Goal: Information Seeking & Learning: Learn about a topic

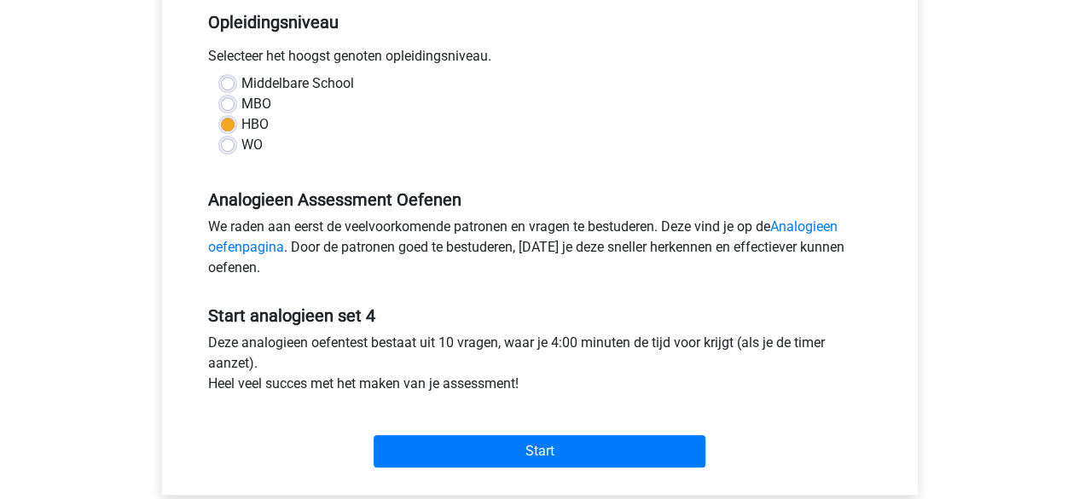
scroll to position [354, 0]
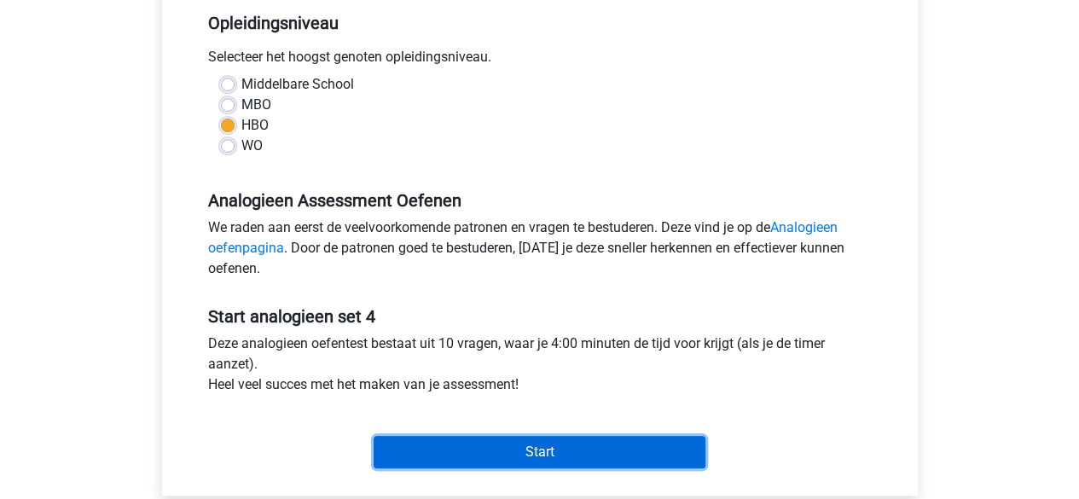
click at [476, 440] on input "Start" at bounding box center [540, 452] width 332 height 32
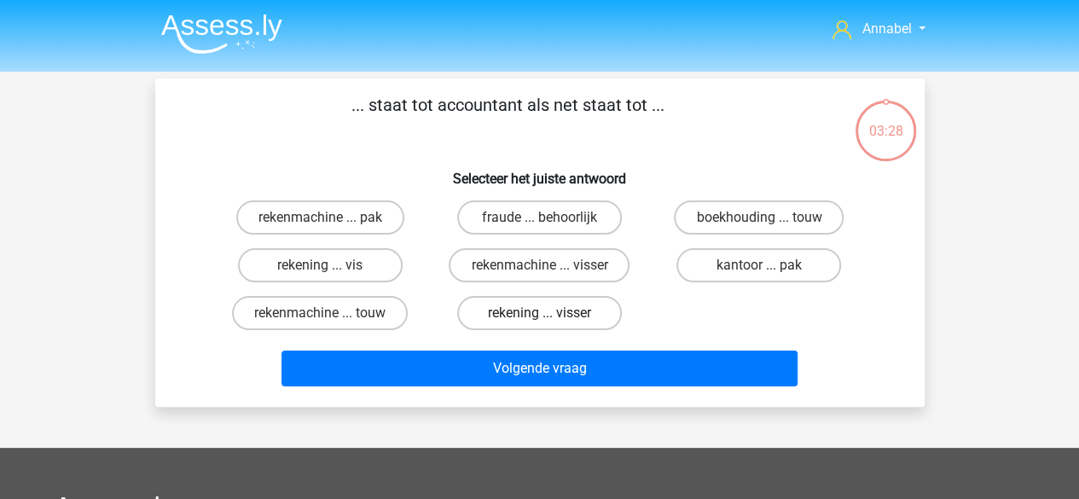
click at [535, 316] on label "rekening ... visser" at bounding box center [539, 313] width 165 height 34
click at [539, 316] on input "rekening ... visser" at bounding box center [544, 318] width 11 height 11
radio input "true"
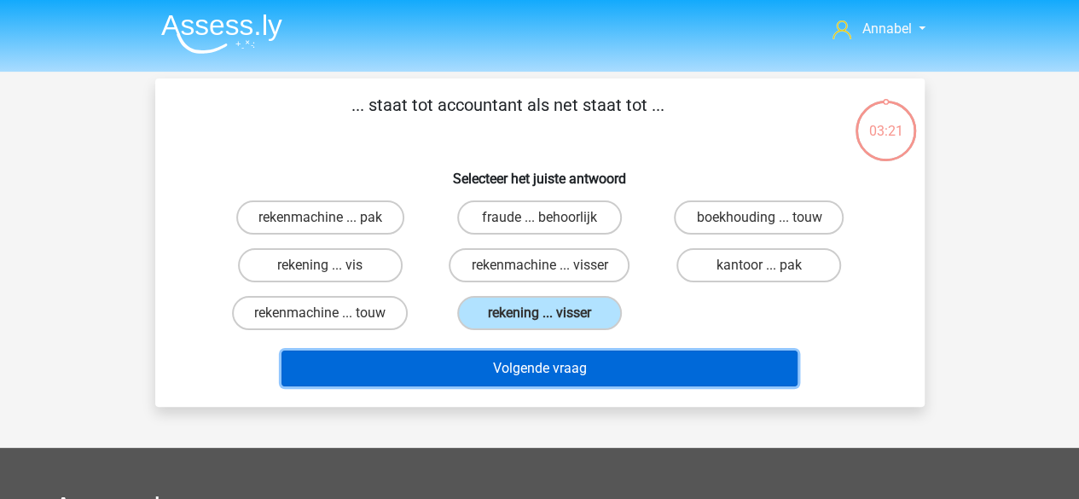
click at [570, 368] on button "Volgende vraag" at bounding box center [540, 369] width 516 height 36
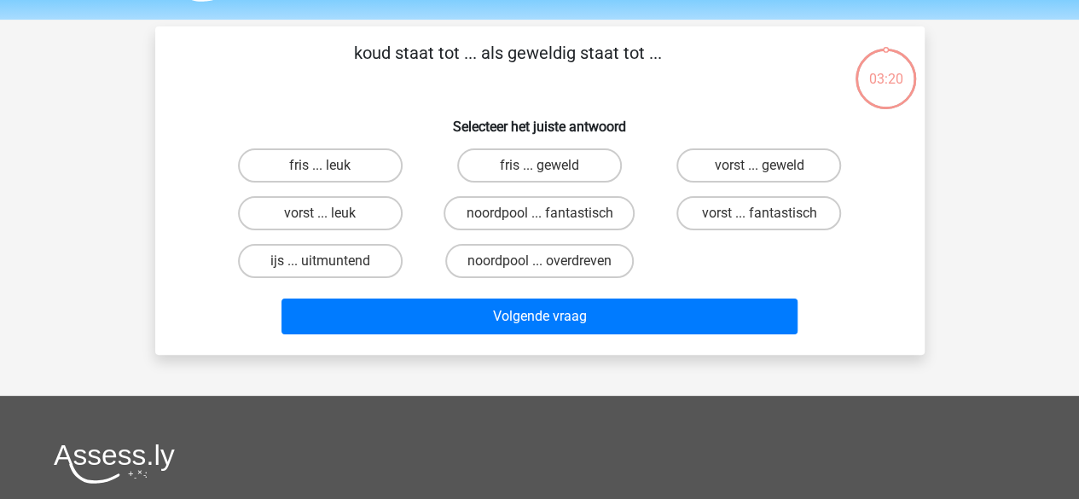
scroll to position [78, 0]
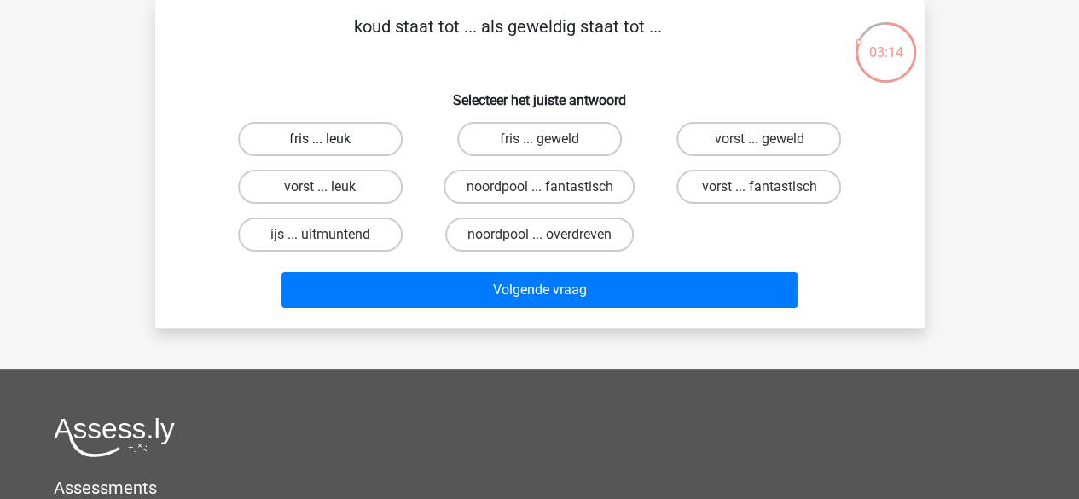
click at [345, 141] on label "fris ... leuk" at bounding box center [320, 139] width 165 height 34
click at [331, 141] on input "fris ... leuk" at bounding box center [325, 144] width 11 height 11
radio input "true"
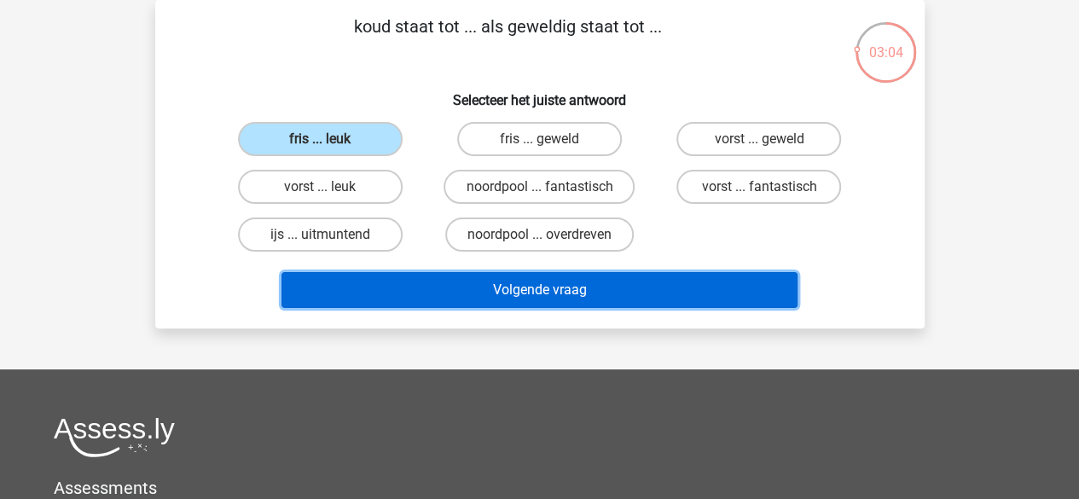
click at [514, 286] on button "Volgende vraag" at bounding box center [540, 290] width 516 height 36
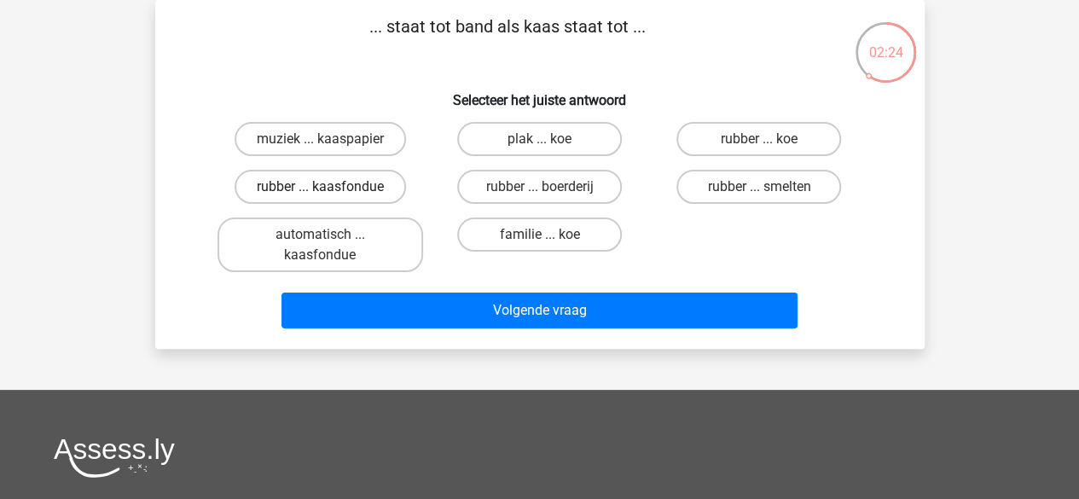
click at [343, 173] on label "rubber ... kaasfondue" at bounding box center [321, 187] width 172 height 34
click at [331, 187] on input "rubber ... kaasfondue" at bounding box center [325, 192] width 11 height 11
radio input "true"
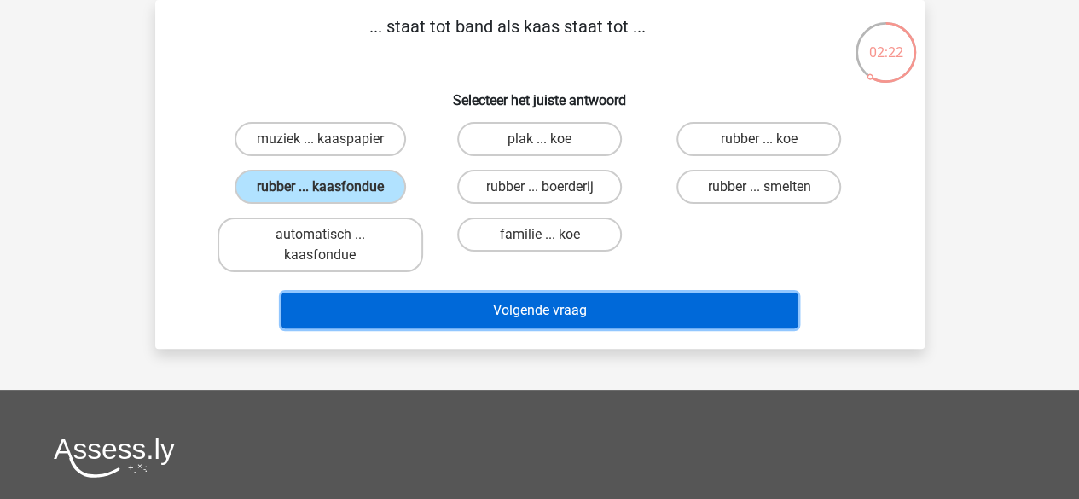
click at [529, 317] on button "Volgende vraag" at bounding box center [540, 311] width 516 height 36
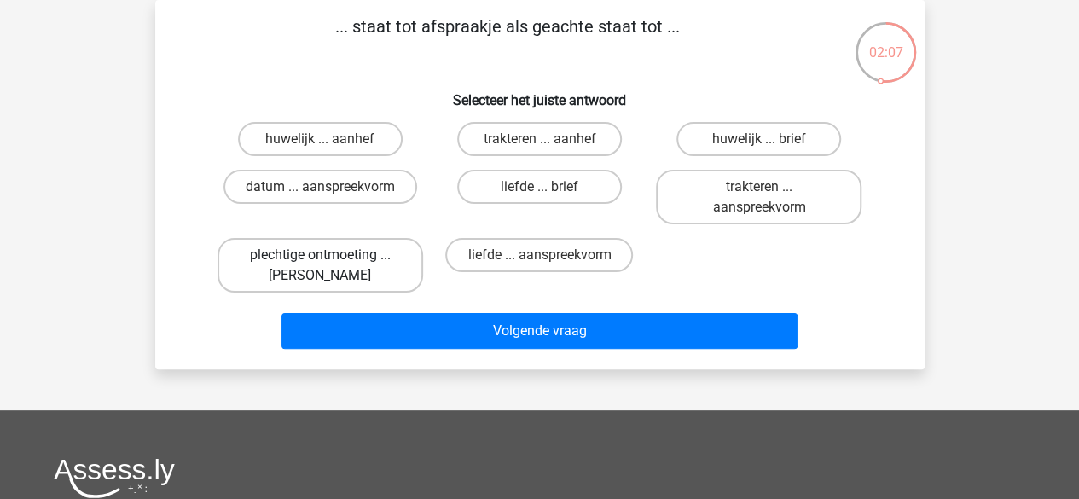
click at [317, 265] on label "plechtige ontmoeting ... hoi" at bounding box center [321, 265] width 206 height 55
click at [320, 265] on input "plechtige ontmoeting ... hoi" at bounding box center [325, 260] width 11 height 11
radio input "true"
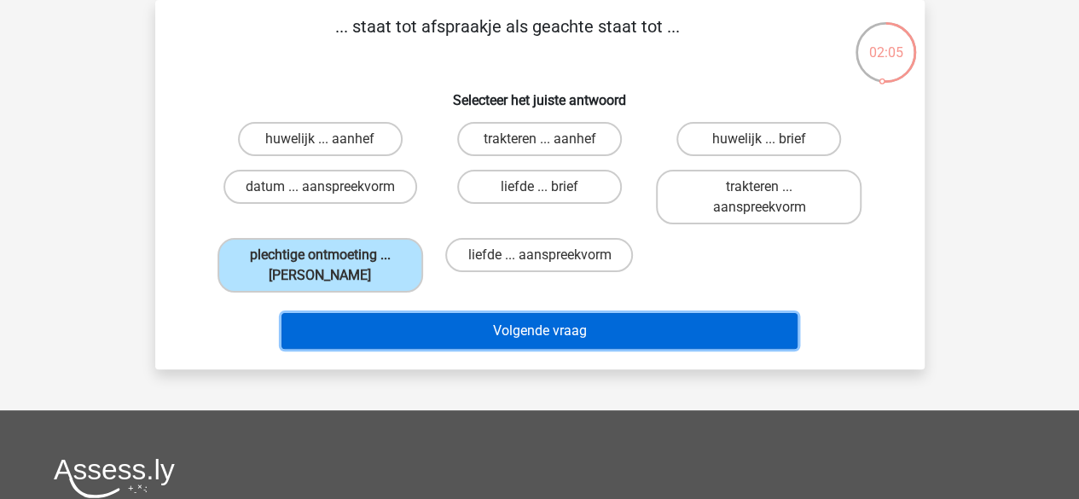
click at [433, 325] on button "Volgende vraag" at bounding box center [540, 331] width 516 height 36
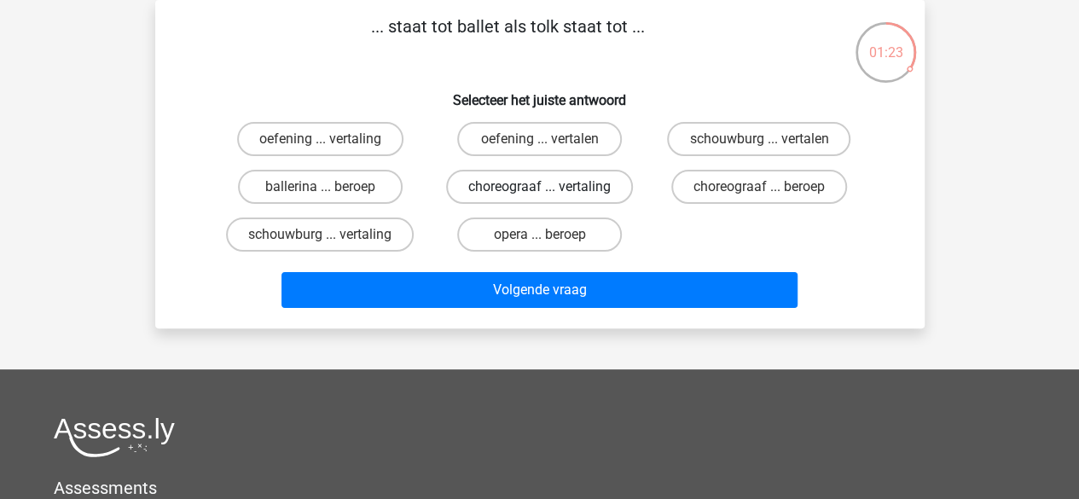
click at [573, 183] on label "choreograaf ... vertaling" at bounding box center [539, 187] width 187 height 34
click at [550, 187] on input "choreograaf ... vertaling" at bounding box center [544, 192] width 11 height 11
radio input "true"
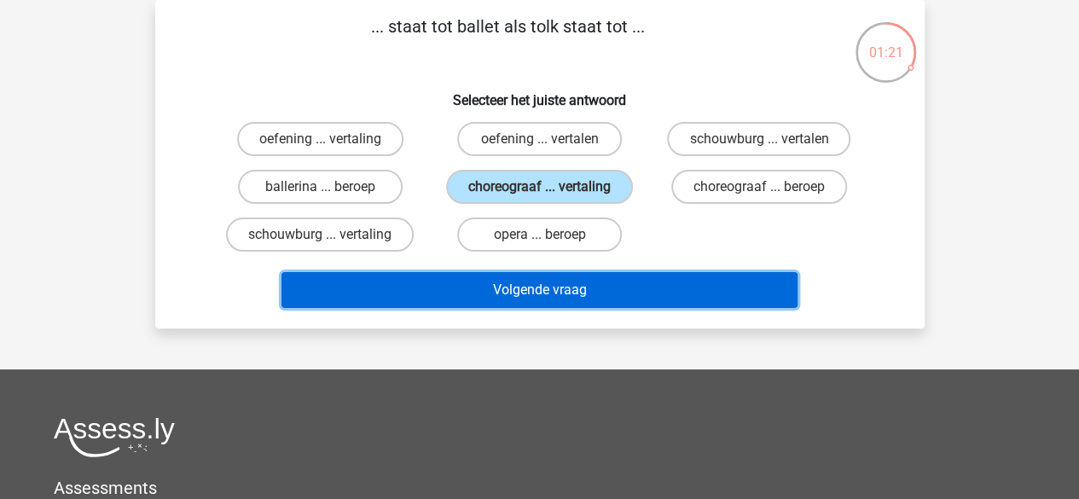
click at [556, 290] on button "Volgende vraag" at bounding box center [540, 290] width 516 height 36
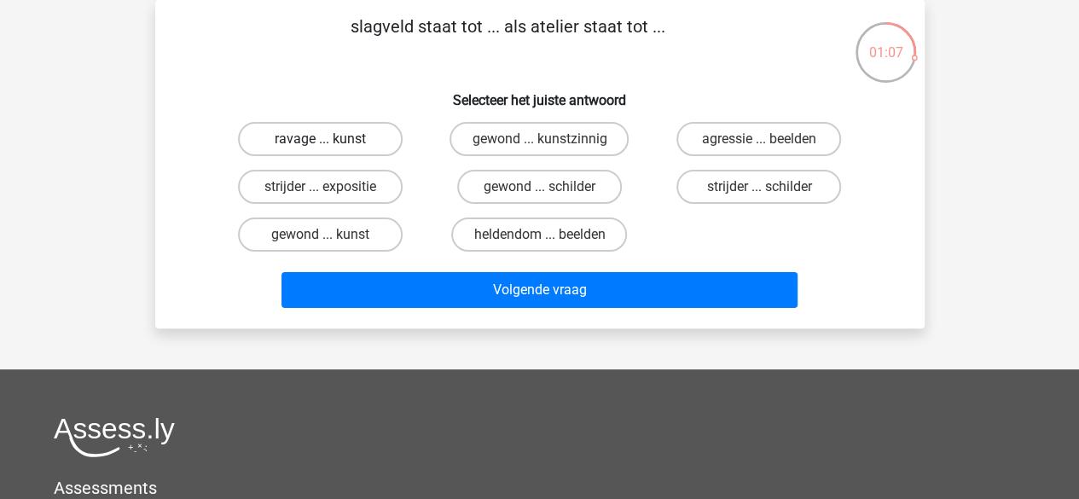
click at [343, 127] on label "ravage ... kunst" at bounding box center [320, 139] width 165 height 34
click at [331, 139] on input "ravage ... kunst" at bounding box center [325, 144] width 11 height 11
radio input "true"
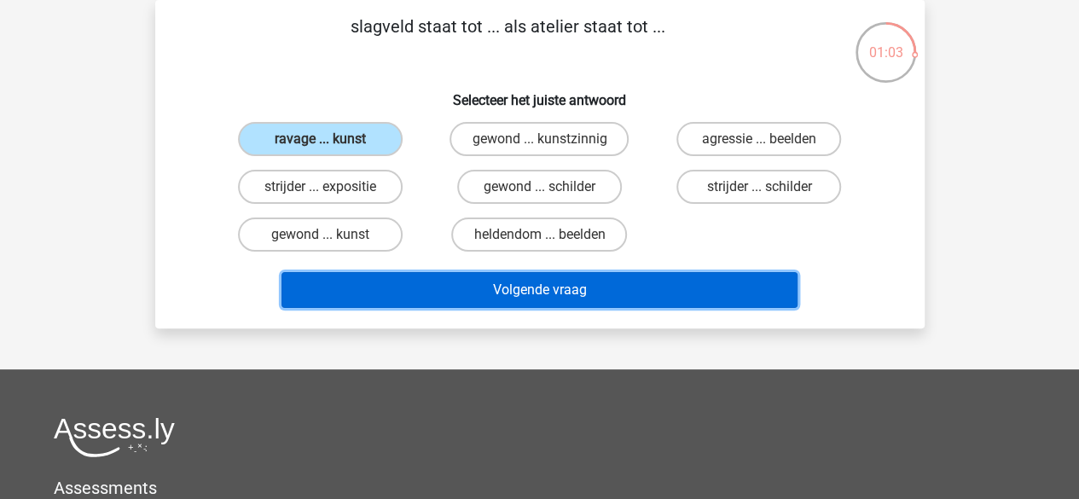
click at [478, 295] on button "Volgende vraag" at bounding box center [540, 290] width 516 height 36
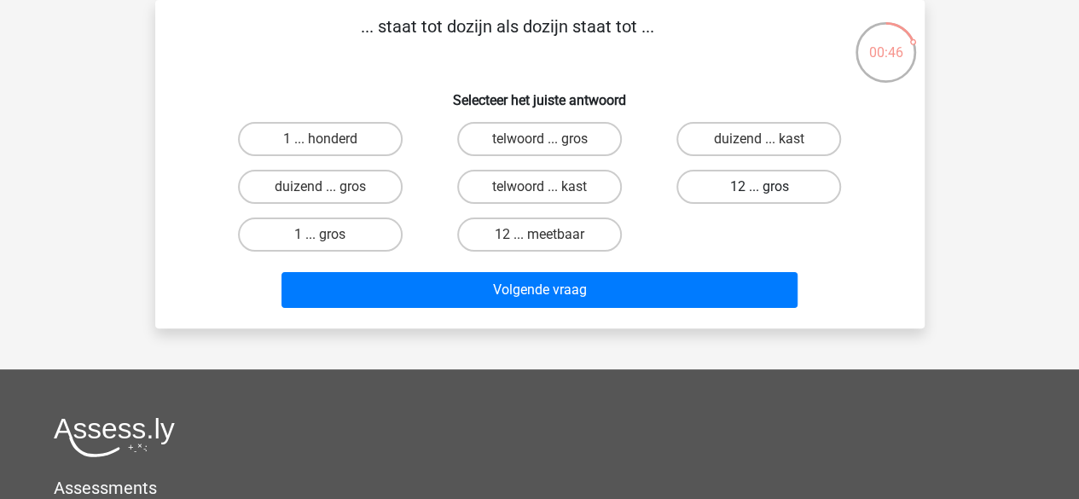
click at [751, 178] on label "12 ... gros" at bounding box center [759, 187] width 165 height 34
click at [759, 187] on input "12 ... gros" at bounding box center [764, 192] width 11 height 11
radio input "true"
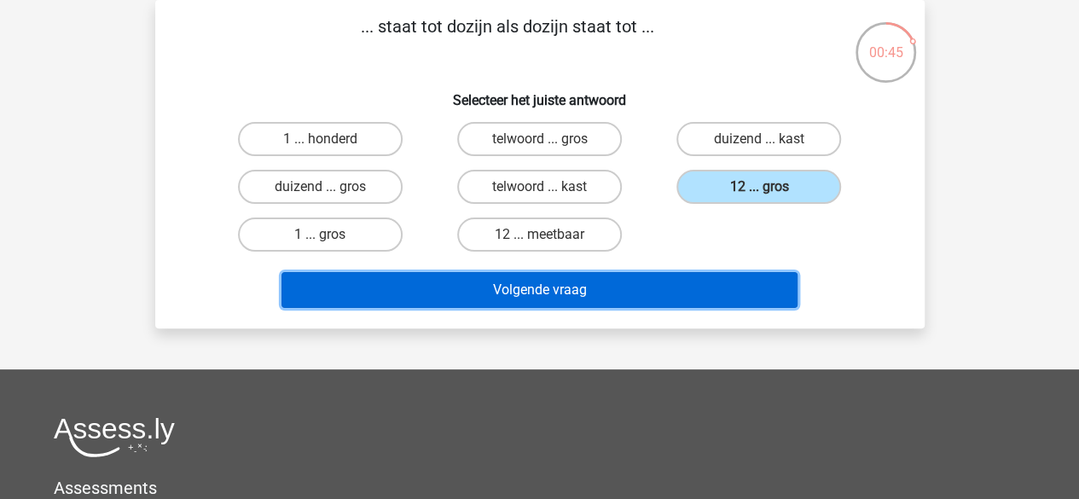
click at [660, 292] on button "Volgende vraag" at bounding box center [540, 290] width 516 height 36
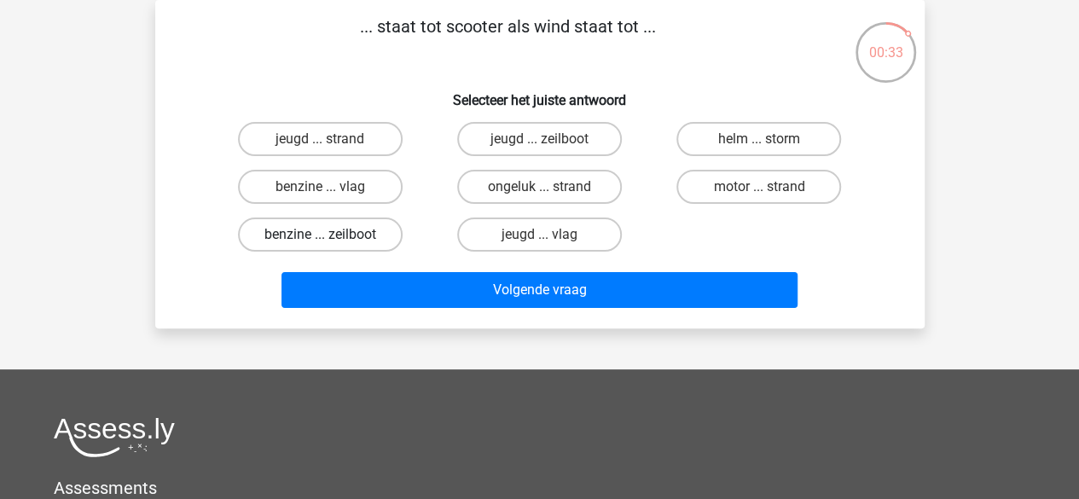
click at [338, 235] on label "benzine ... zeilboot" at bounding box center [320, 235] width 165 height 34
click at [331, 235] on input "benzine ... zeilboot" at bounding box center [325, 240] width 11 height 11
radio input "true"
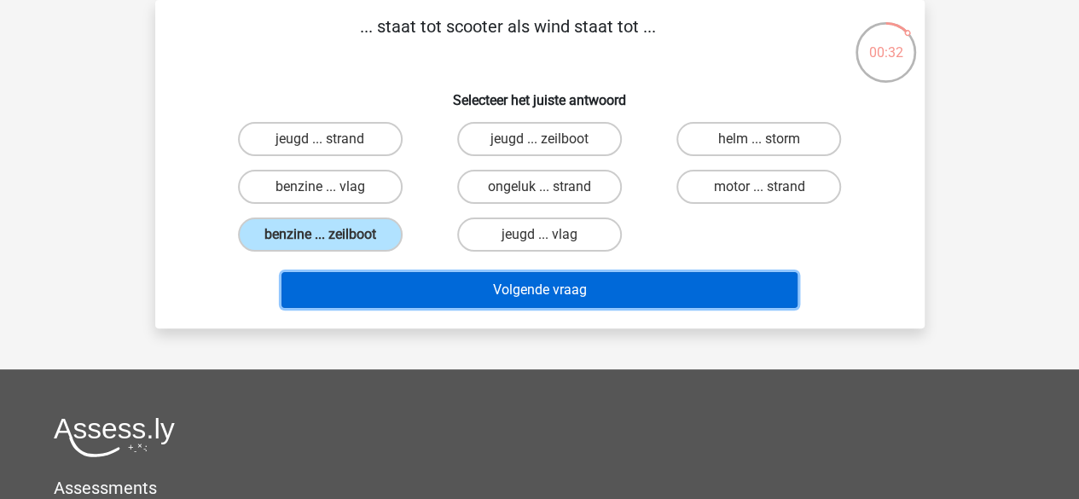
click at [416, 279] on button "Volgende vraag" at bounding box center [540, 290] width 516 height 36
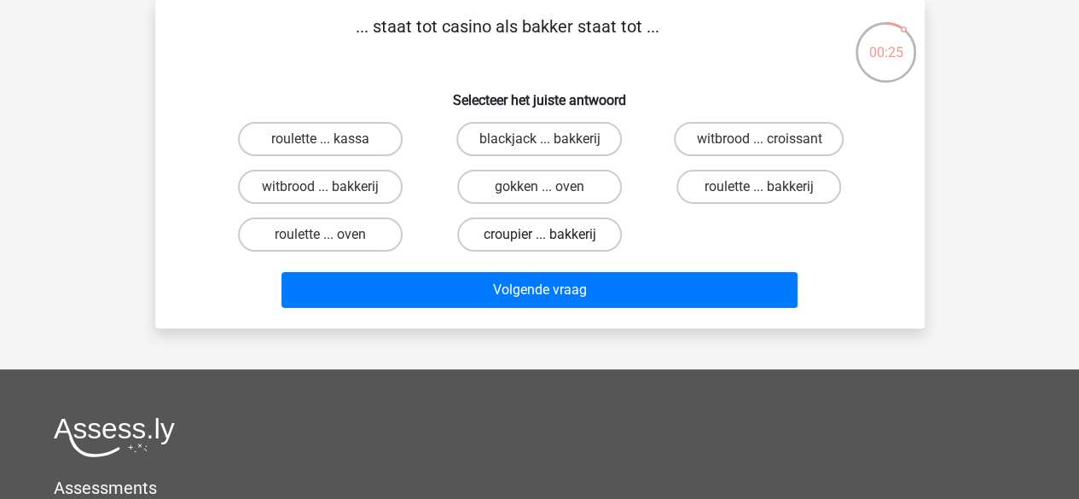
click at [515, 236] on label "croupier ... bakkerij" at bounding box center [539, 235] width 165 height 34
click at [539, 236] on input "croupier ... bakkerij" at bounding box center [544, 240] width 11 height 11
radio input "true"
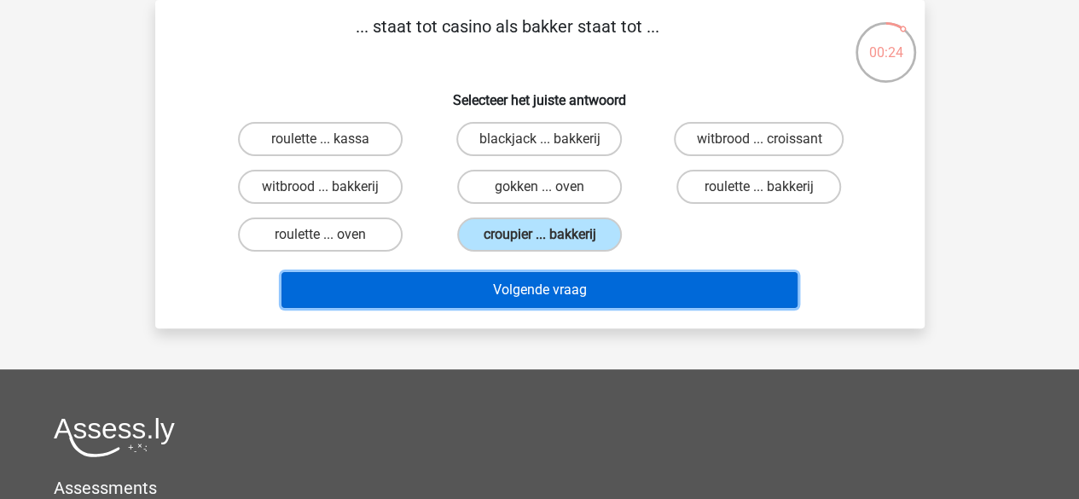
click at [508, 291] on button "Volgende vraag" at bounding box center [540, 290] width 516 height 36
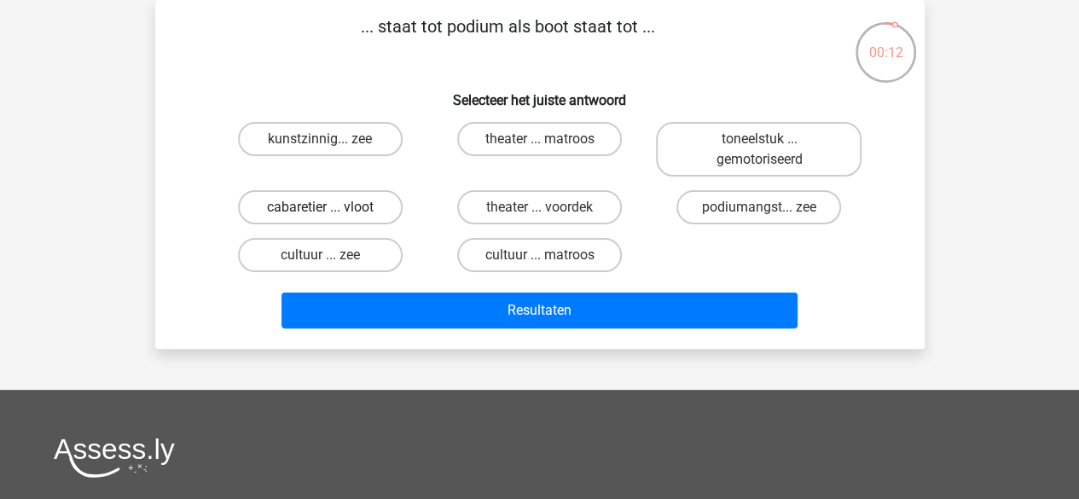
click at [366, 200] on label "cabaretier ... vloot" at bounding box center [320, 207] width 165 height 34
click at [331, 207] on input "cabaretier ... vloot" at bounding box center [325, 212] width 11 height 11
radio input "true"
click at [366, 200] on label "cabaretier ... vloot" at bounding box center [320, 207] width 165 height 34
click at [331, 207] on input "cabaretier ... vloot" at bounding box center [325, 212] width 11 height 11
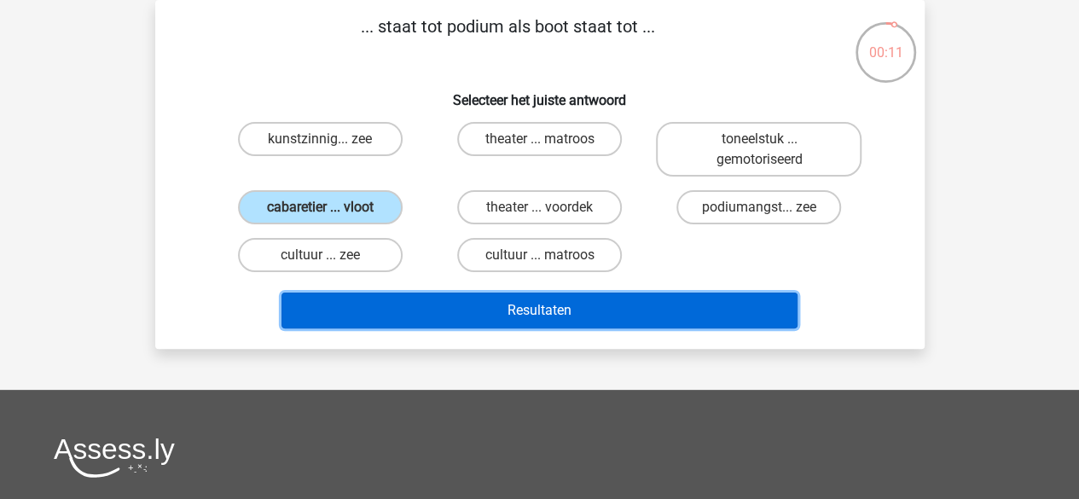
click at [452, 301] on button "Resultaten" at bounding box center [540, 311] width 516 height 36
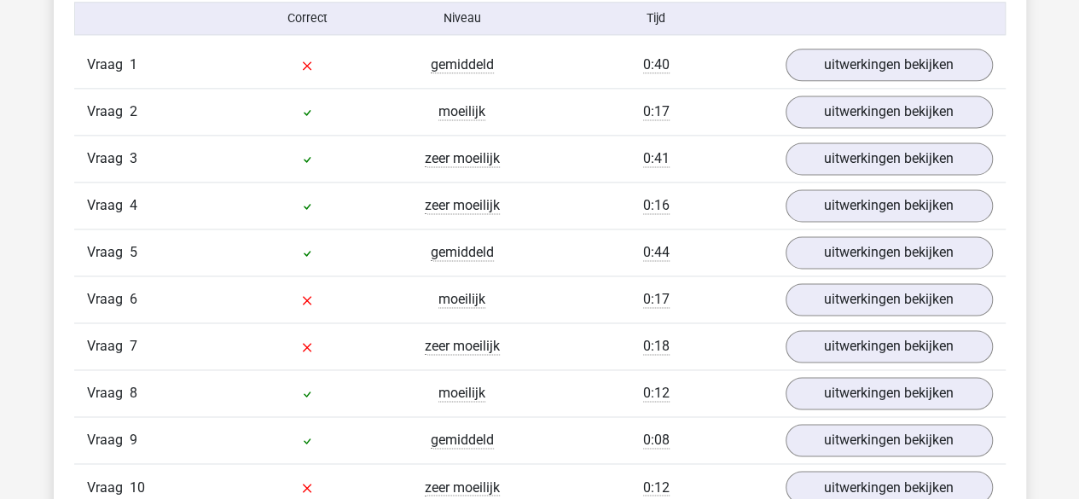
scroll to position [1136, 0]
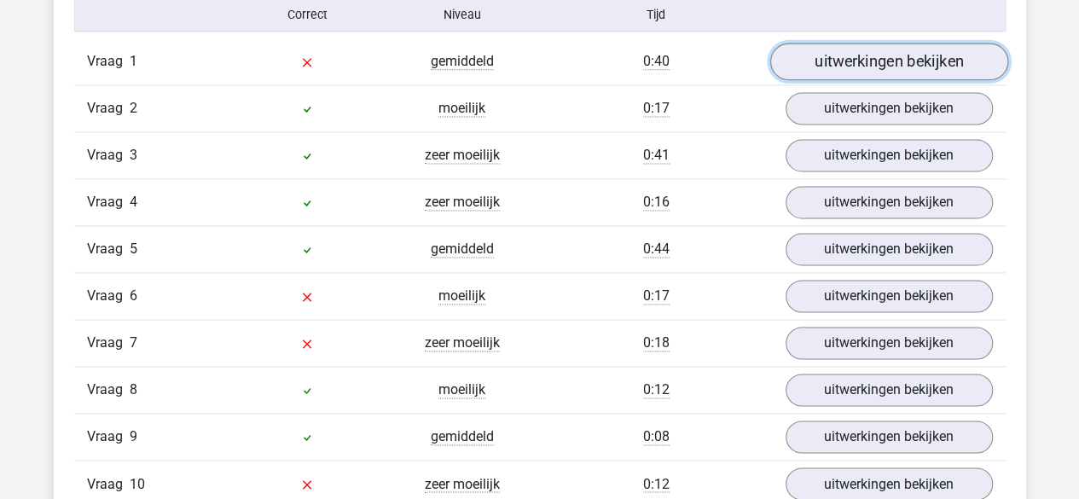
click at [840, 55] on link "uitwerkingen bekijken" at bounding box center [889, 62] width 238 height 38
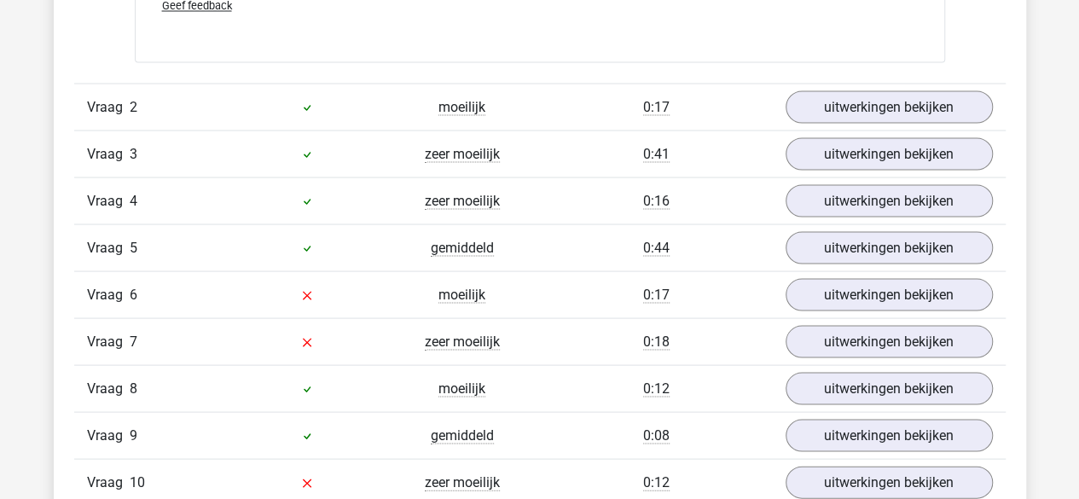
scroll to position [1593, 0]
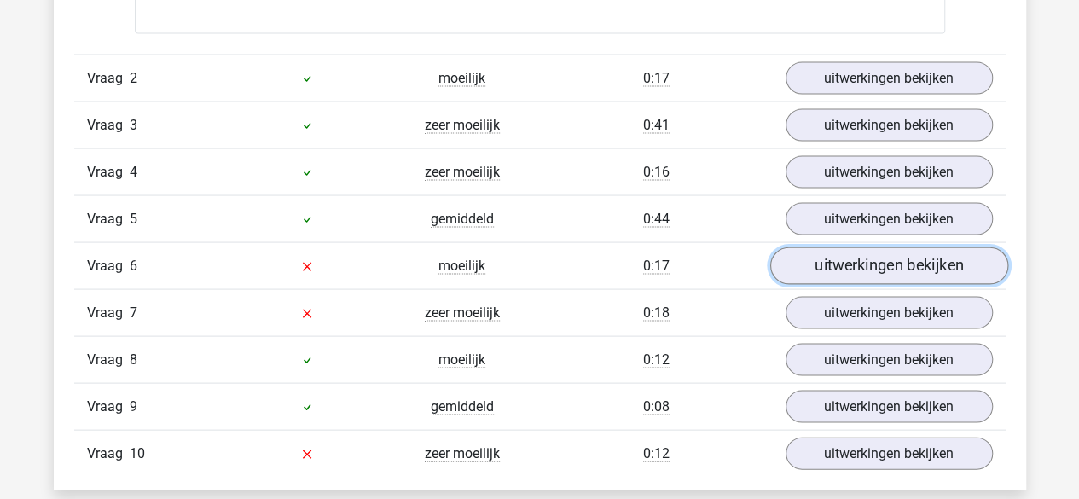
click at [850, 257] on link "uitwerkingen bekijken" at bounding box center [889, 266] width 238 height 38
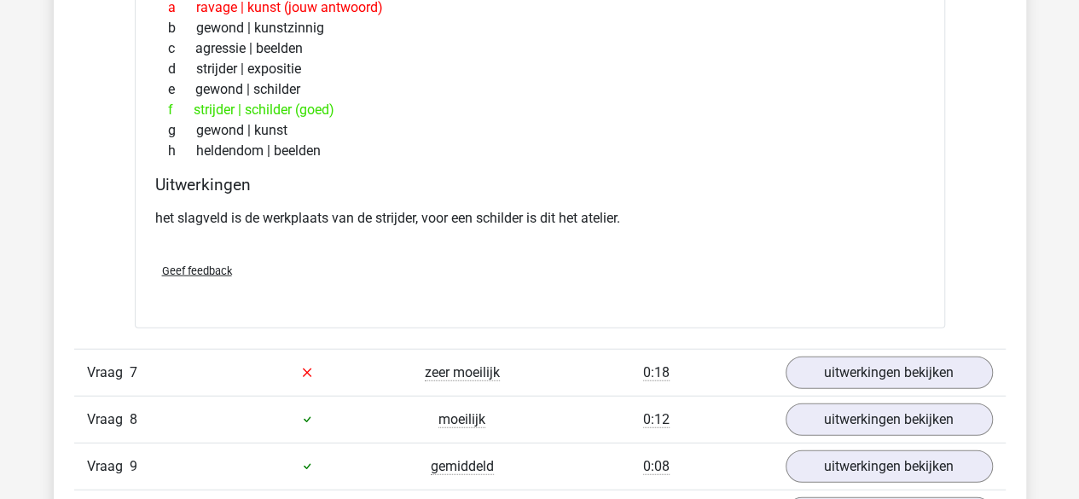
scroll to position [2008, 0]
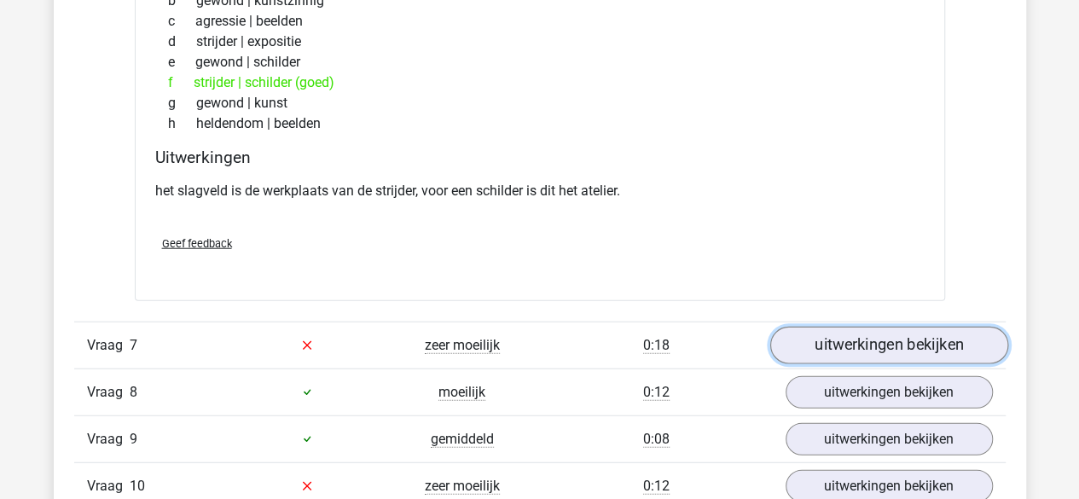
click at [846, 332] on link "uitwerkingen bekijken" at bounding box center [889, 346] width 238 height 38
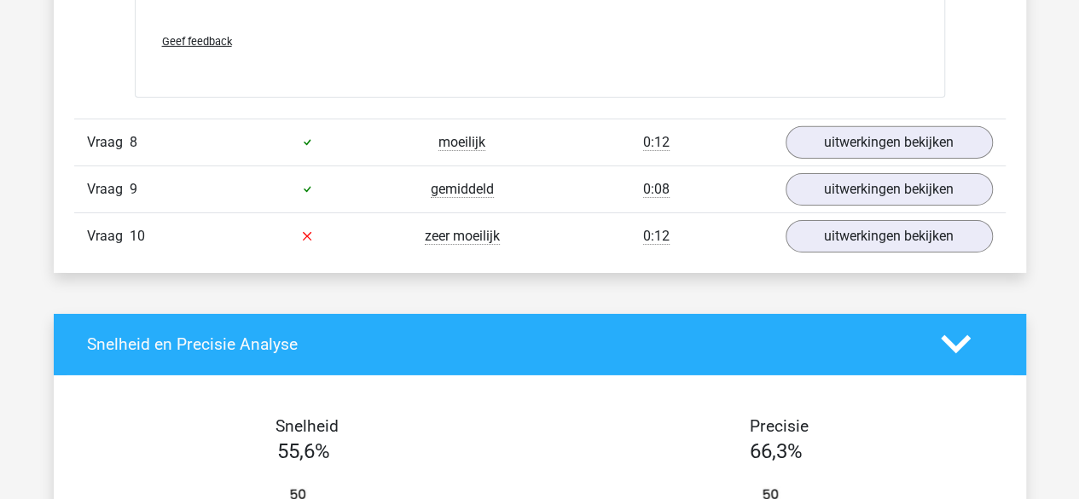
scroll to position [2706, 0]
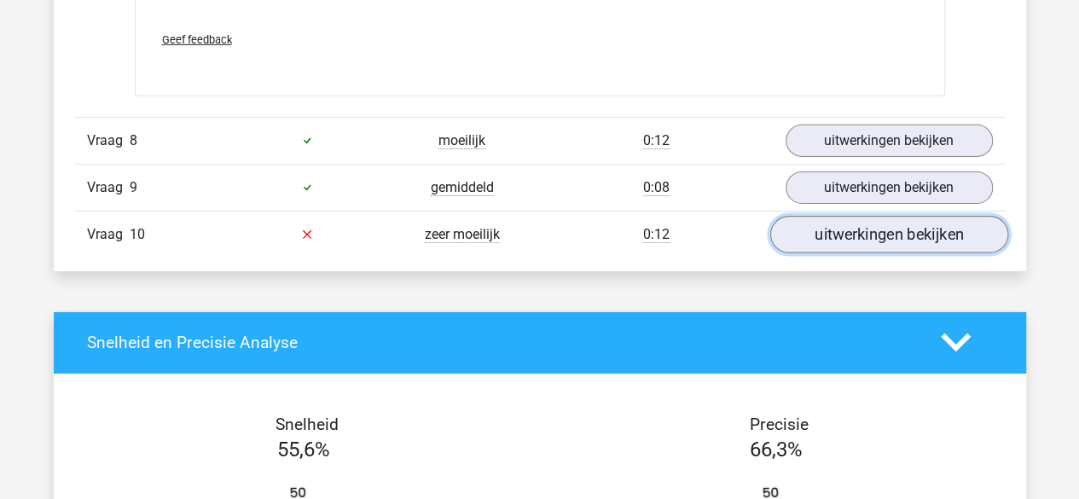
click at [850, 219] on link "uitwerkingen bekijken" at bounding box center [889, 235] width 238 height 38
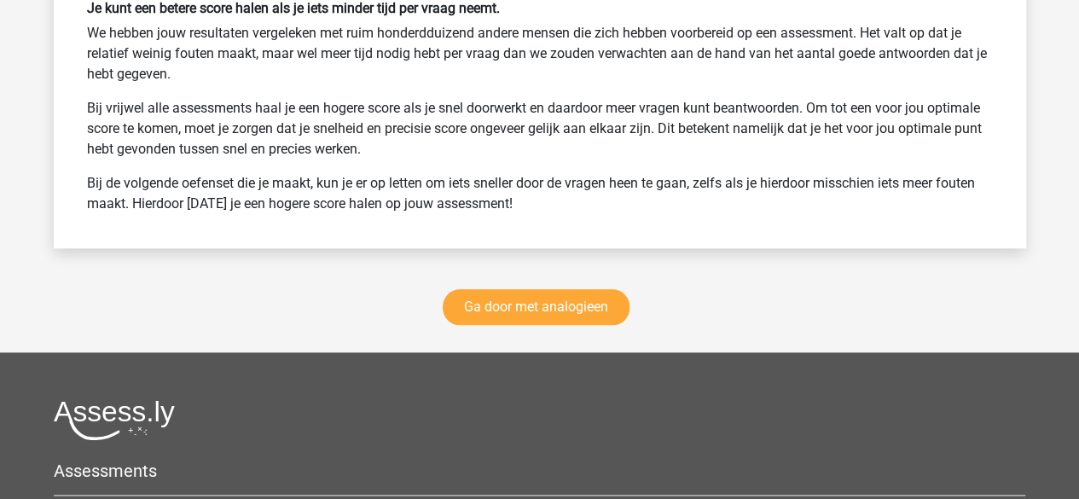
scroll to position [4122, 0]
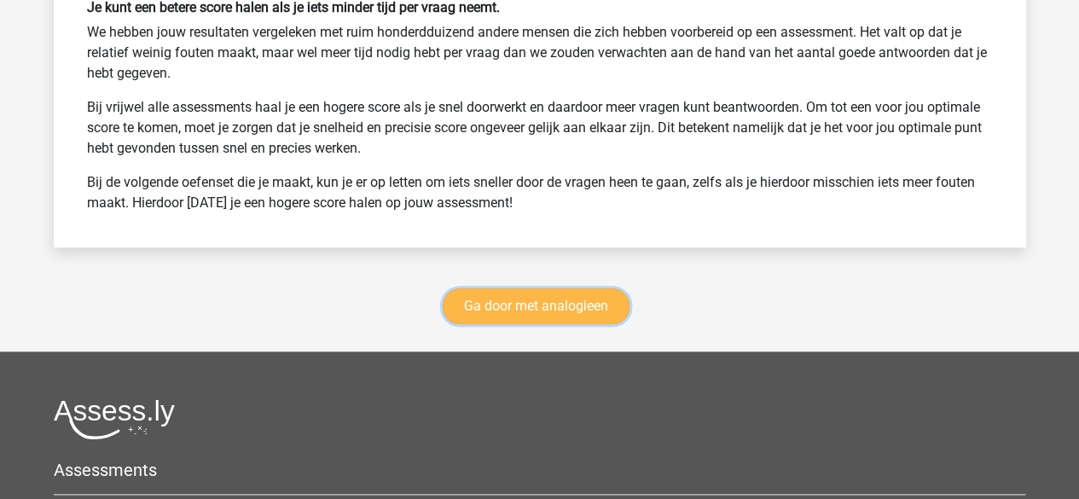
click at [526, 288] on link "Ga door met analogieen" at bounding box center [536, 306] width 187 height 36
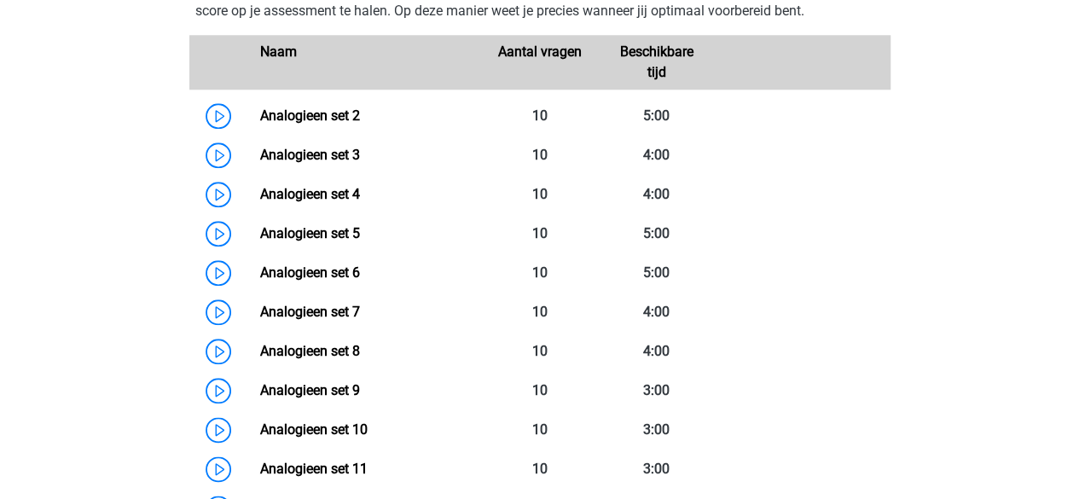
scroll to position [779, 0]
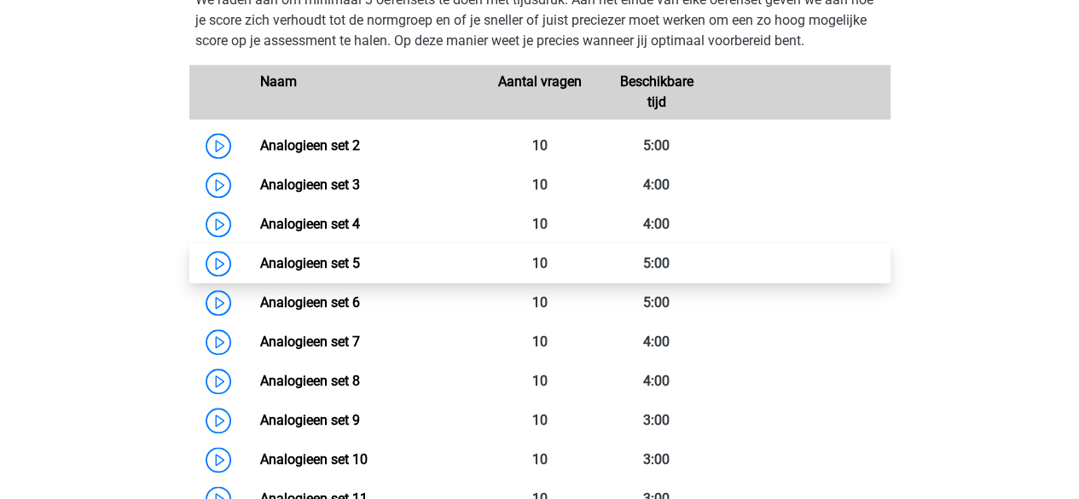
click at [360, 255] on link "Analogieen set 5" at bounding box center [310, 263] width 100 height 16
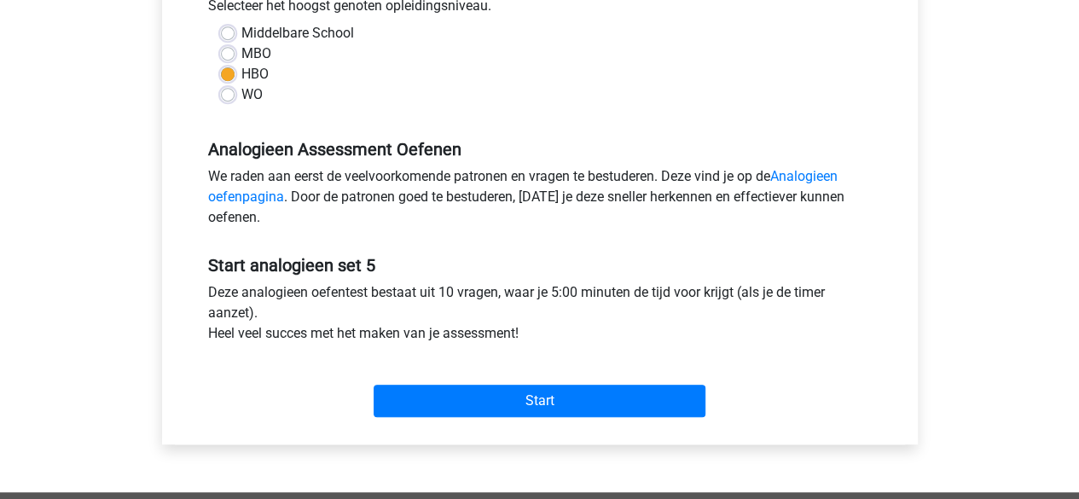
scroll to position [398, 0]
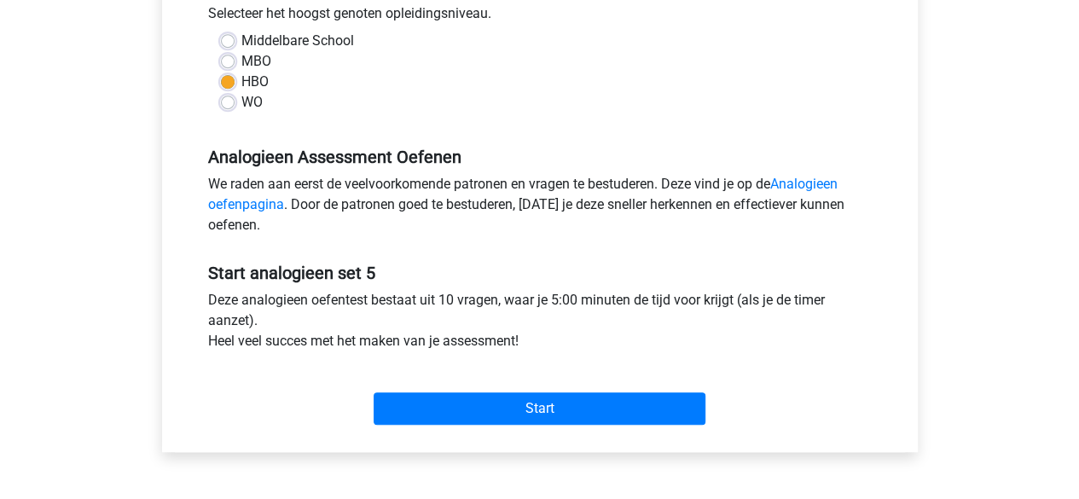
click at [241, 61] on label "MBO" at bounding box center [256, 61] width 30 height 20
click at [227, 61] on input "MBO" at bounding box center [228, 59] width 14 height 17
radio input "true"
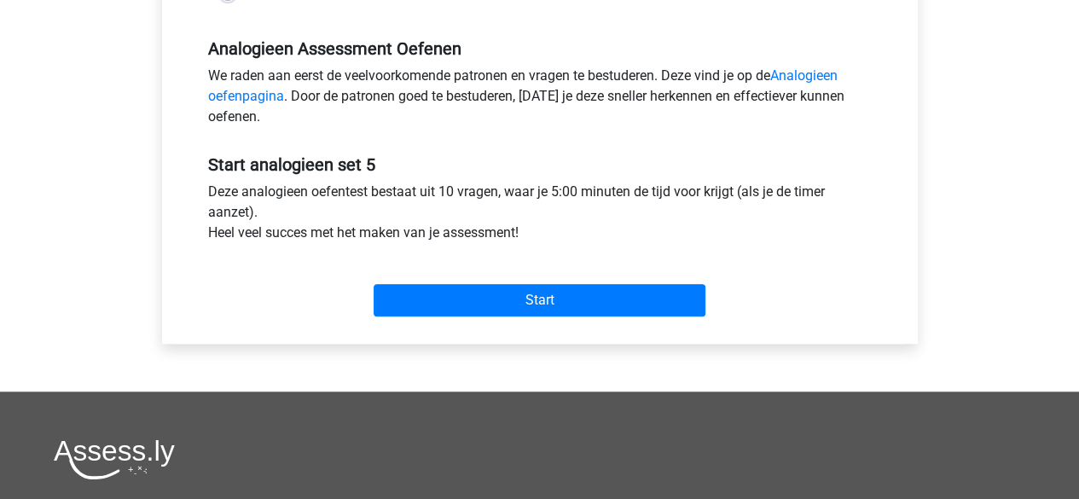
scroll to position [505, 0]
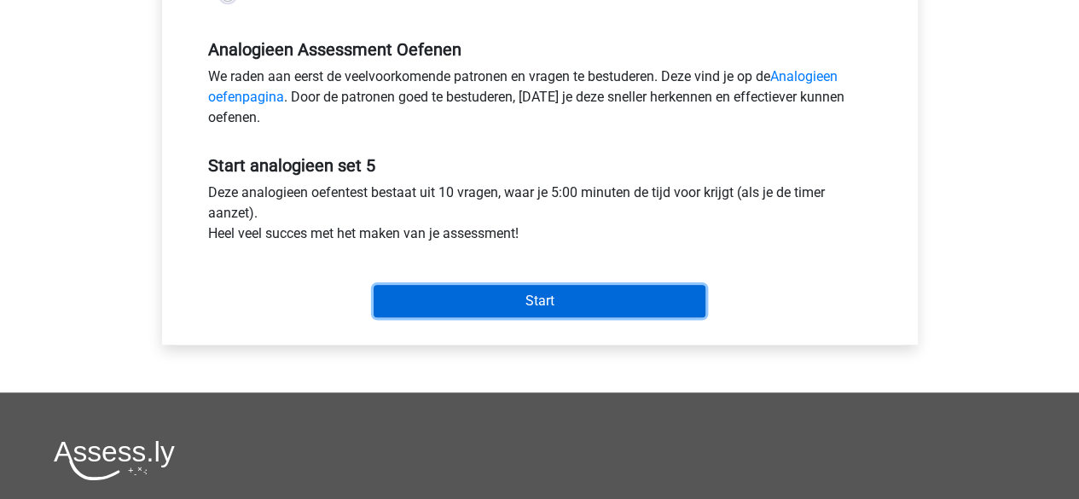
click at [487, 292] on input "Start" at bounding box center [540, 301] width 332 height 32
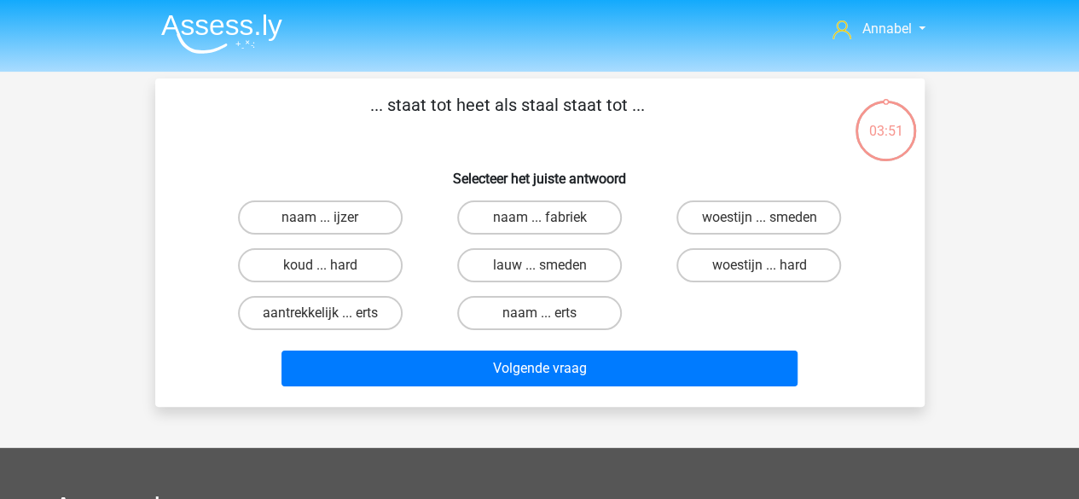
click at [720, 284] on div "woestijn ... hard" at bounding box center [758, 265] width 219 height 48
click at [727, 274] on label "woestijn ... hard" at bounding box center [759, 265] width 165 height 34
click at [759, 274] on input "woestijn ... hard" at bounding box center [764, 270] width 11 height 11
radio input "true"
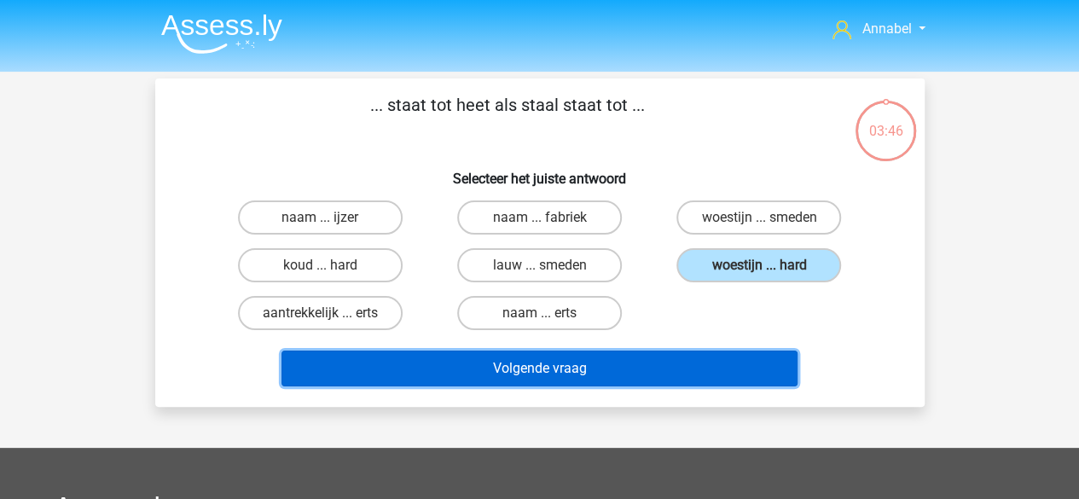
click at [609, 381] on button "Volgende vraag" at bounding box center [540, 369] width 516 height 36
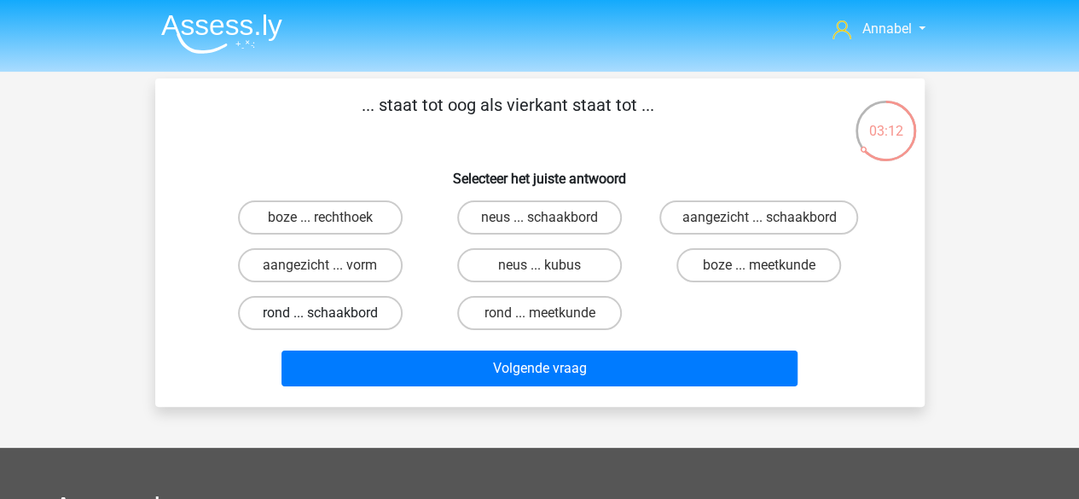
click at [353, 308] on label "rond ... schaakbord" at bounding box center [320, 313] width 165 height 34
click at [331, 313] on input "rond ... schaakbord" at bounding box center [325, 318] width 11 height 11
radio input "true"
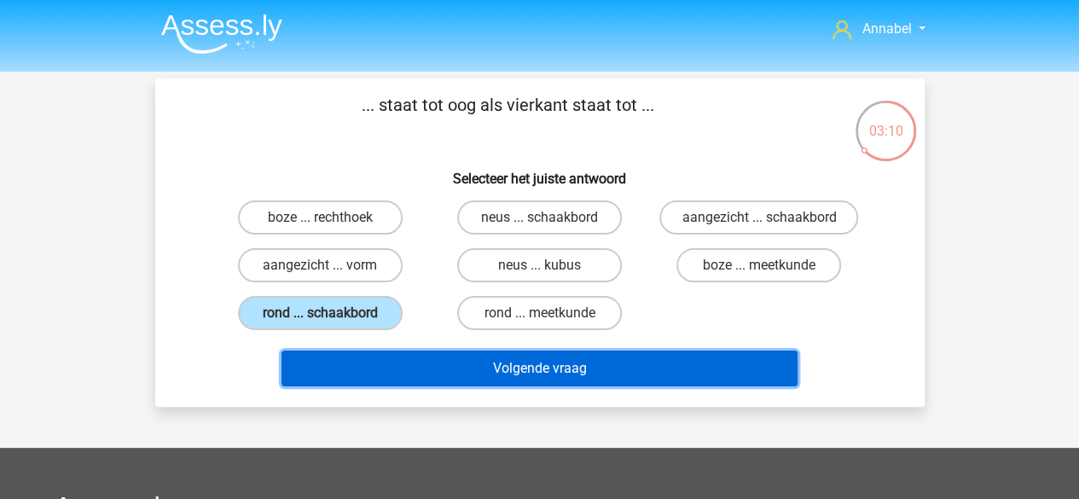
click at [462, 373] on button "Volgende vraag" at bounding box center [540, 369] width 516 height 36
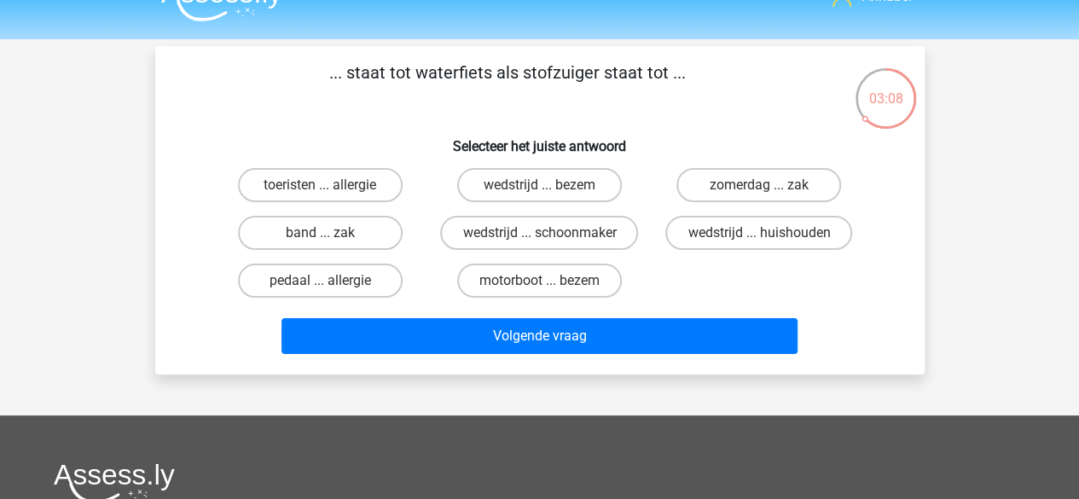
scroll to position [30, 0]
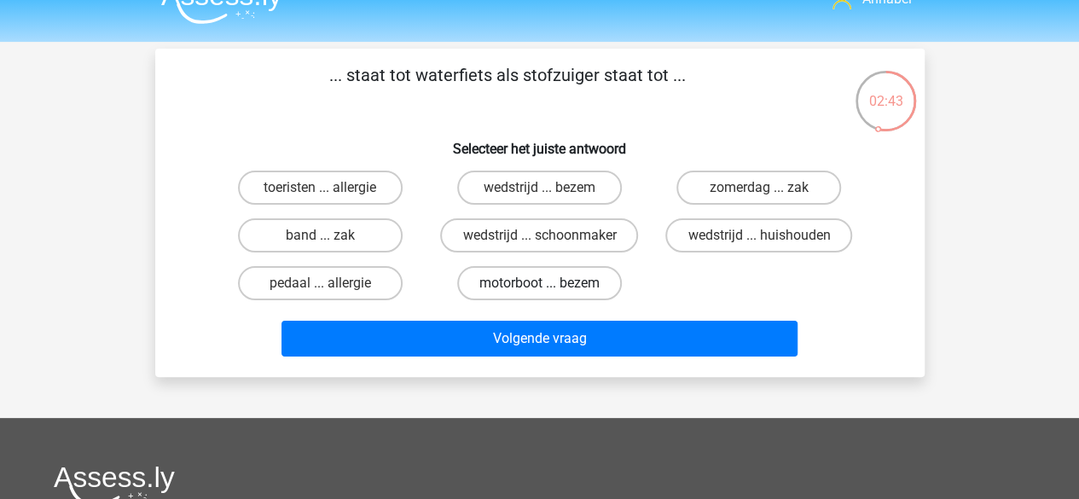
click at [560, 284] on label "motorboot ... bezem" at bounding box center [539, 283] width 165 height 34
click at [550, 284] on input "motorboot ... bezem" at bounding box center [544, 288] width 11 height 11
radio input "true"
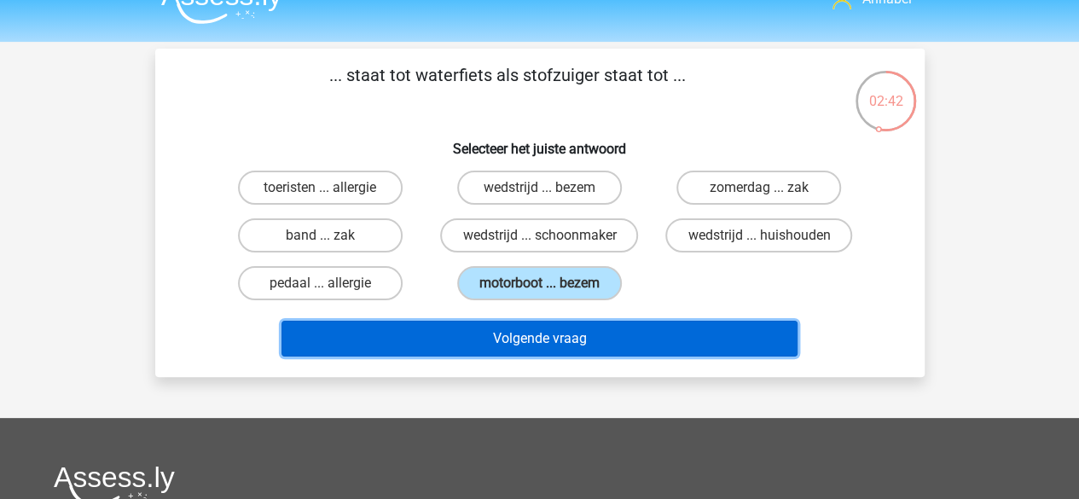
click at [549, 339] on button "Volgende vraag" at bounding box center [540, 339] width 516 height 36
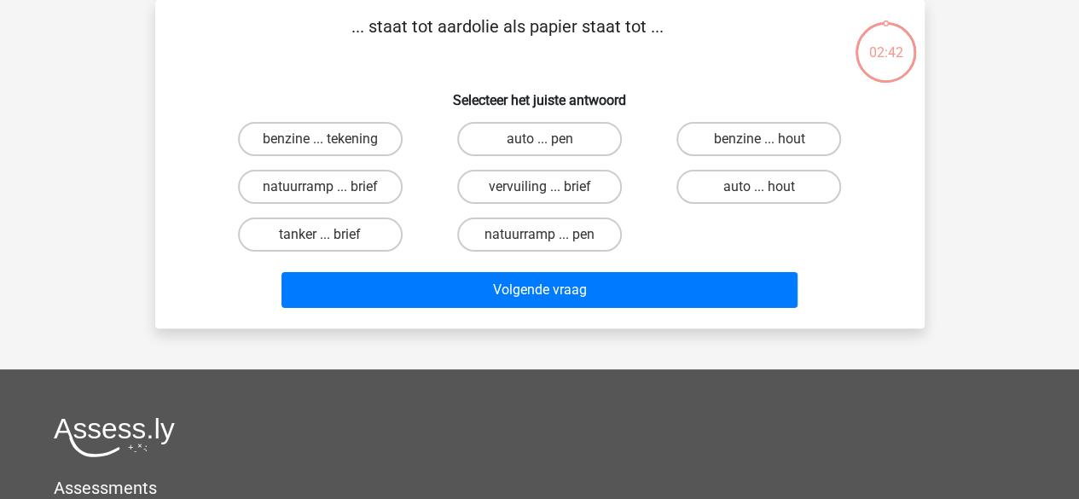
scroll to position [0, 0]
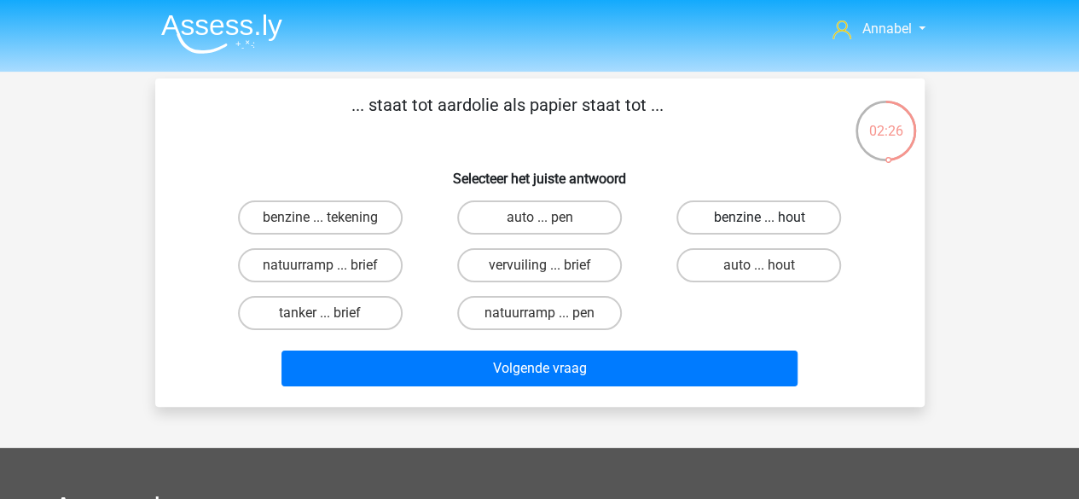
click at [747, 218] on label "benzine ... hout" at bounding box center [759, 218] width 165 height 34
click at [759, 218] on input "benzine ... hout" at bounding box center [764, 223] width 11 height 11
radio input "true"
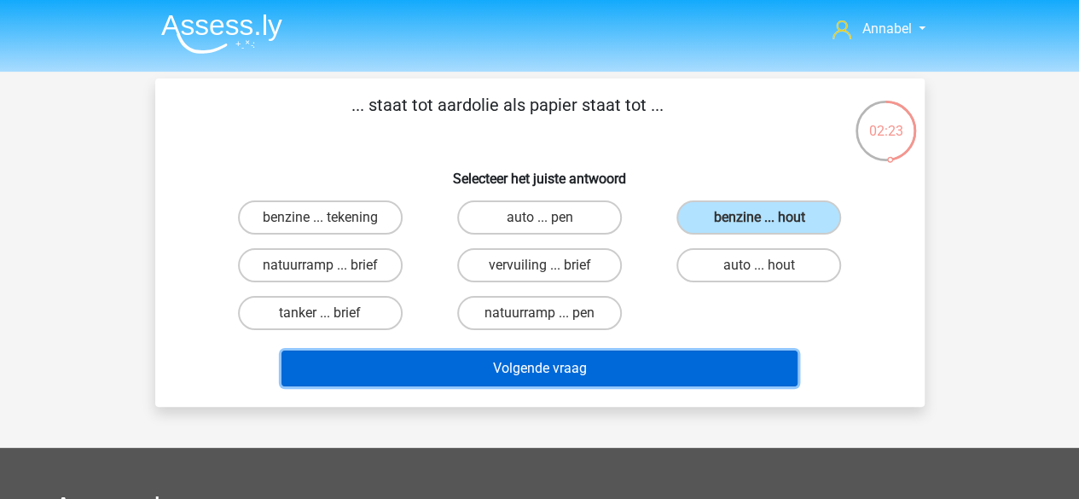
click at [676, 364] on button "Volgende vraag" at bounding box center [540, 369] width 516 height 36
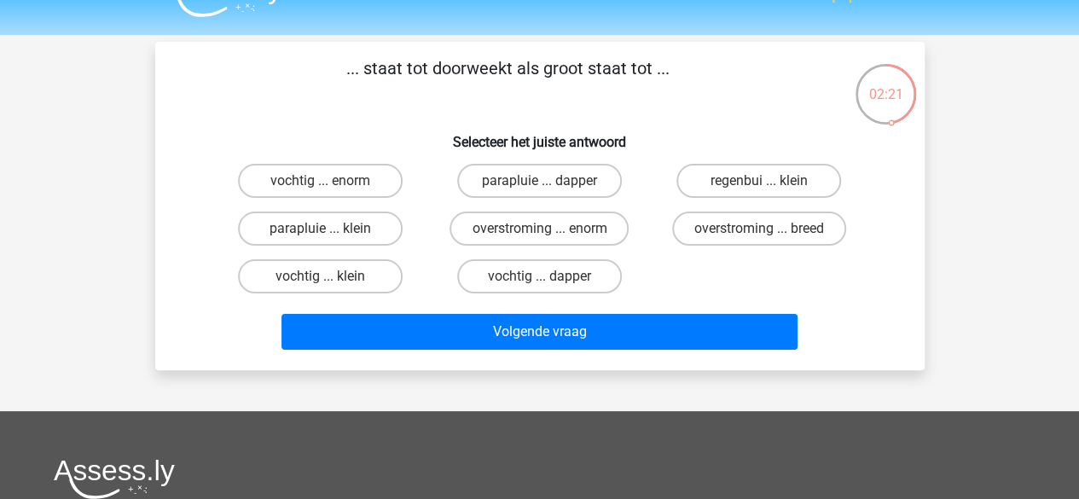
scroll to position [36, 0]
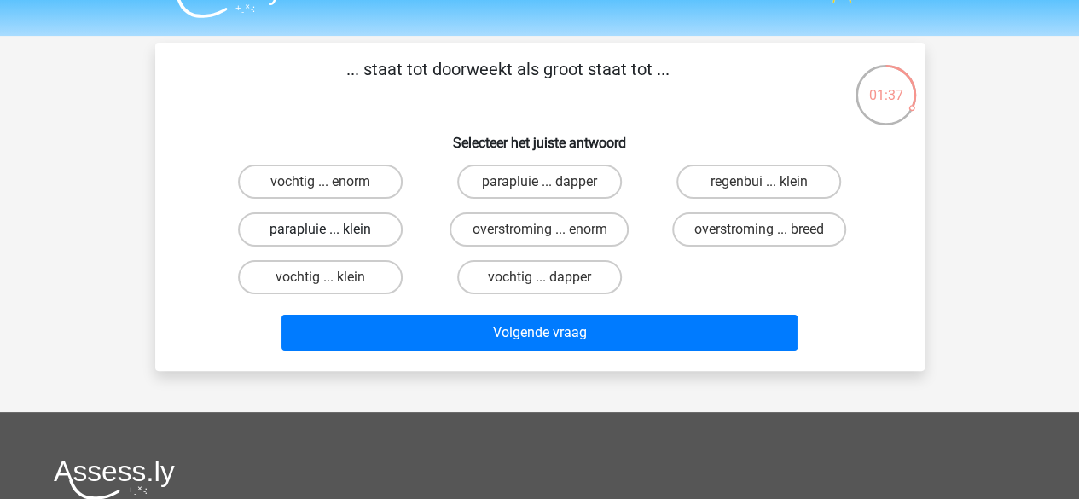
click at [352, 224] on label "parapluie ... klein" at bounding box center [320, 229] width 165 height 34
click at [331, 230] on input "parapluie ... klein" at bounding box center [325, 235] width 11 height 11
radio input "true"
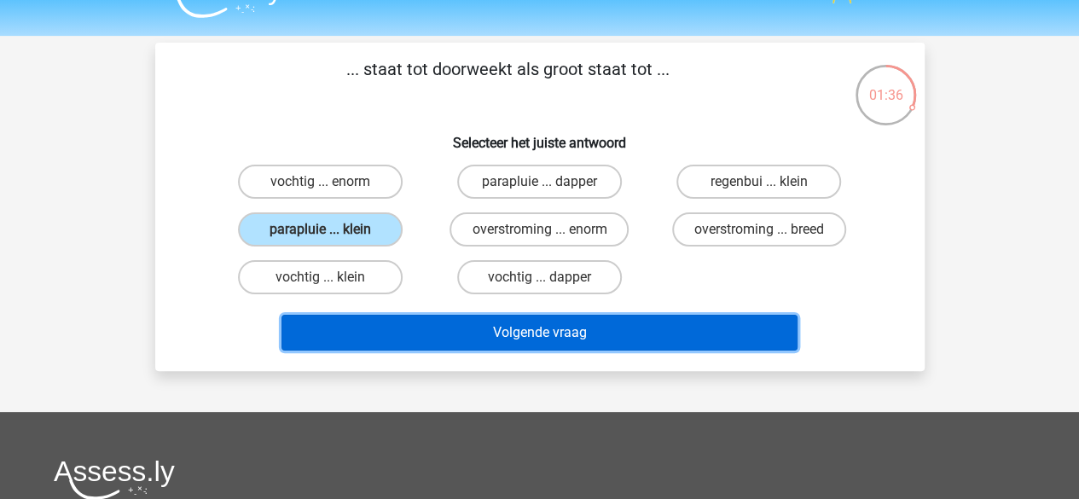
click at [406, 330] on button "Volgende vraag" at bounding box center [540, 333] width 516 height 36
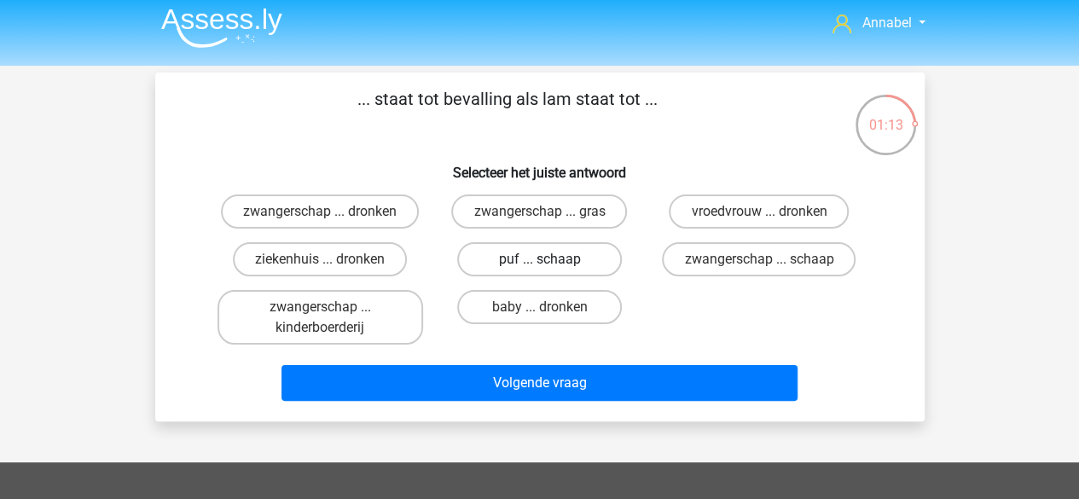
scroll to position [0, 0]
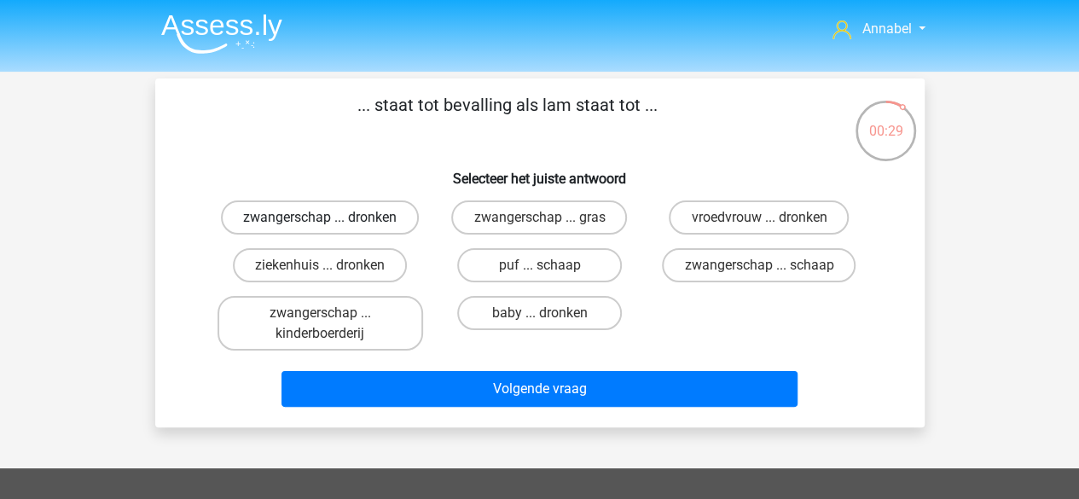
click at [341, 218] on label "zwangerschap ... dronken" at bounding box center [320, 218] width 198 height 34
click at [331, 218] on input "zwangerschap ... dronken" at bounding box center [325, 223] width 11 height 11
radio input "true"
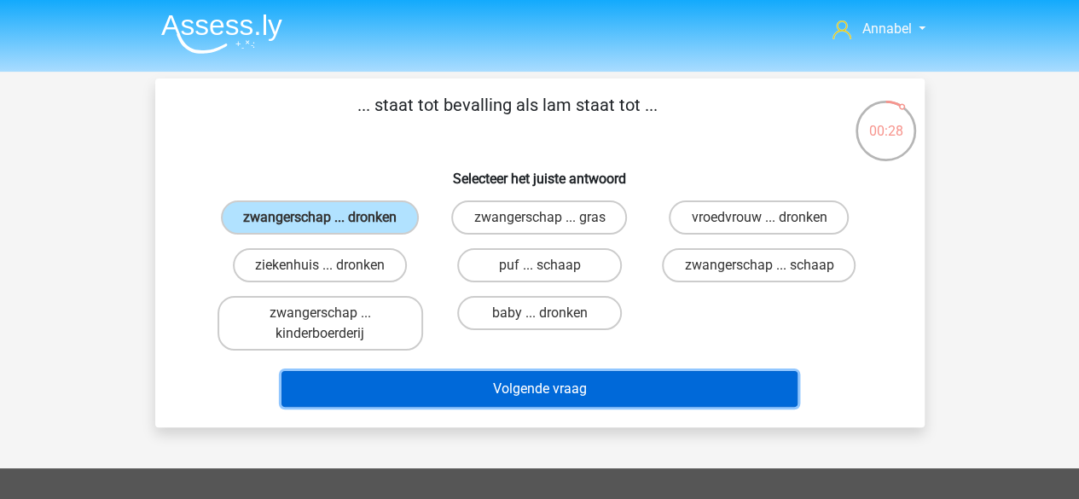
click at [487, 383] on button "Volgende vraag" at bounding box center [540, 389] width 516 height 36
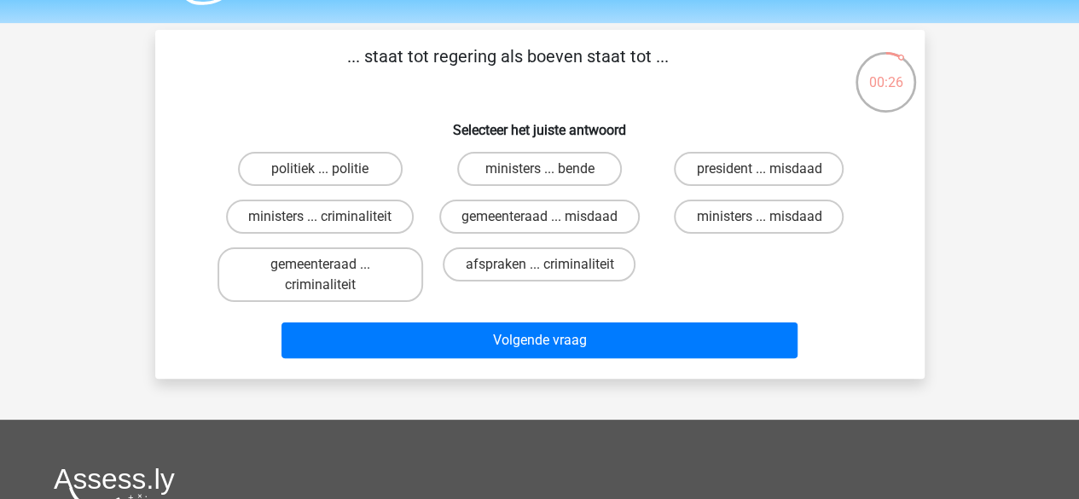
scroll to position [48, 0]
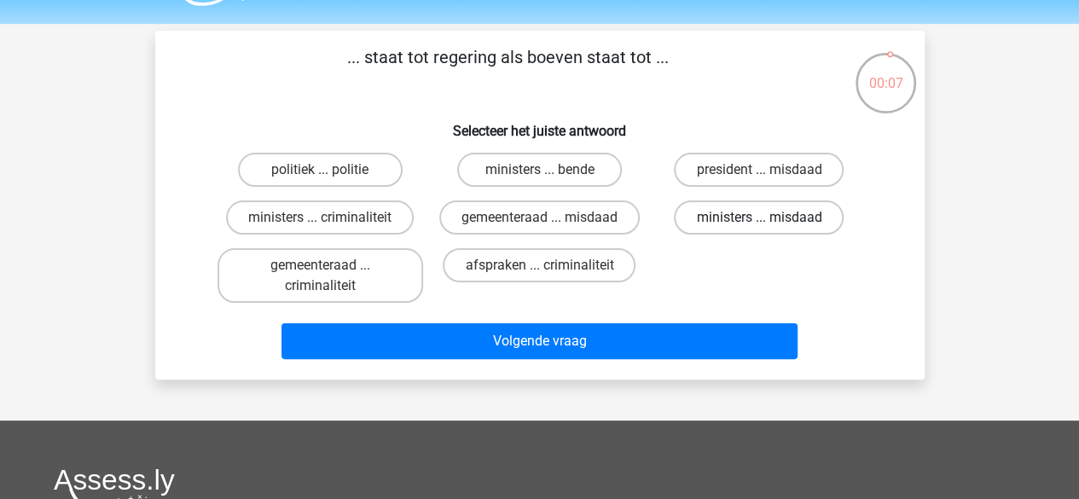
click at [712, 216] on label "ministers ... misdaad" at bounding box center [759, 218] width 170 height 34
click at [759, 218] on input "ministers ... misdaad" at bounding box center [764, 223] width 11 height 11
radio input "true"
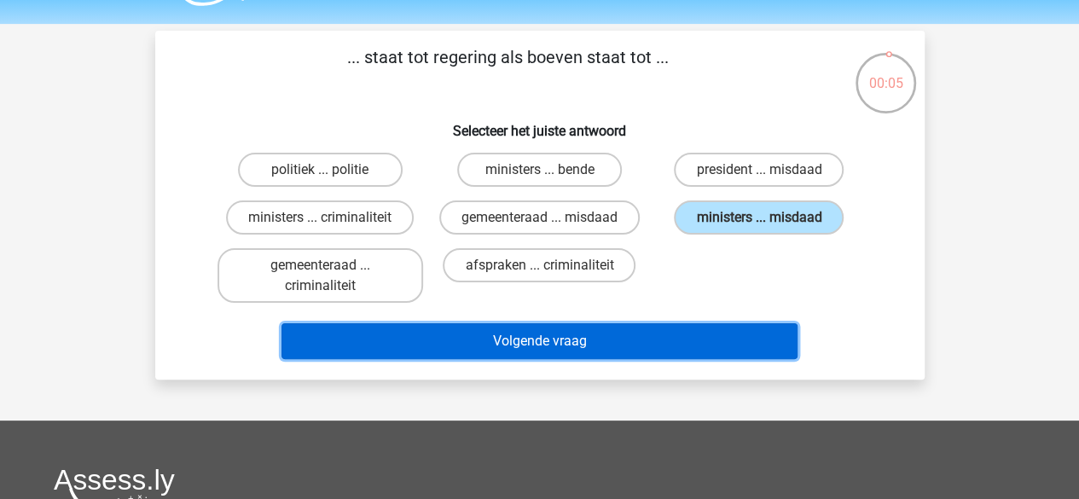
click at [601, 347] on button "Volgende vraag" at bounding box center [540, 341] width 516 height 36
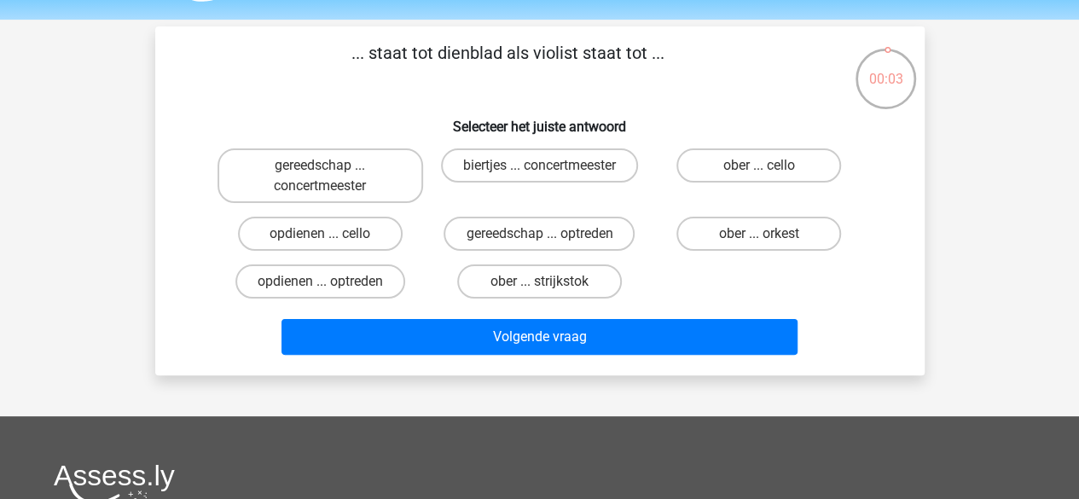
scroll to position [49, 0]
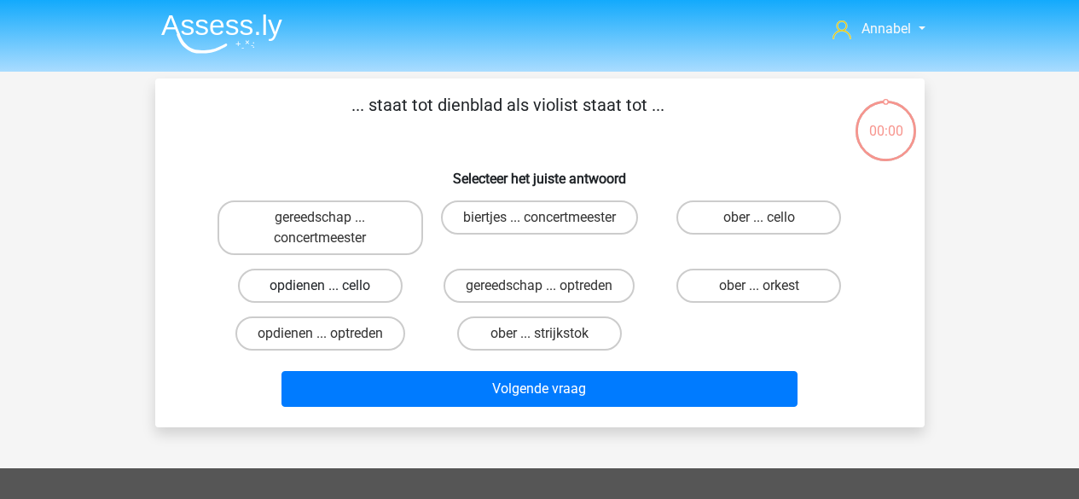
scroll to position [49, 0]
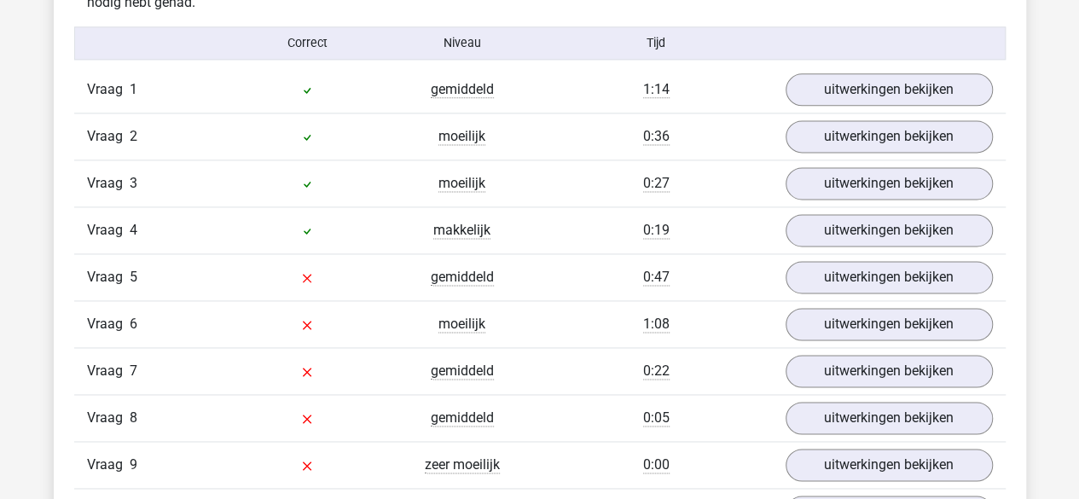
scroll to position [1107, 0]
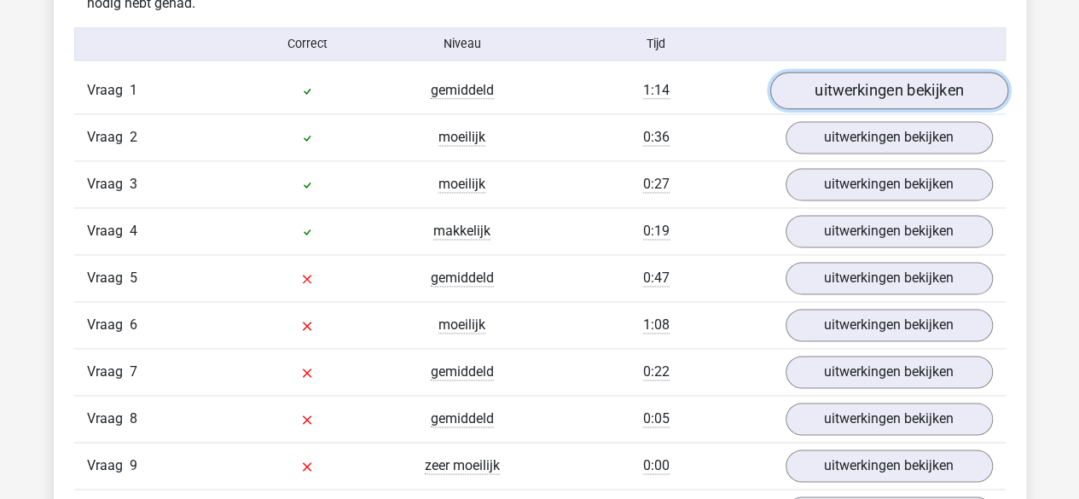
click at [845, 78] on link "uitwerkingen bekijken" at bounding box center [889, 91] width 238 height 38
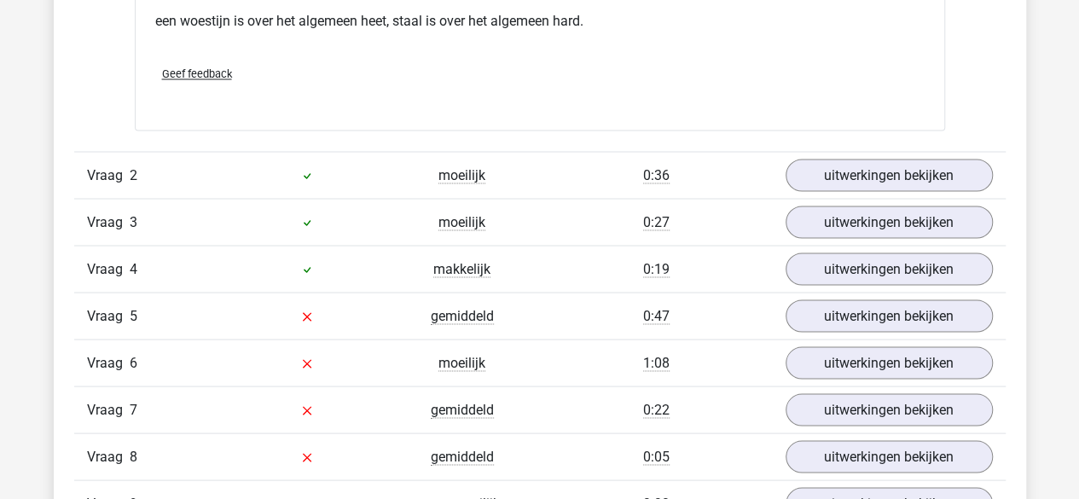
scroll to position [1497, 0]
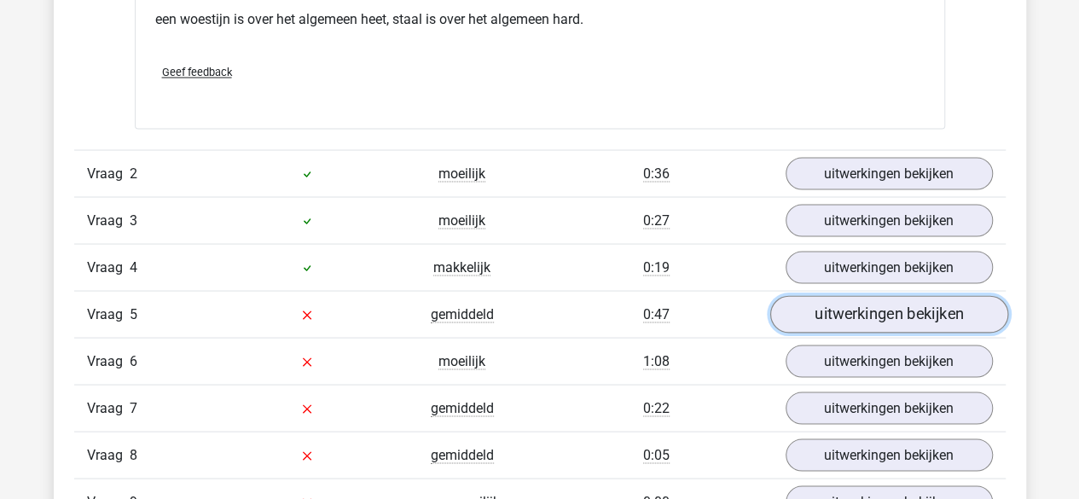
click at [858, 310] on link "uitwerkingen bekijken" at bounding box center [889, 314] width 238 height 38
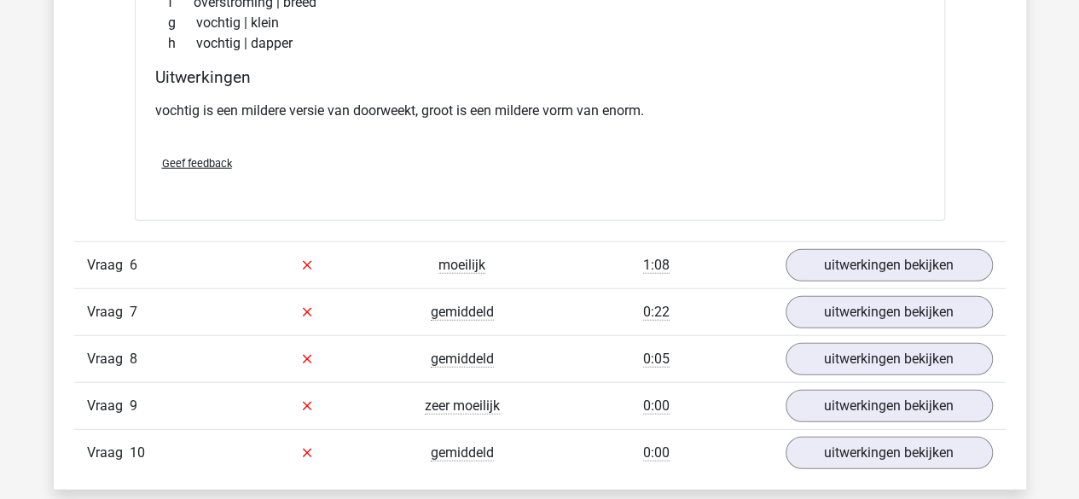
scroll to position [2026, 0]
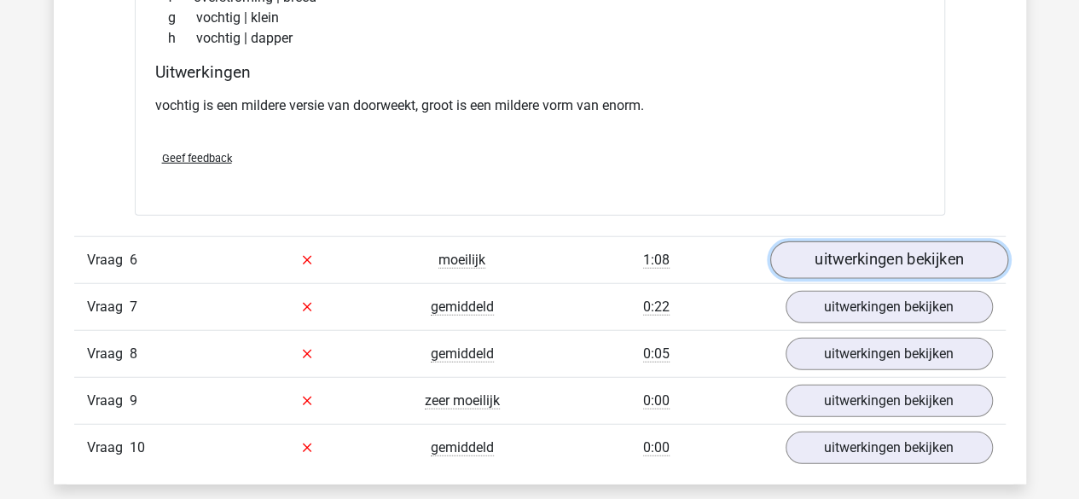
click at [857, 265] on link "uitwerkingen bekijken" at bounding box center [889, 260] width 238 height 38
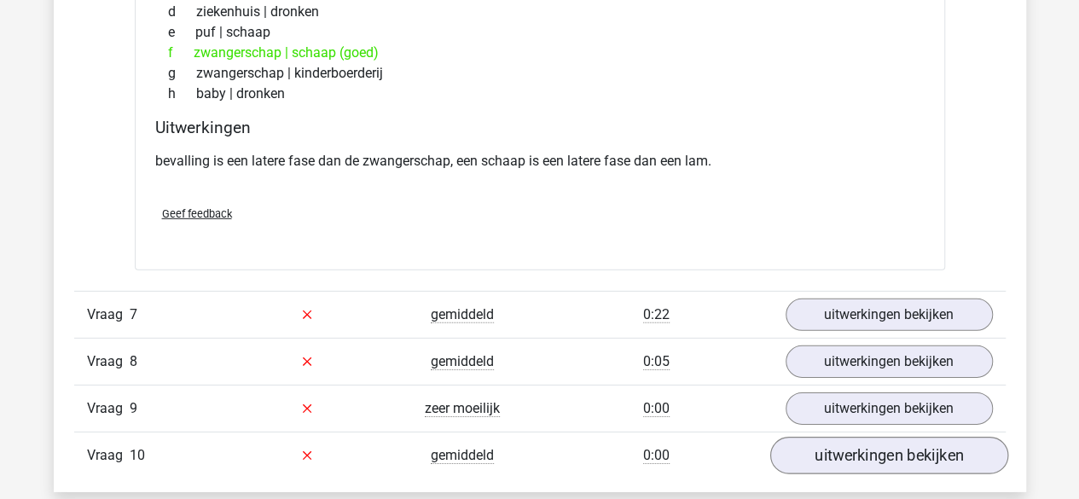
scroll to position [2465, 0]
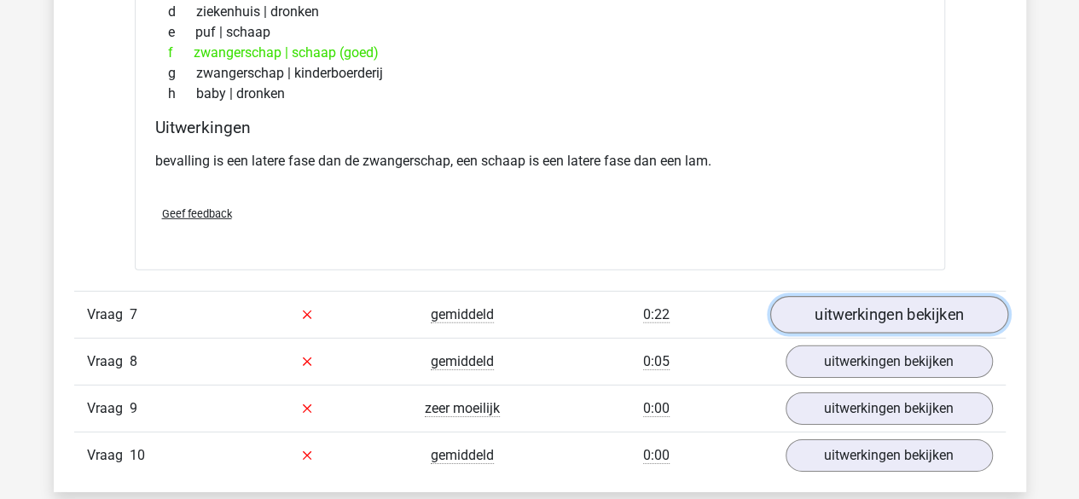
click at [825, 310] on link "uitwerkingen bekijken" at bounding box center [889, 315] width 238 height 38
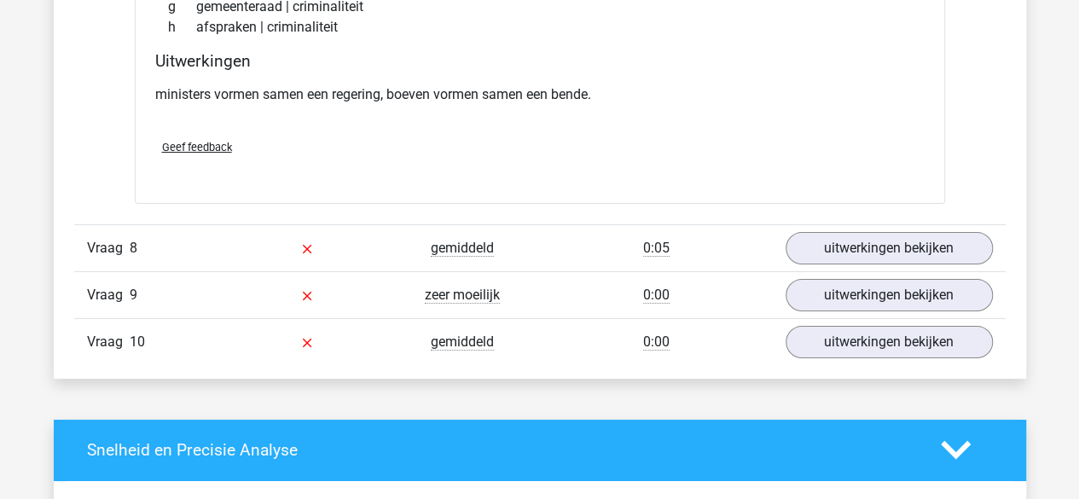
scroll to position [3008, 0]
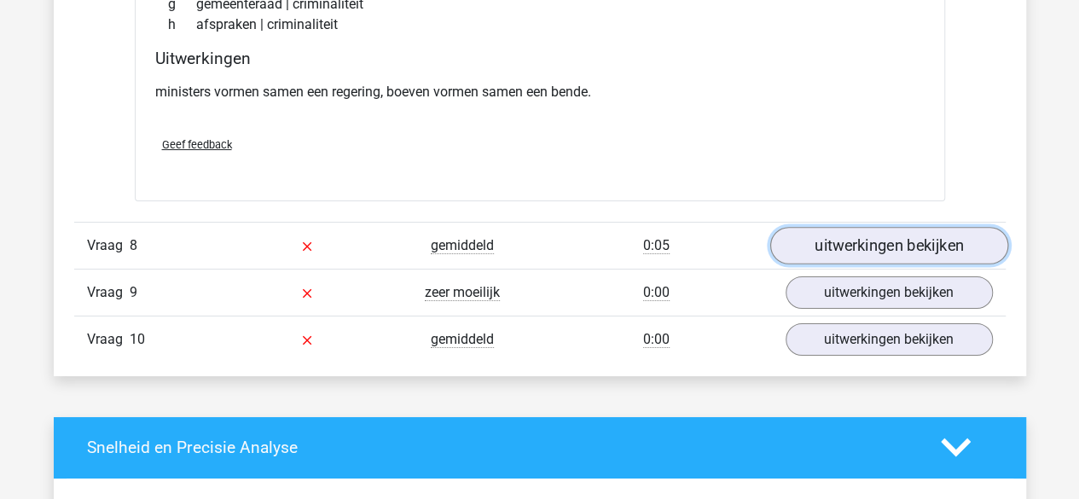
click at [834, 243] on link "uitwerkingen bekijken" at bounding box center [889, 246] width 238 height 38
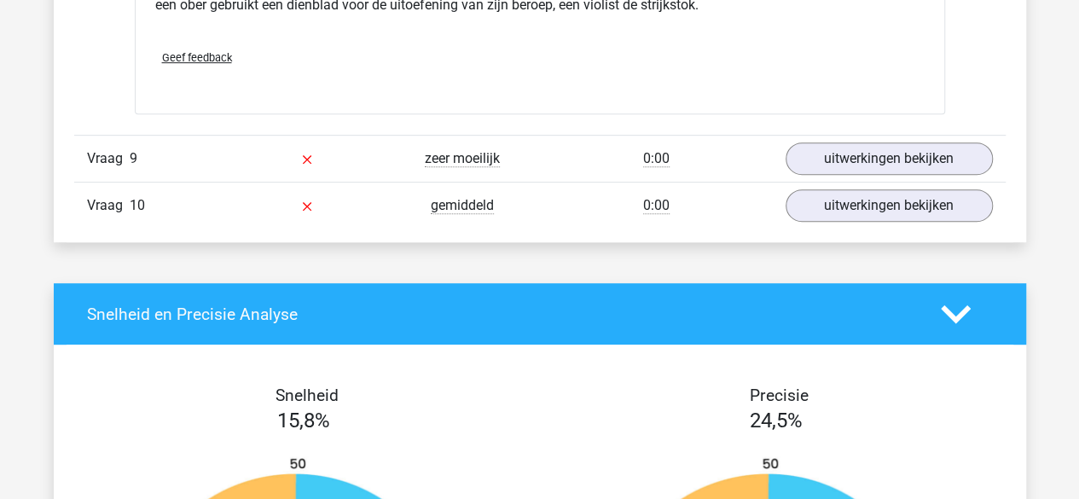
scroll to position [3569, 0]
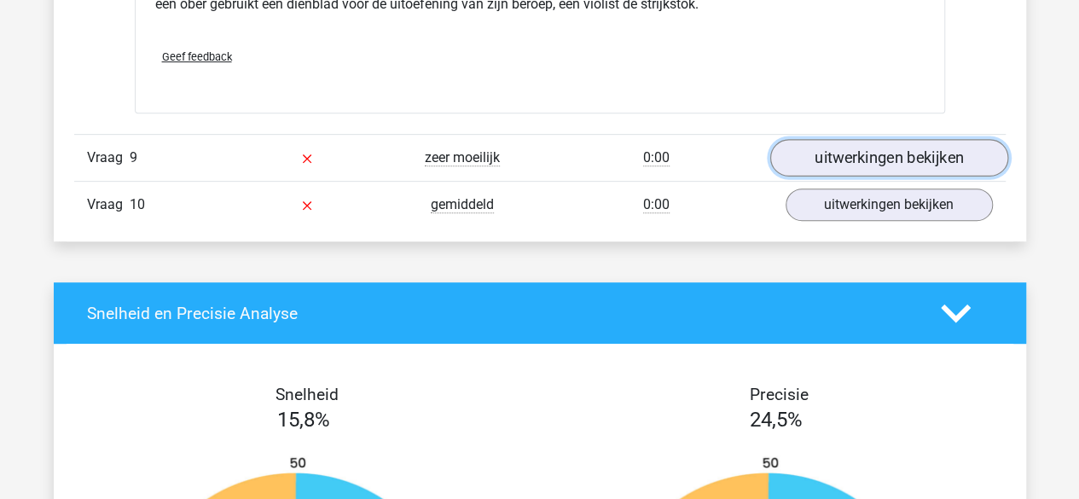
click at [831, 141] on link "uitwerkingen bekijken" at bounding box center [889, 158] width 238 height 38
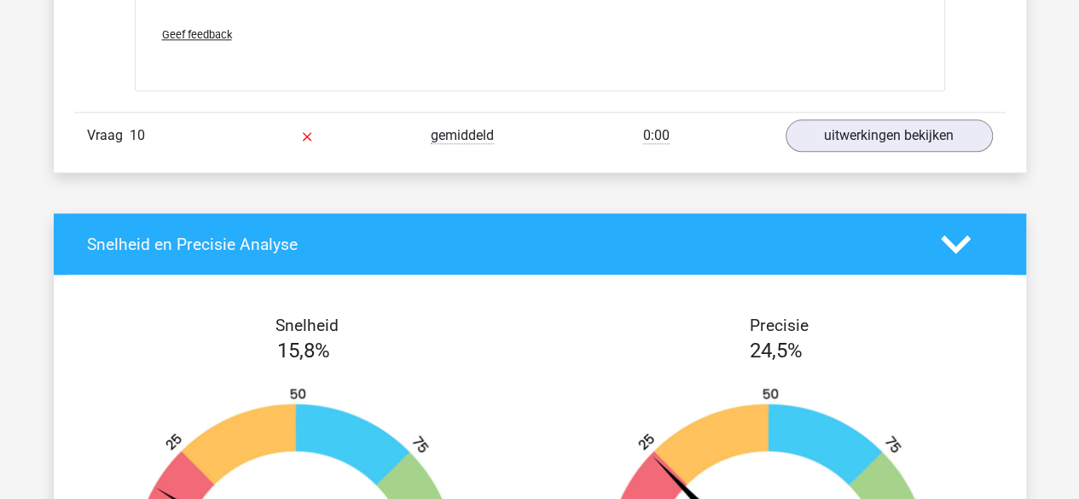
scroll to position [4183, 0]
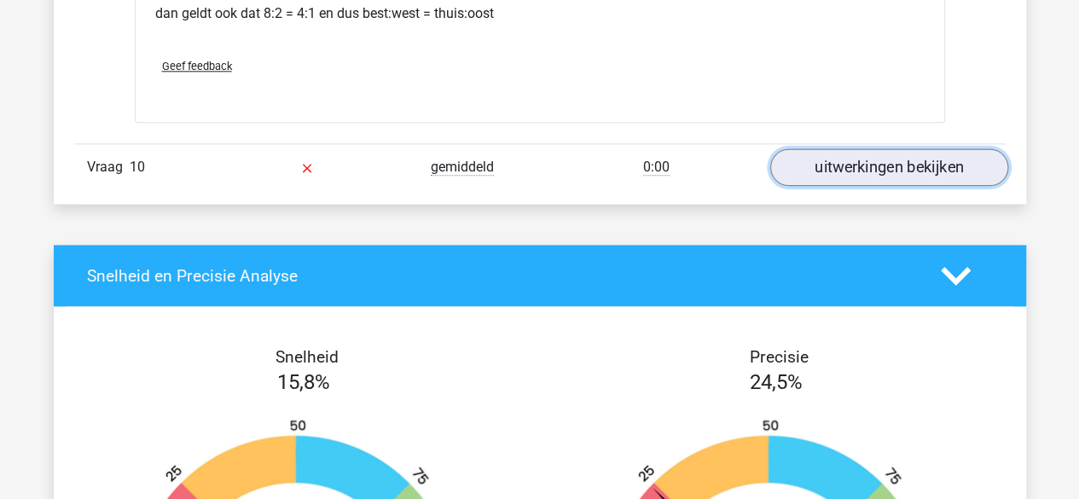
click at [819, 149] on link "uitwerkingen bekijken" at bounding box center [889, 168] width 238 height 38
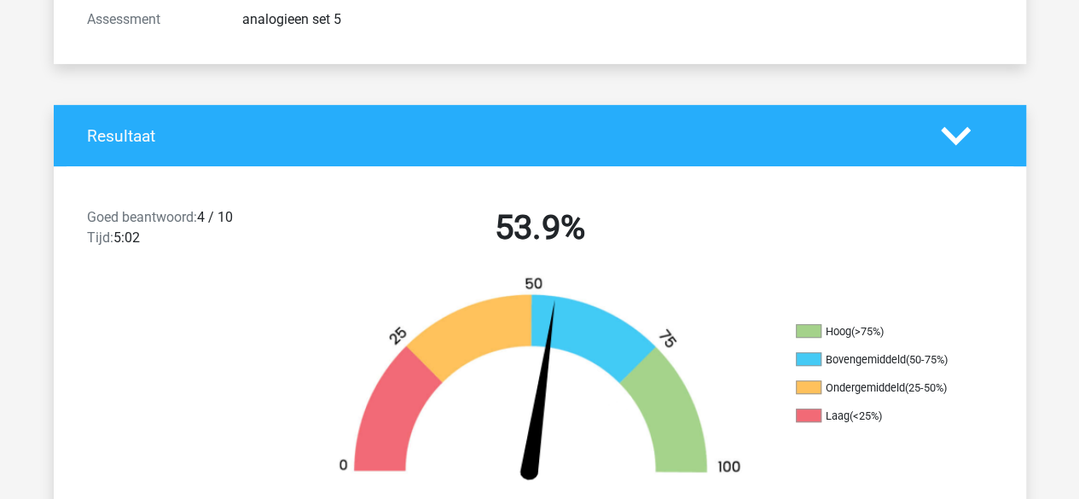
scroll to position [0, 0]
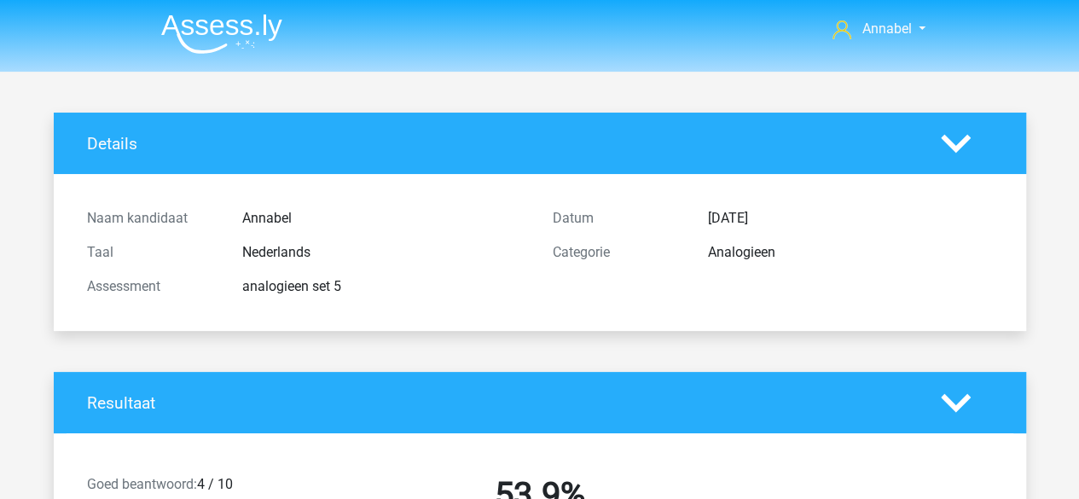
click at [232, 11] on li at bounding box center [215, 30] width 135 height 47
click at [230, 25] on img at bounding box center [221, 34] width 121 height 40
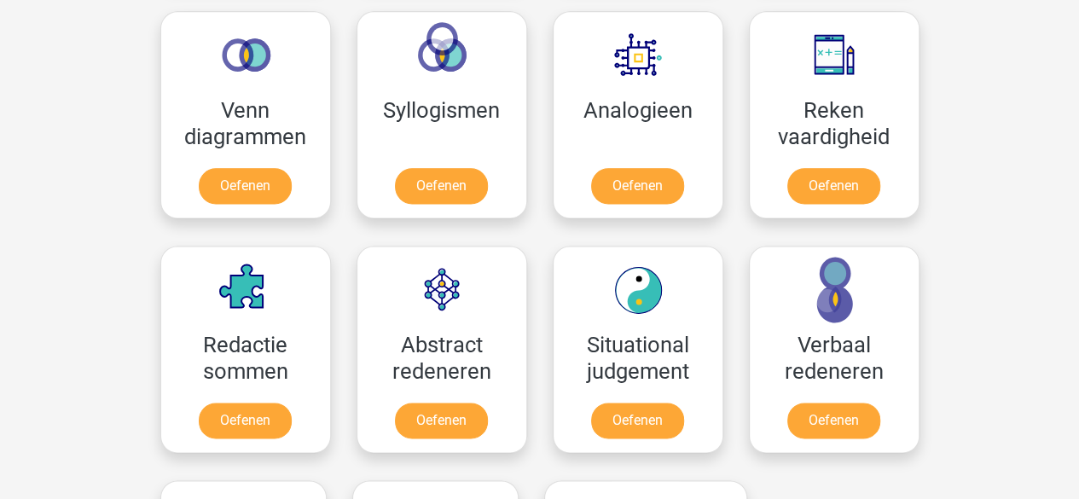
scroll to position [1013, 0]
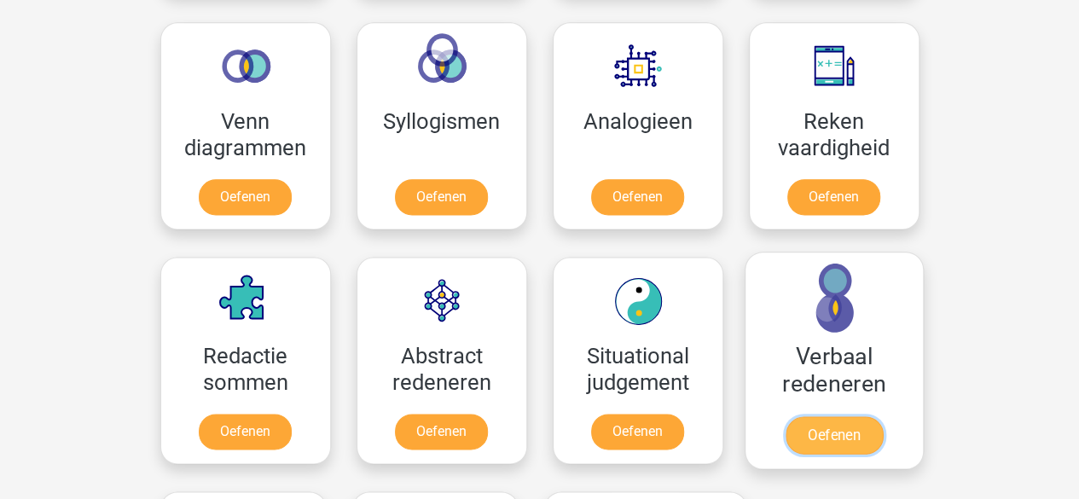
click at [850, 416] on link "Oefenen" at bounding box center [833, 435] width 97 height 38
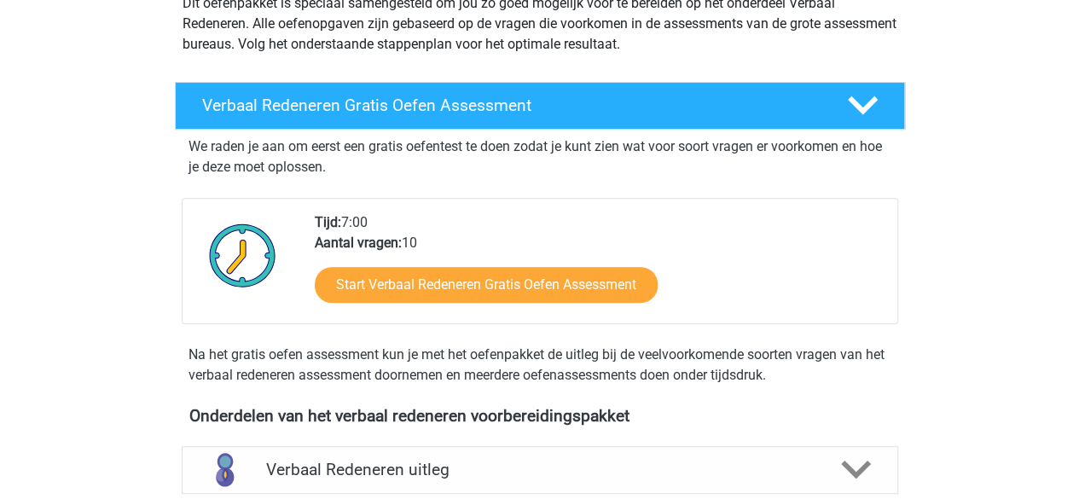
scroll to position [218, 0]
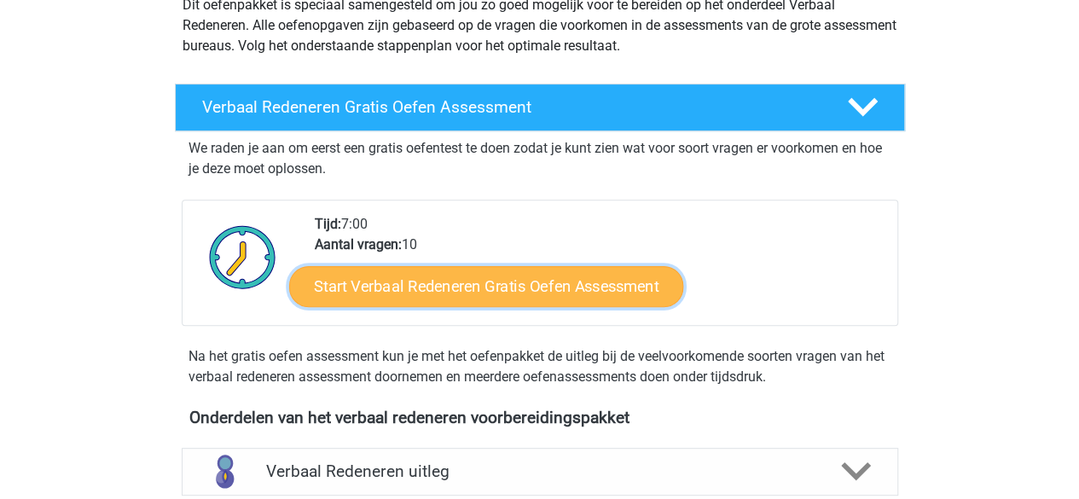
click at [384, 275] on link "Start Verbaal Redeneren Gratis Oefen Assessment" at bounding box center [486, 286] width 394 height 41
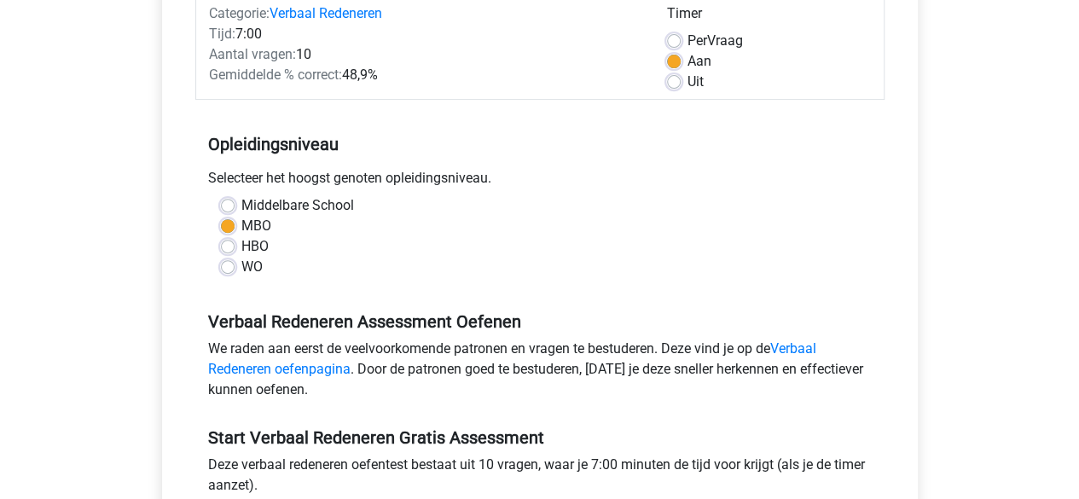
scroll to position [235, 0]
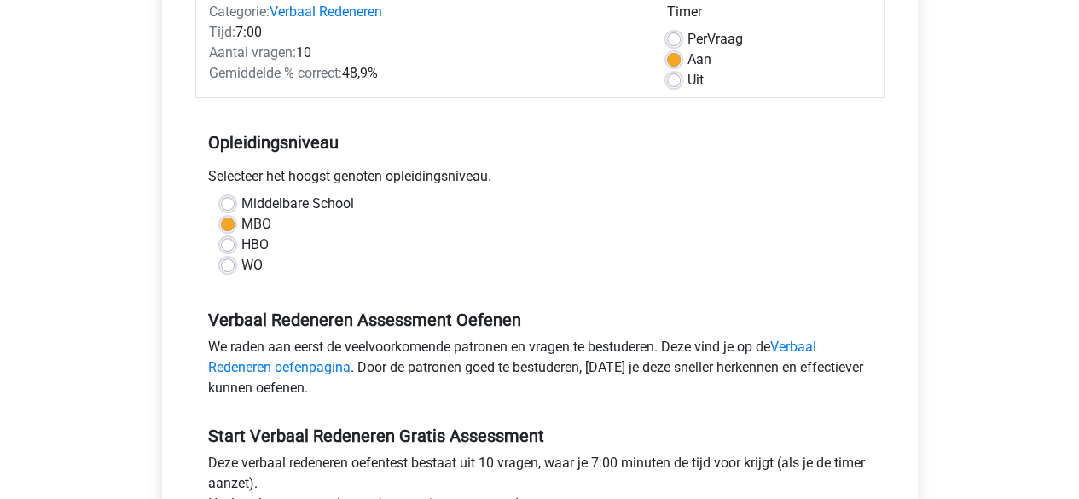
click at [245, 241] on label "HBO" at bounding box center [254, 245] width 27 height 20
click at [235, 241] on input "HBO" at bounding box center [228, 243] width 14 height 17
radio input "true"
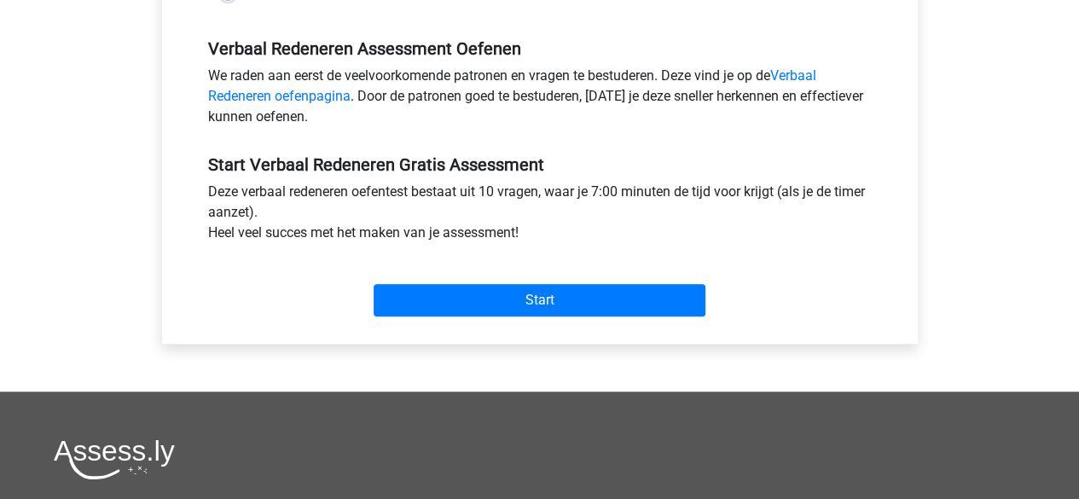
scroll to position [507, 0]
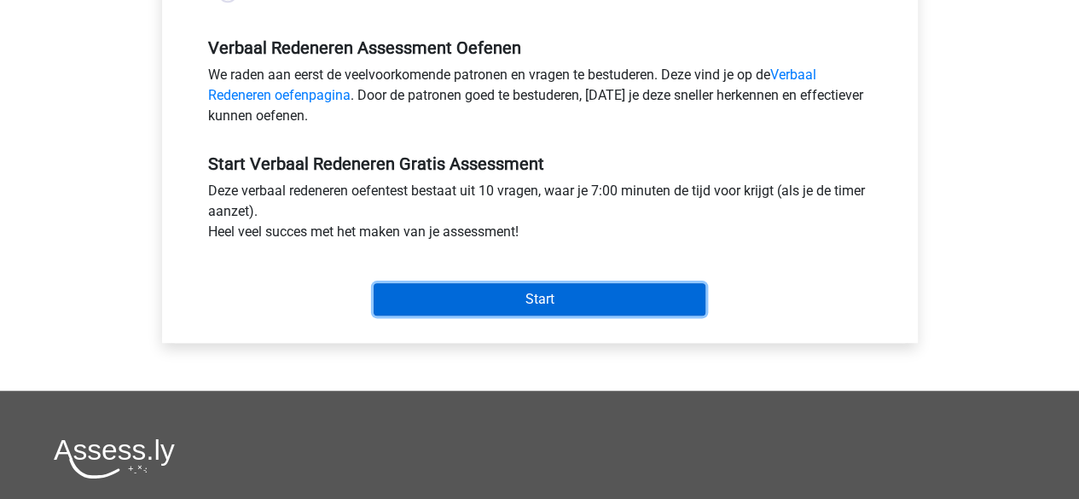
click at [444, 288] on input "Start" at bounding box center [540, 299] width 332 height 32
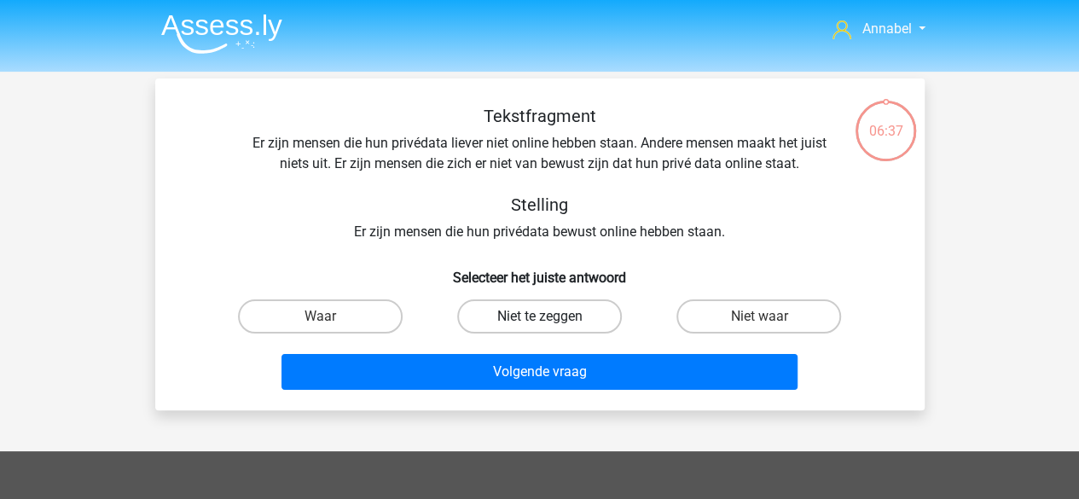
click at [508, 310] on label "Niet te zeggen" at bounding box center [539, 316] width 165 height 34
click at [539, 317] on input "Niet te zeggen" at bounding box center [544, 322] width 11 height 11
radio input "true"
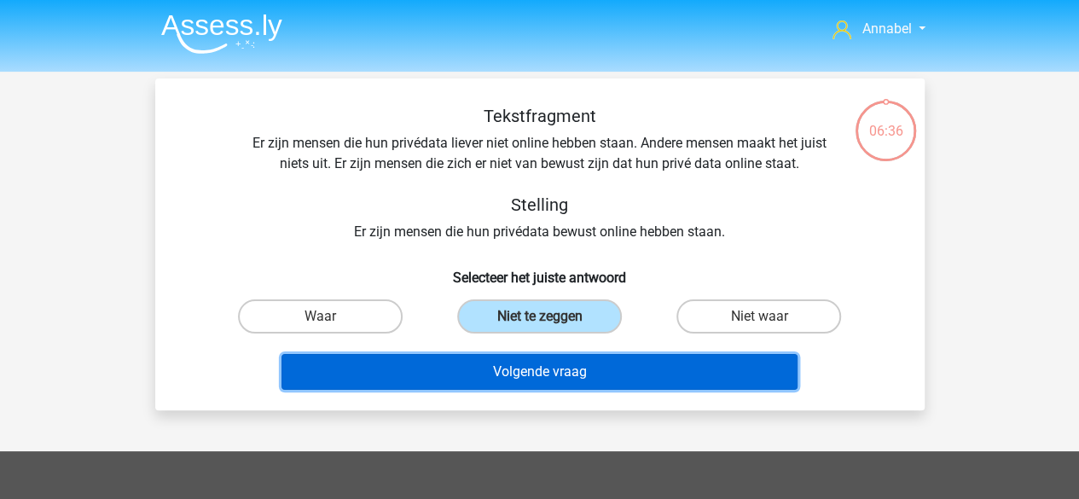
click at [497, 375] on button "Volgende vraag" at bounding box center [540, 372] width 516 height 36
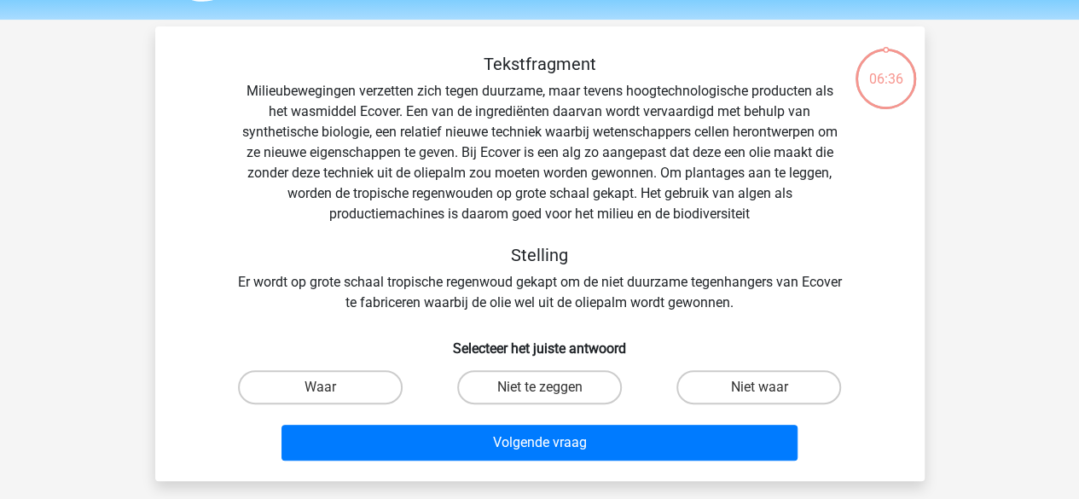
scroll to position [78, 0]
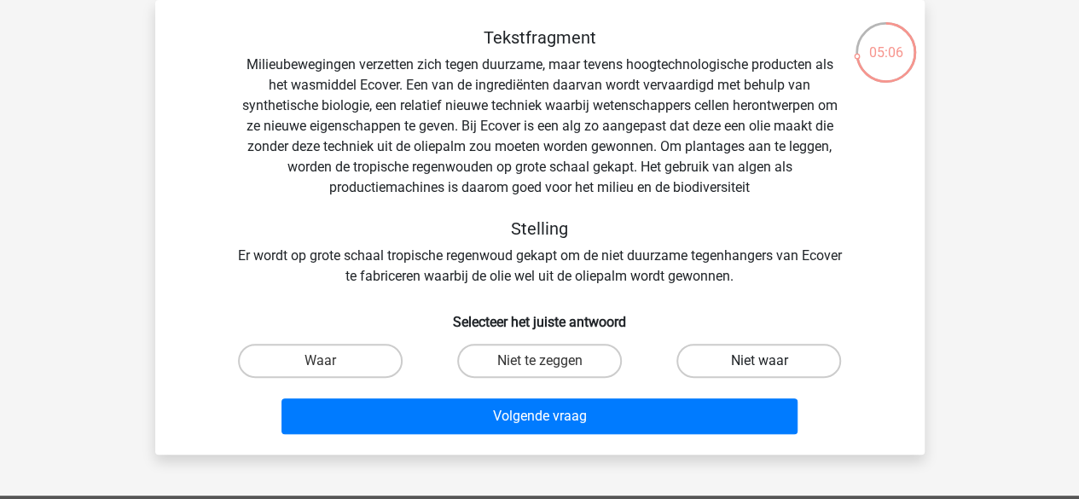
click at [729, 361] on label "Niet waar" at bounding box center [759, 361] width 165 height 34
click at [759, 361] on input "Niet waar" at bounding box center [764, 366] width 11 height 11
radio input "true"
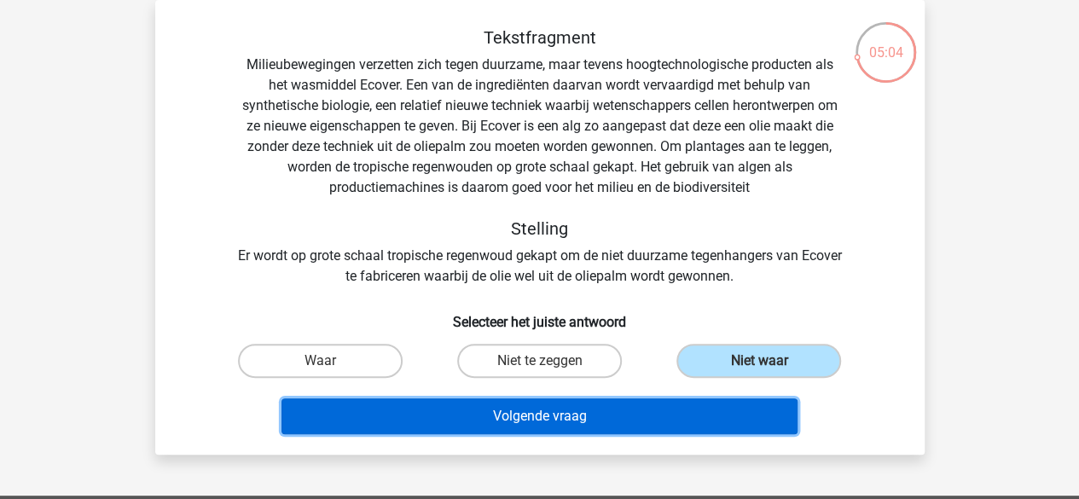
click at [613, 411] on button "Volgende vraag" at bounding box center [540, 416] width 516 height 36
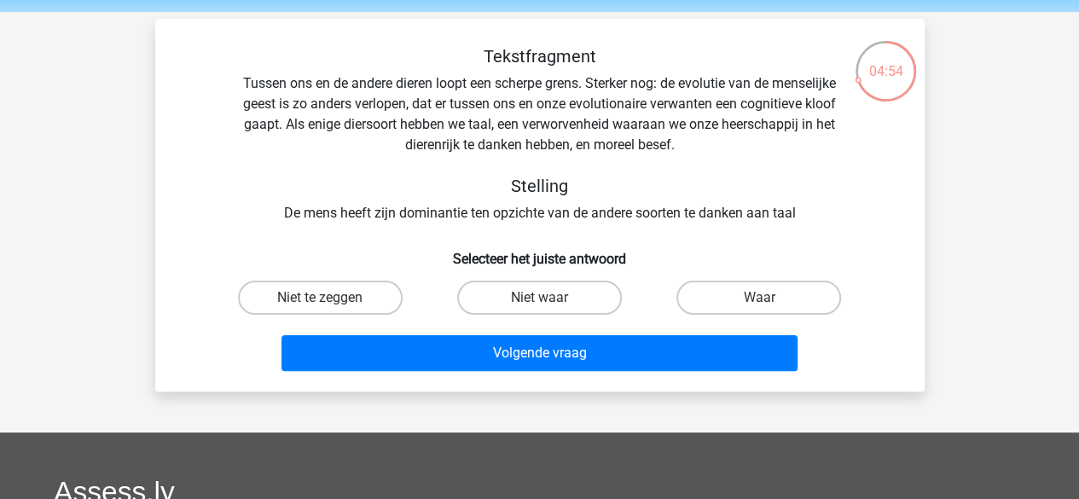
scroll to position [55, 0]
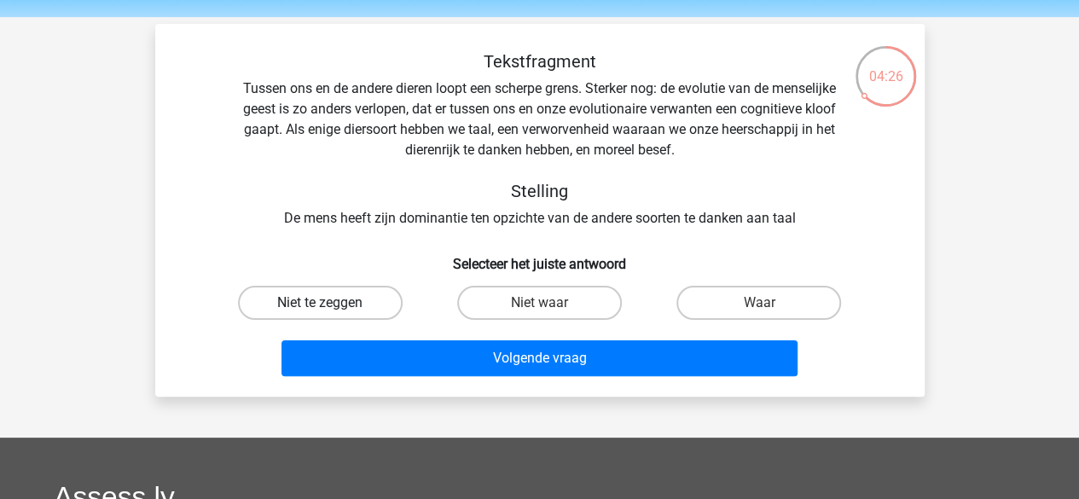
click at [307, 309] on label "Niet te zeggen" at bounding box center [320, 303] width 165 height 34
click at [320, 309] on input "Niet te zeggen" at bounding box center [325, 308] width 11 height 11
radio input "true"
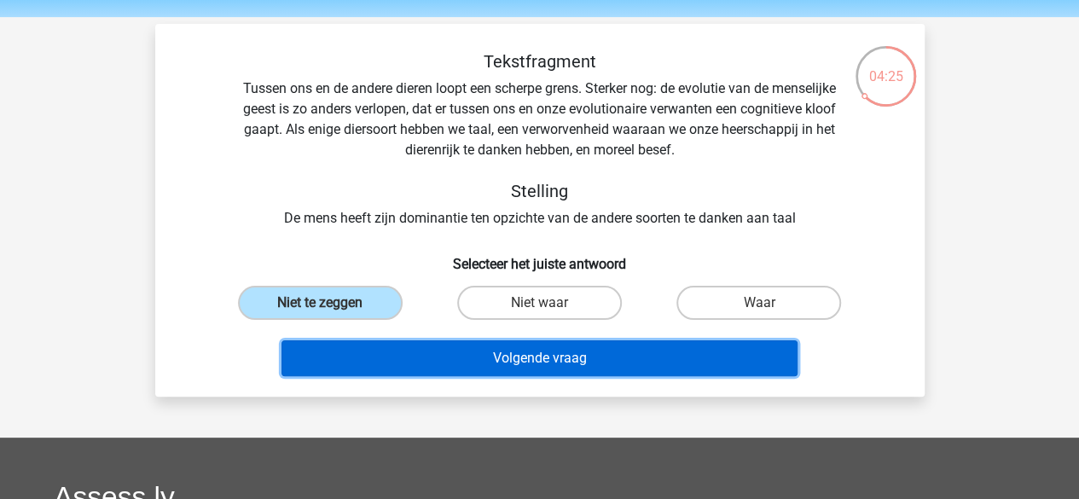
click at [439, 347] on button "Volgende vraag" at bounding box center [540, 358] width 516 height 36
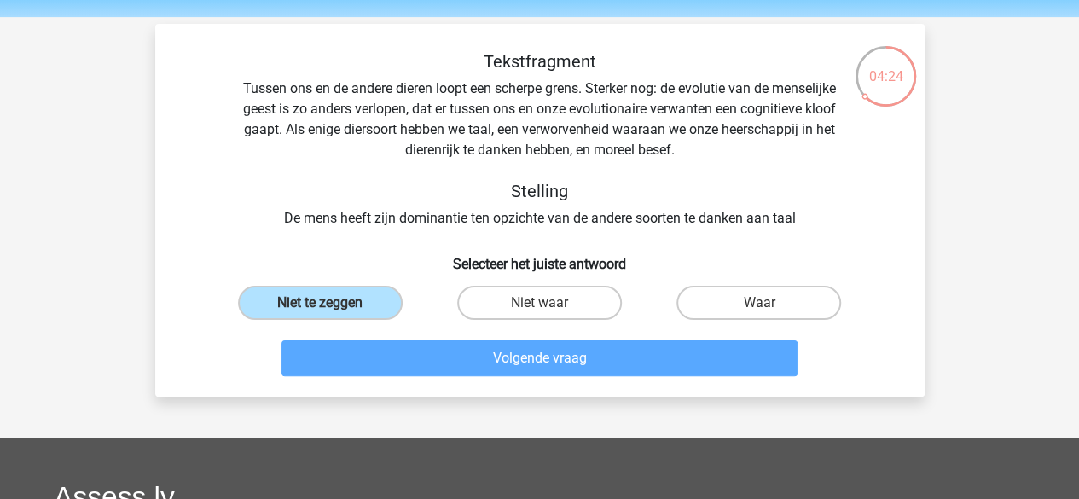
scroll to position [78, 0]
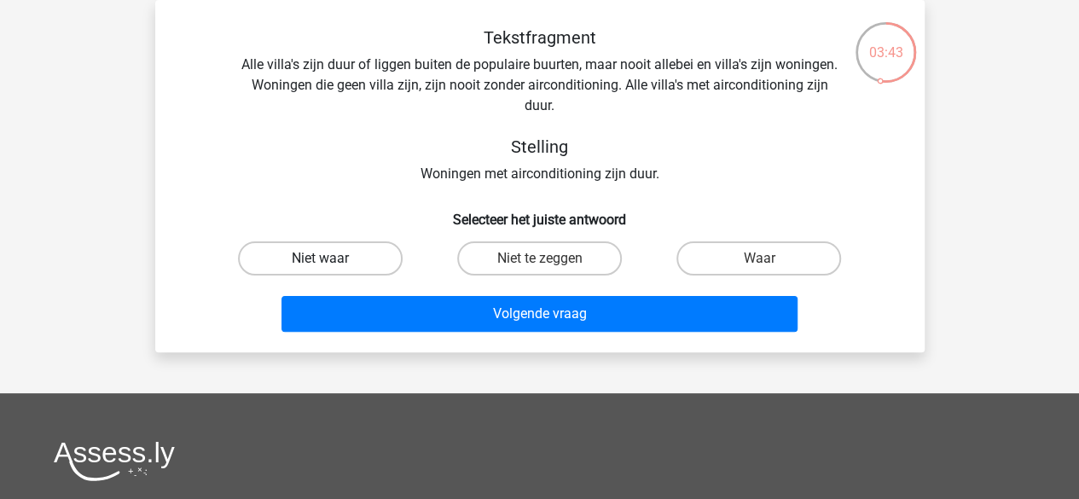
click at [305, 248] on label "Niet waar" at bounding box center [320, 258] width 165 height 34
click at [320, 259] on input "Niet waar" at bounding box center [325, 264] width 11 height 11
radio input "true"
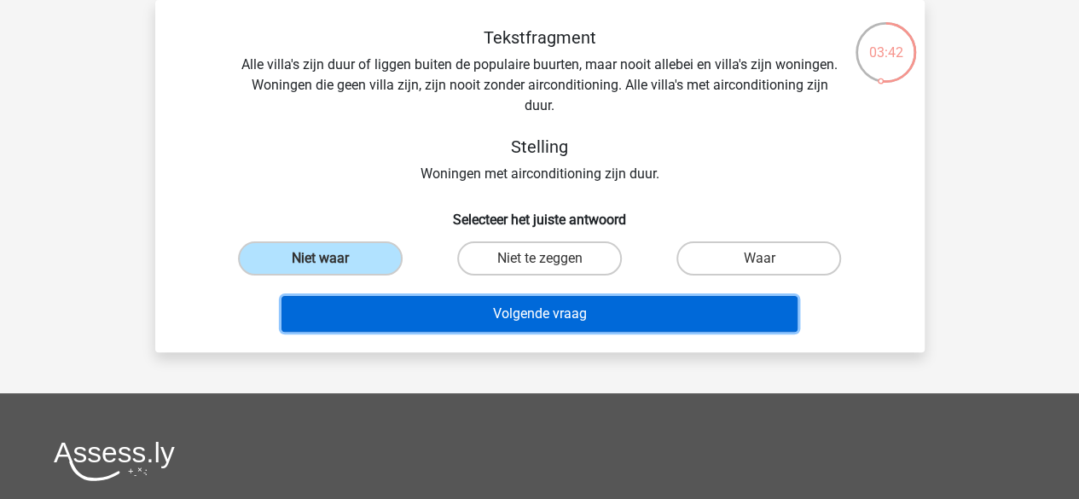
click at [470, 305] on button "Volgende vraag" at bounding box center [540, 314] width 516 height 36
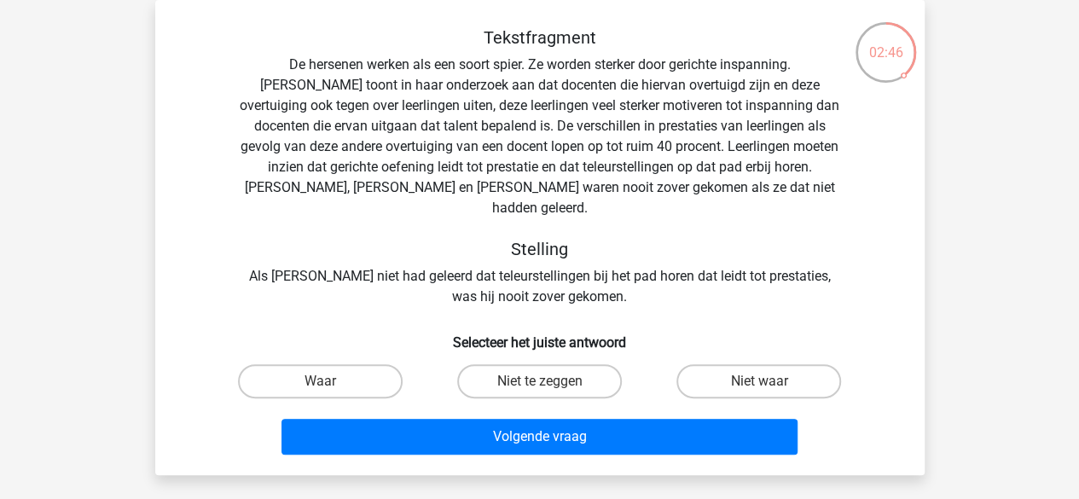
click at [546, 381] on input "Niet te zeggen" at bounding box center [544, 386] width 11 height 11
radio input "true"
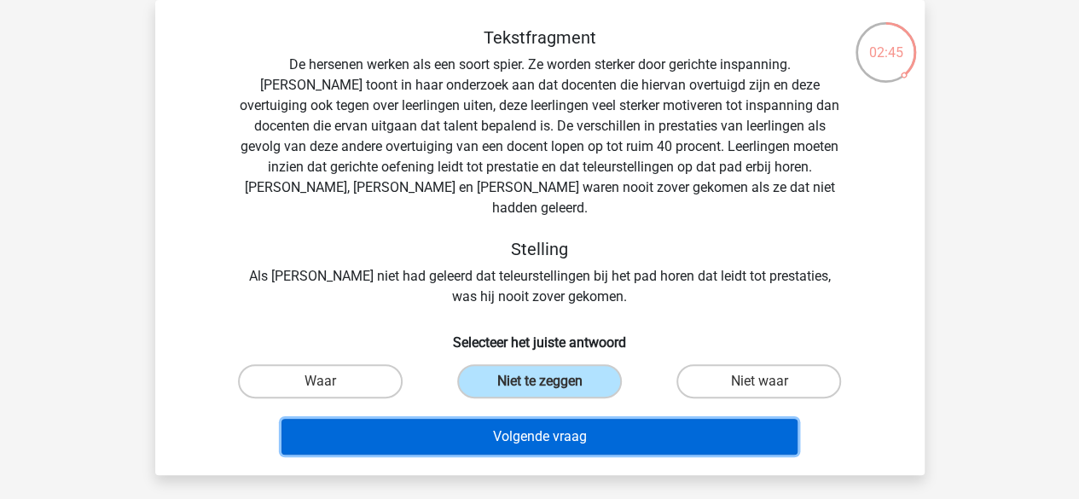
click at [526, 419] on button "Volgende vraag" at bounding box center [540, 437] width 516 height 36
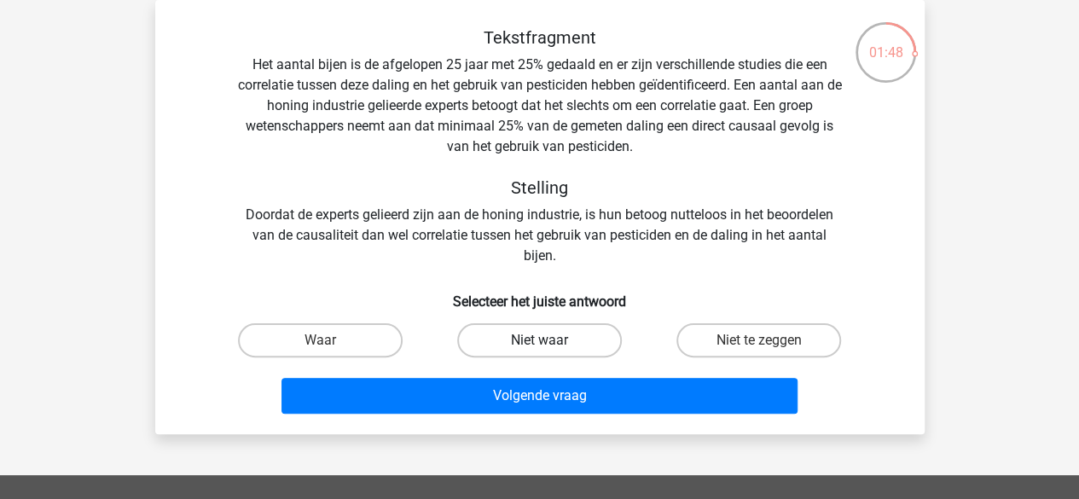
click at [484, 344] on label "Niet waar" at bounding box center [539, 340] width 165 height 34
click at [539, 344] on input "Niet waar" at bounding box center [544, 345] width 11 height 11
radio input "true"
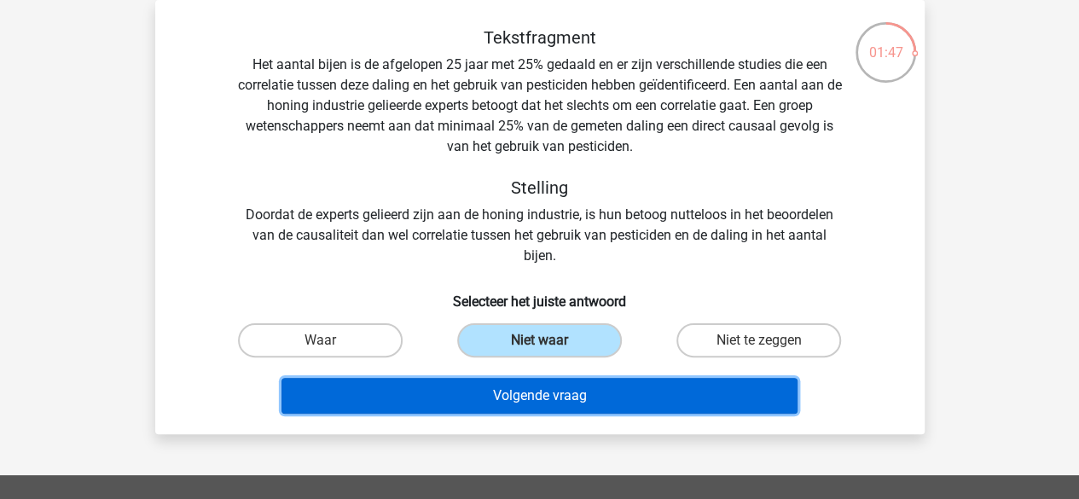
click at [473, 390] on button "Volgende vraag" at bounding box center [540, 396] width 516 height 36
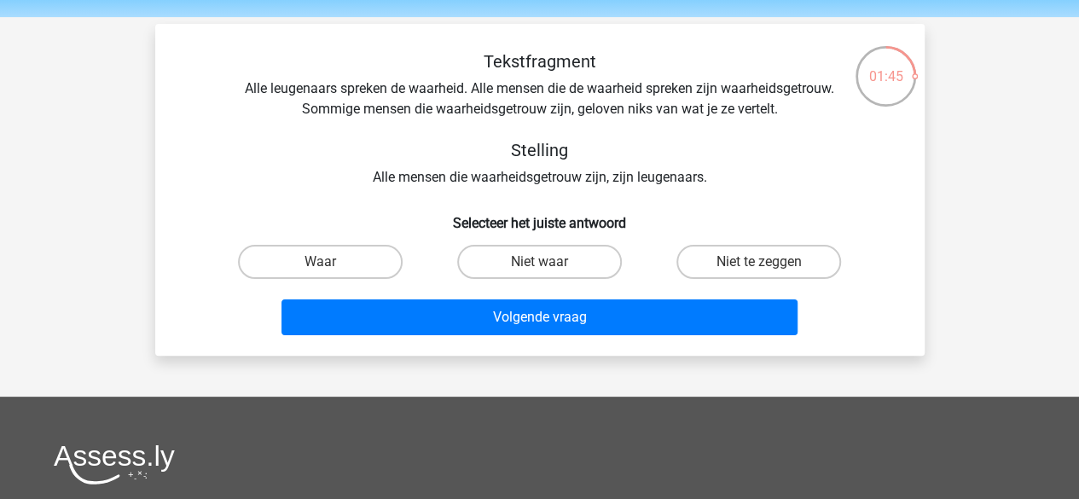
scroll to position [51, 0]
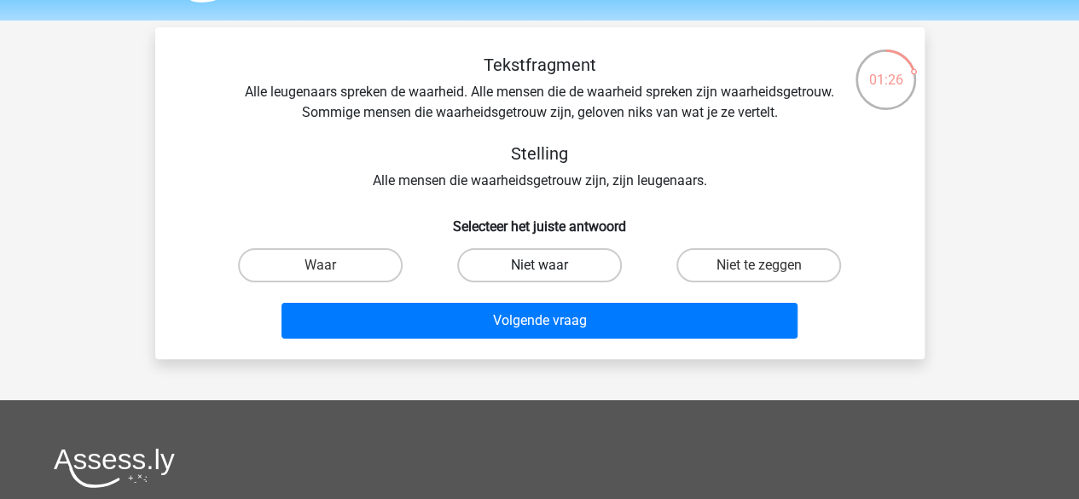
click at [535, 279] on label "Niet waar" at bounding box center [539, 265] width 165 height 34
click at [539, 276] on input "Niet waar" at bounding box center [544, 270] width 11 height 11
radio input "true"
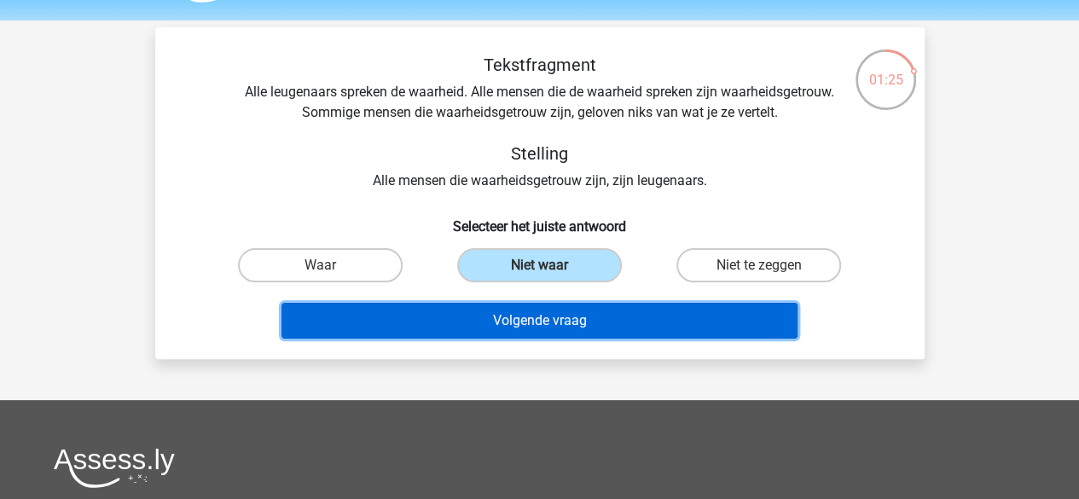
click at [532, 330] on button "Volgende vraag" at bounding box center [540, 321] width 516 height 36
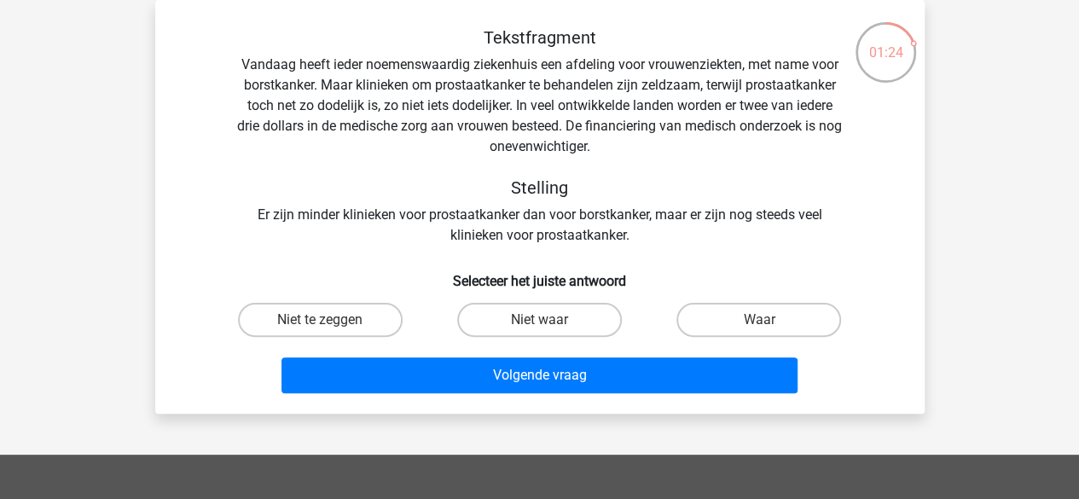
scroll to position [72, 0]
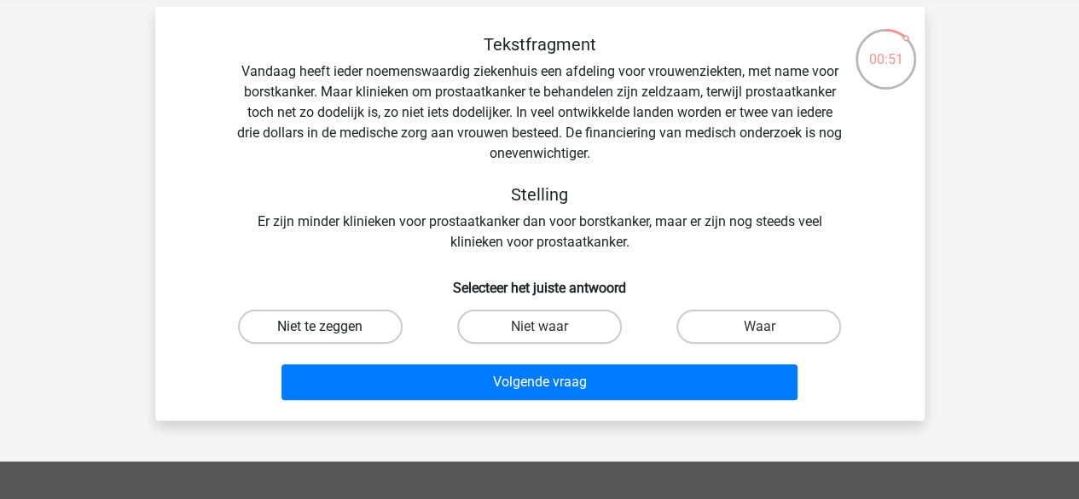
click at [345, 323] on label "Niet te zeggen" at bounding box center [320, 327] width 165 height 34
click at [331, 327] on input "Niet te zeggen" at bounding box center [325, 332] width 11 height 11
radio input "true"
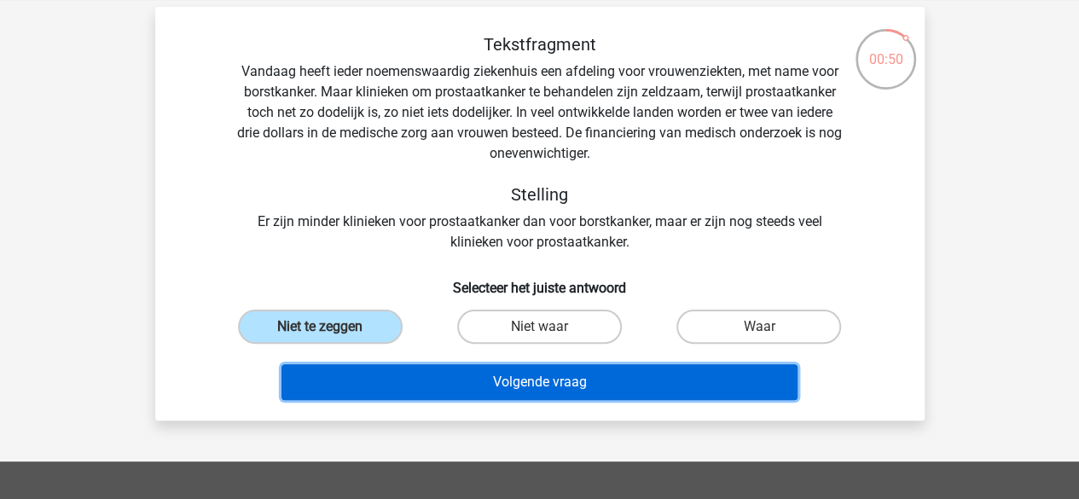
click at [404, 374] on button "Volgende vraag" at bounding box center [540, 382] width 516 height 36
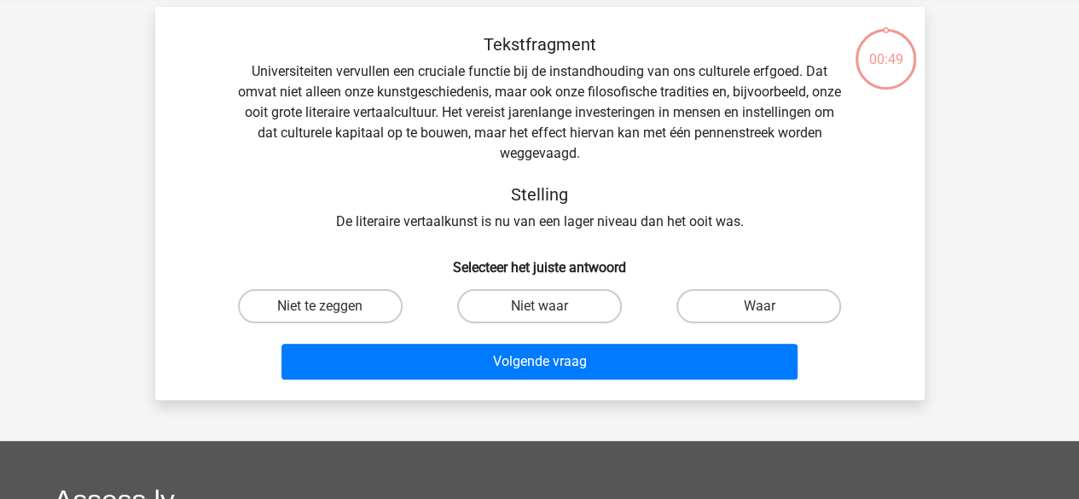
scroll to position [78, 0]
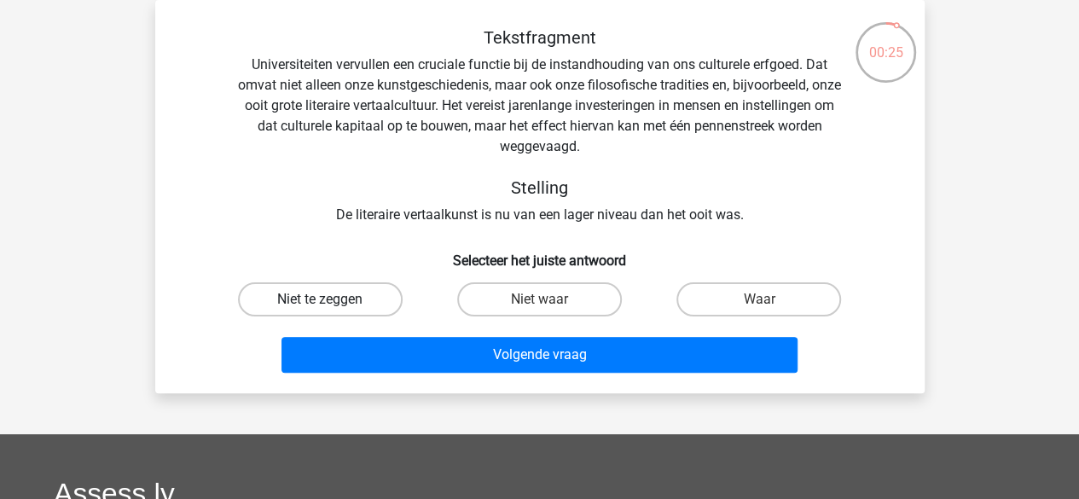
click at [300, 301] on label "Niet te zeggen" at bounding box center [320, 299] width 165 height 34
click at [320, 301] on input "Niet te zeggen" at bounding box center [325, 304] width 11 height 11
radio input "true"
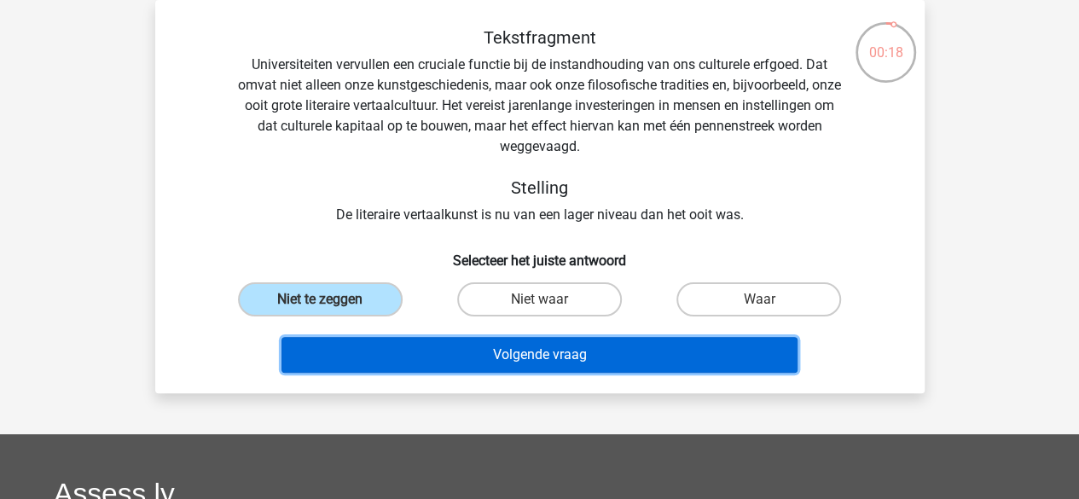
click at [498, 354] on button "Volgende vraag" at bounding box center [540, 355] width 516 height 36
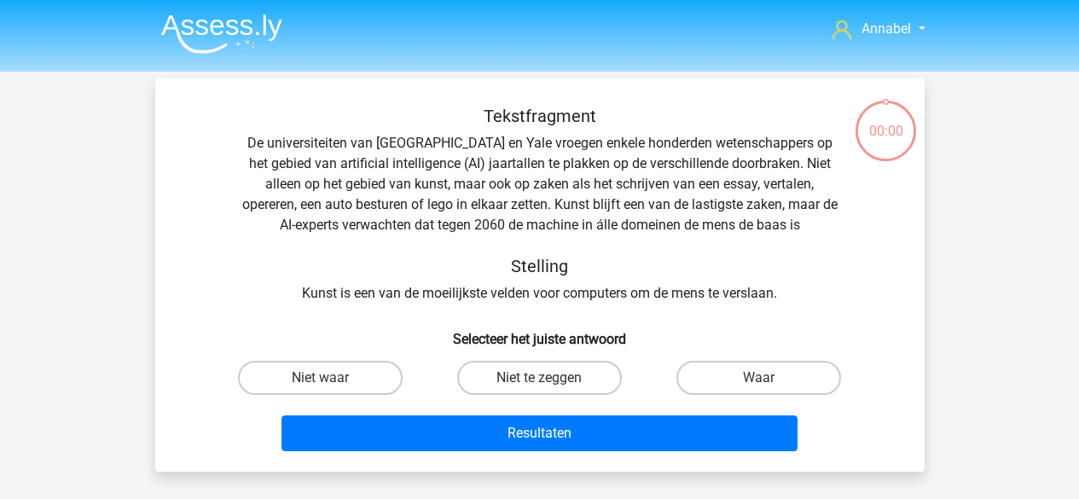
scroll to position [78, 0]
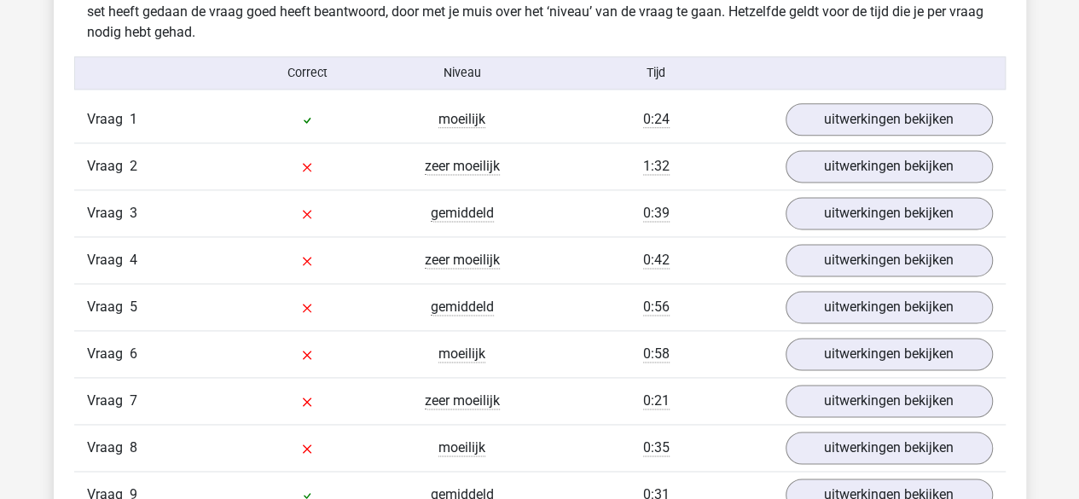
scroll to position [1080, 0]
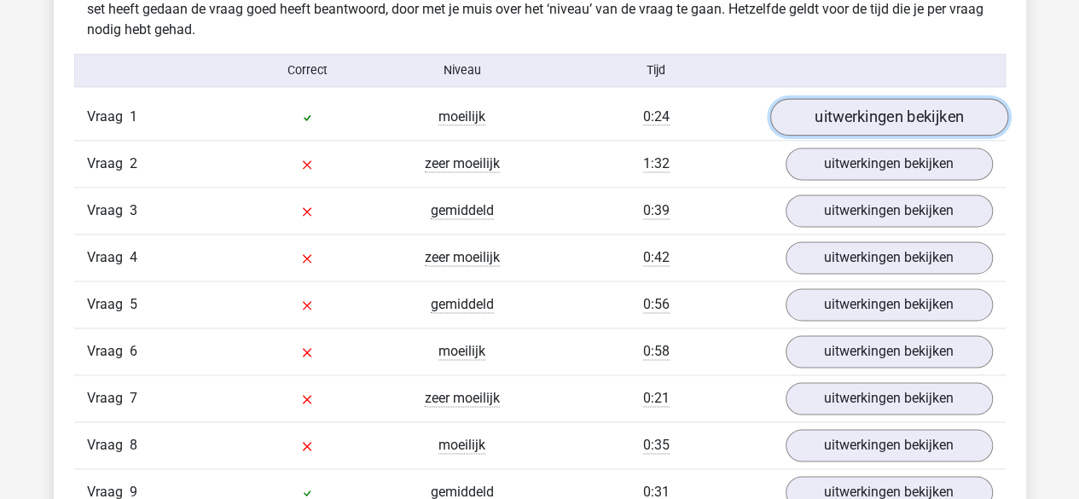
click at [841, 116] on link "uitwerkingen bekijken" at bounding box center [889, 117] width 238 height 38
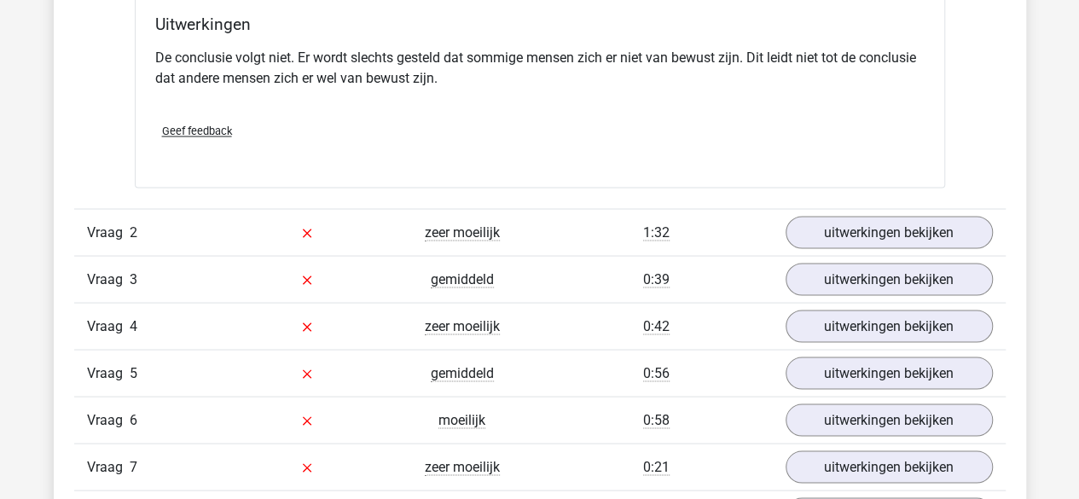
scroll to position [1475, 0]
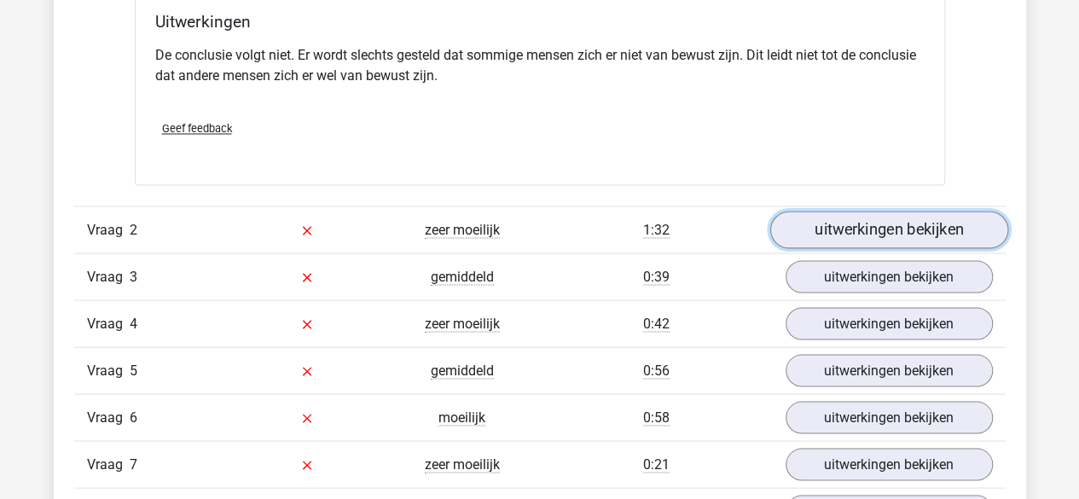
click at [840, 221] on link "uitwerkingen bekijken" at bounding box center [889, 230] width 238 height 38
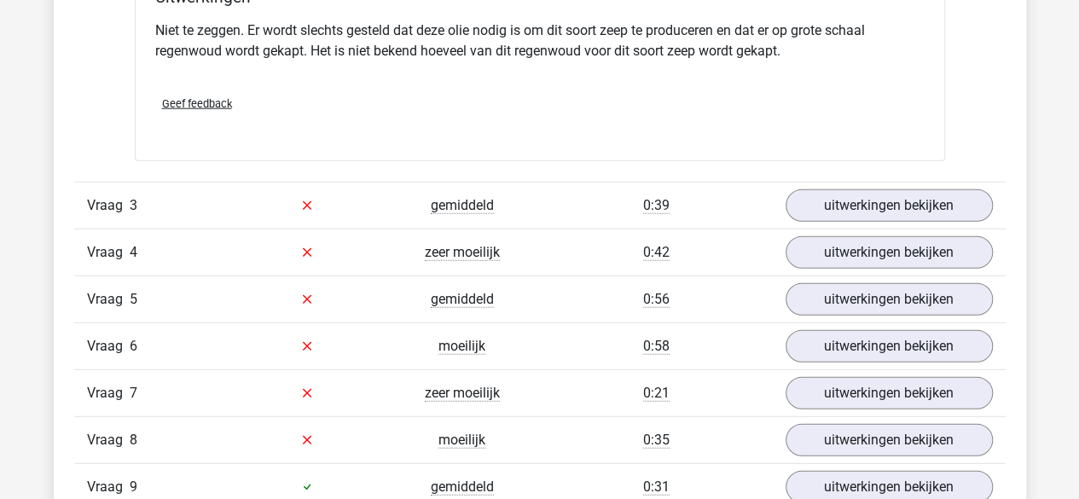
scroll to position [2134, 0]
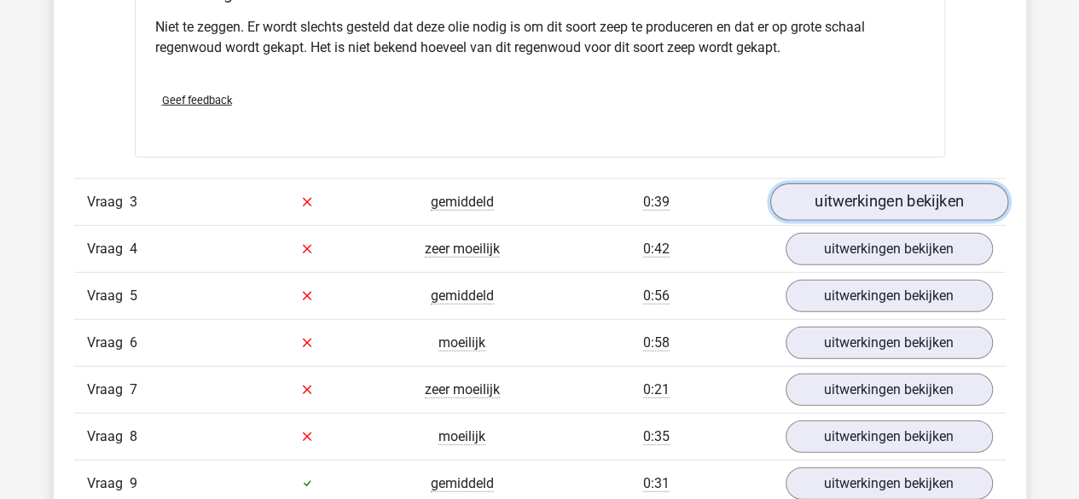
click at [839, 206] on link "uitwerkingen bekijken" at bounding box center [889, 202] width 238 height 38
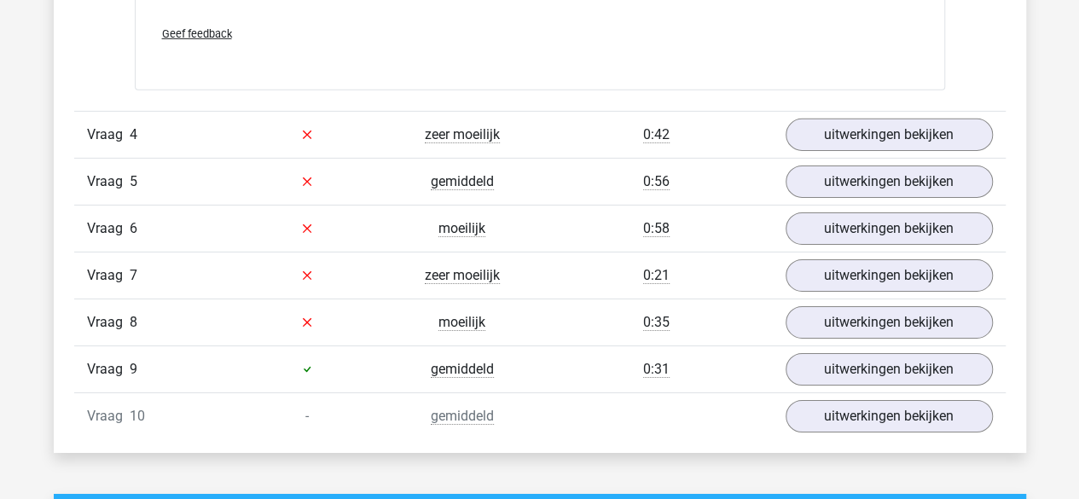
scroll to position [2712, 0]
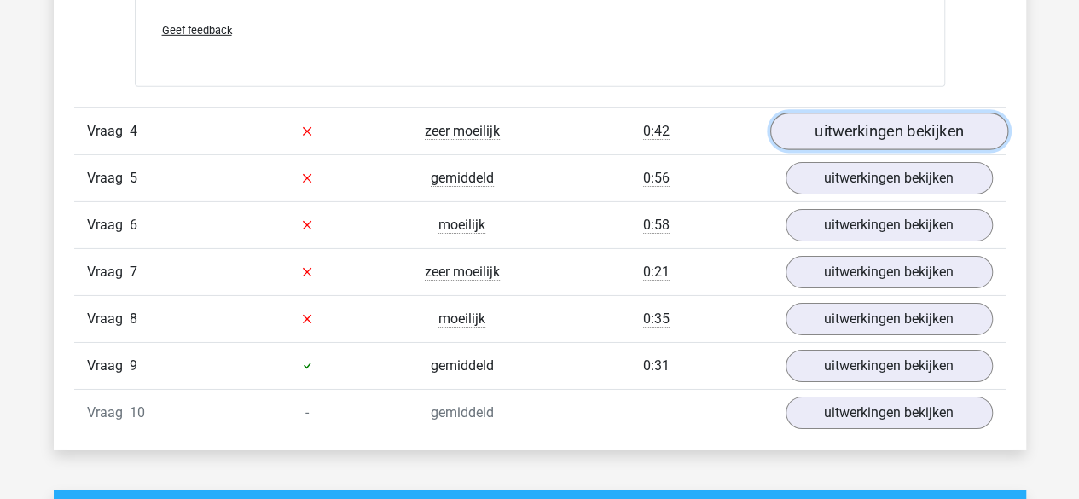
click at [853, 124] on link "uitwerkingen bekijken" at bounding box center [889, 132] width 238 height 38
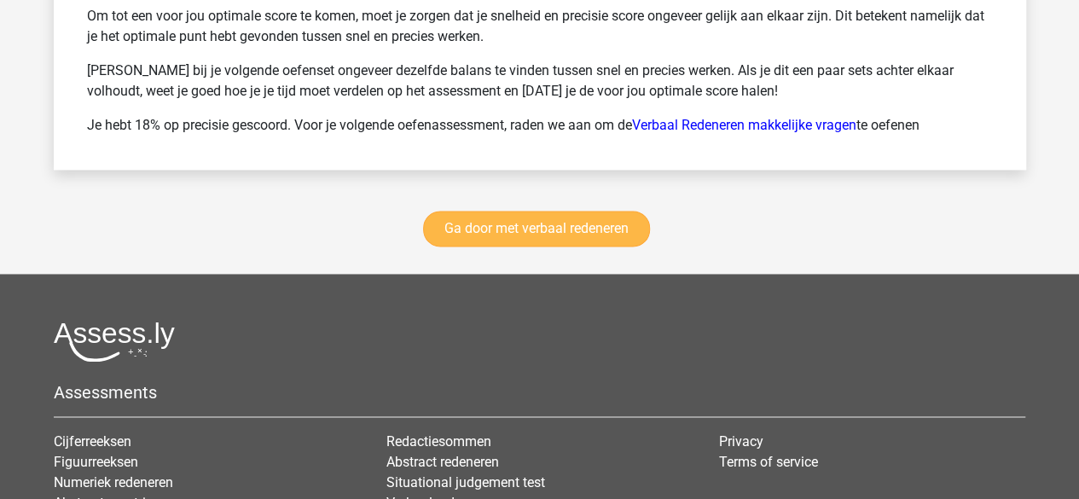
scroll to position [4412, 0]
click at [580, 210] on link "Ga door met verbaal redeneren" at bounding box center [536, 228] width 227 height 36
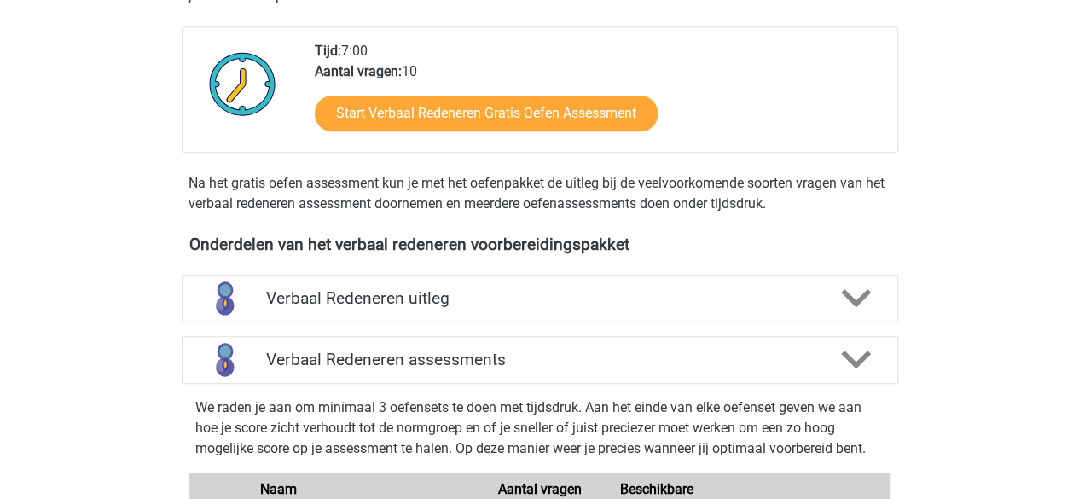
scroll to position [399, 0]
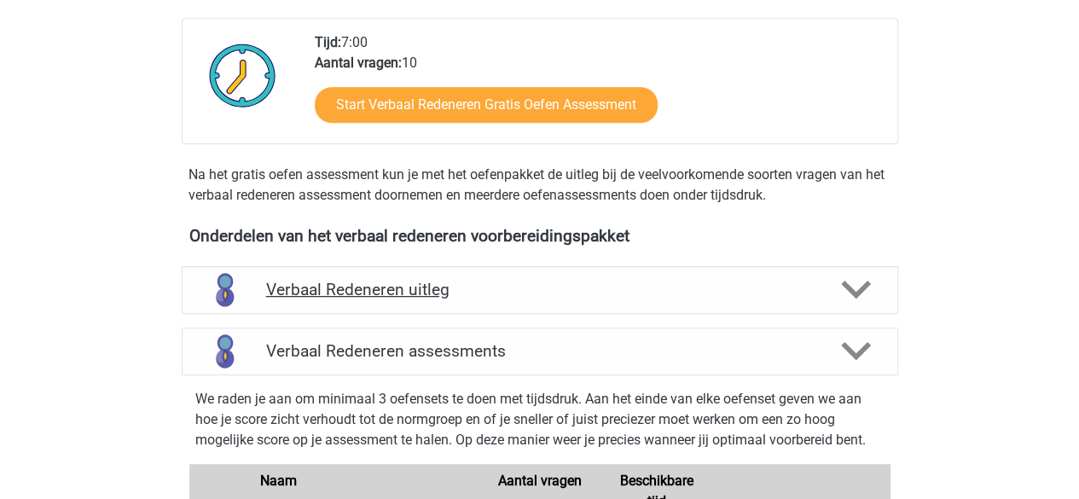
click at [850, 288] on polygon at bounding box center [856, 290] width 30 height 19
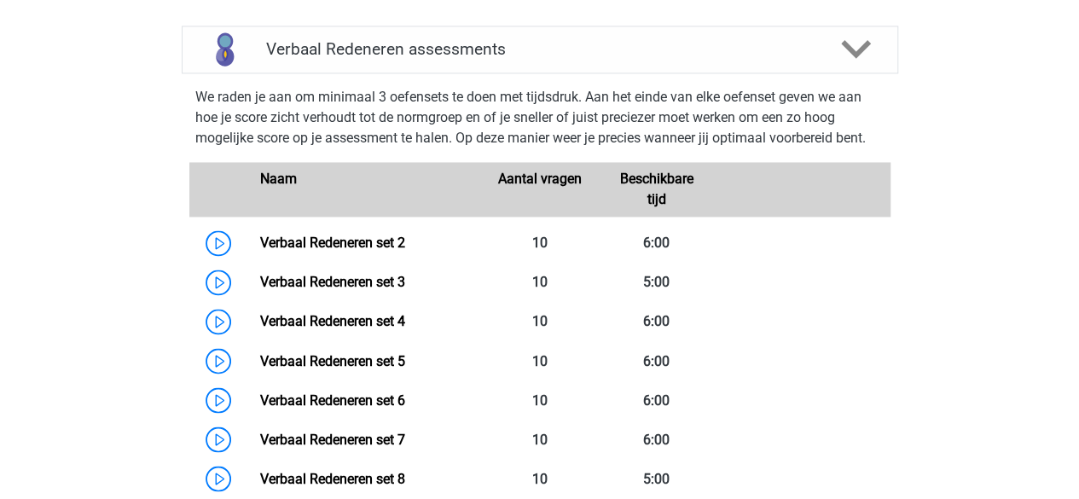
scroll to position [1270, 0]
click at [396, 313] on link "Verbaal Redeneren set 4" at bounding box center [332, 321] width 145 height 16
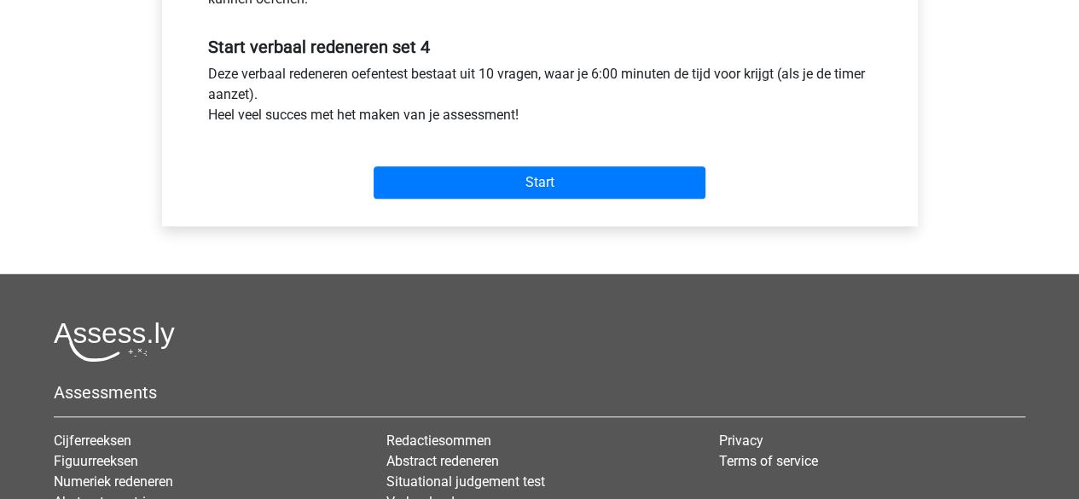
scroll to position [626, 0]
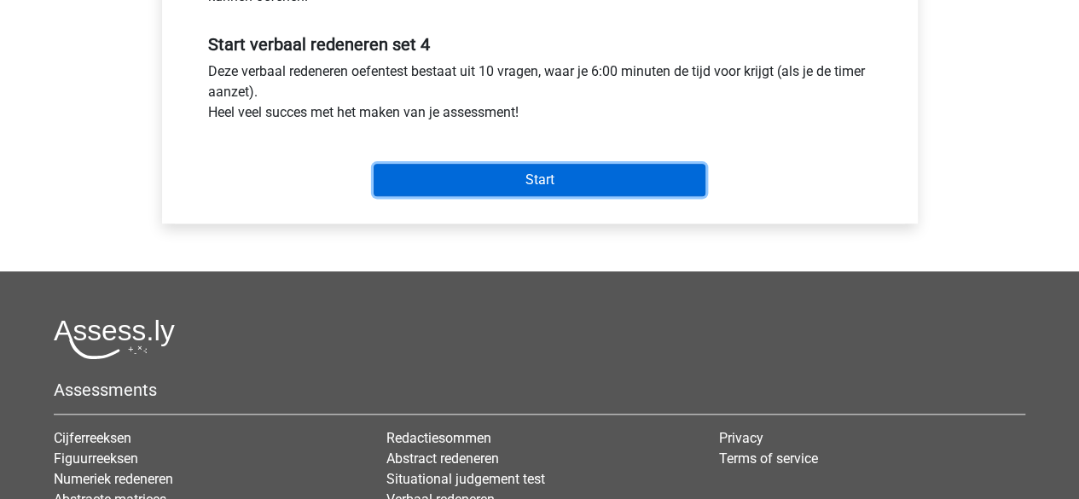
click at [514, 182] on input "Start" at bounding box center [540, 180] width 332 height 32
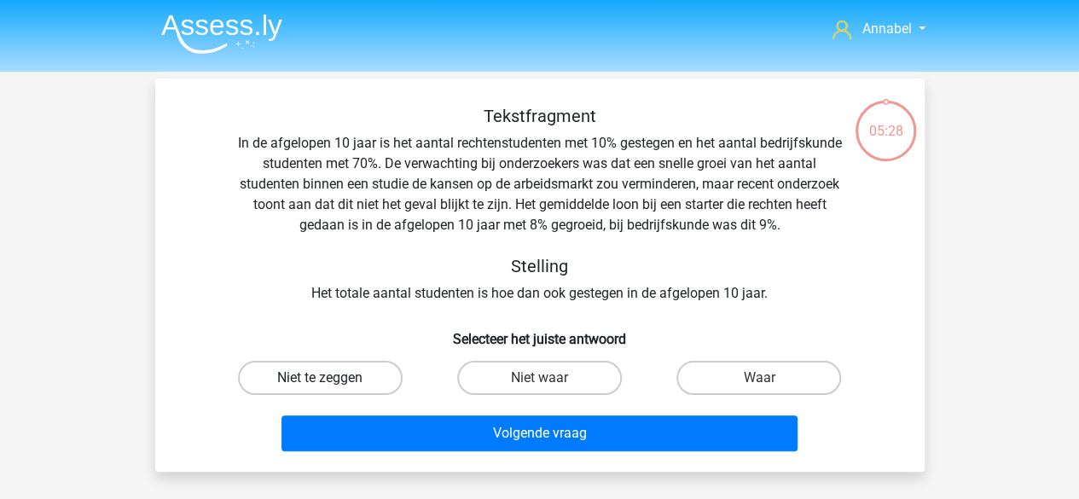
click at [346, 383] on label "Niet te zeggen" at bounding box center [320, 378] width 165 height 34
click at [331, 383] on input "Niet te zeggen" at bounding box center [325, 383] width 11 height 11
radio input "true"
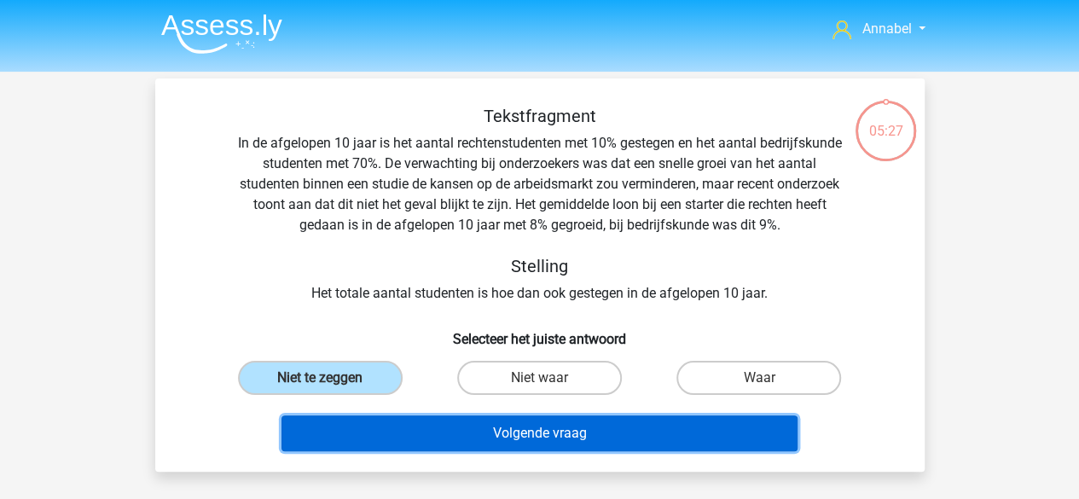
click at [471, 440] on button "Volgende vraag" at bounding box center [540, 434] width 516 height 36
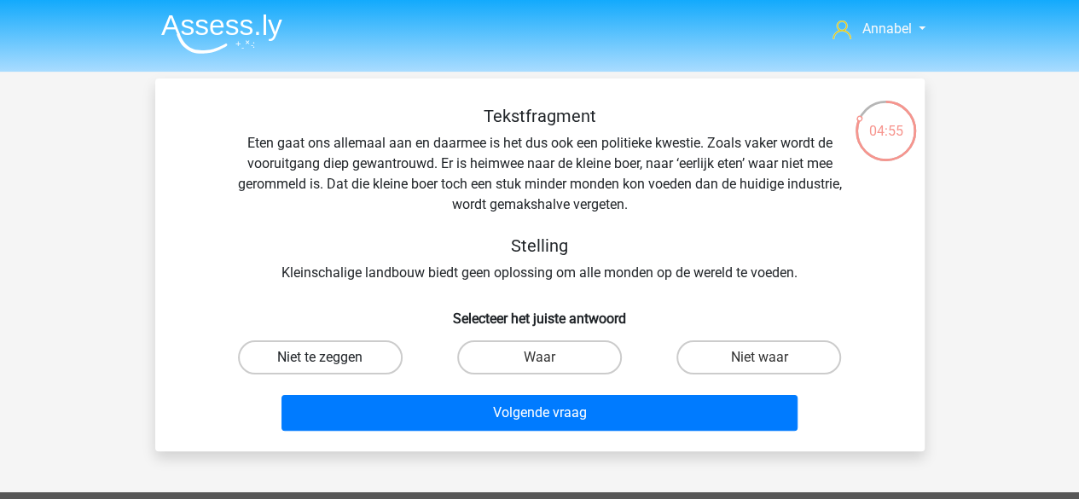
click at [360, 362] on label "Niet te zeggen" at bounding box center [320, 357] width 165 height 34
click at [331, 362] on input "Niet te zeggen" at bounding box center [325, 363] width 11 height 11
radio input "true"
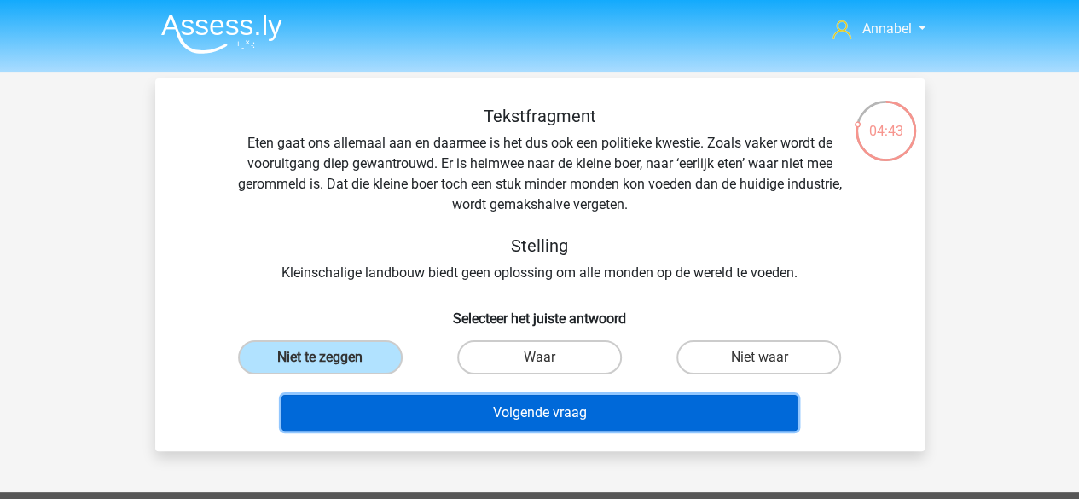
click at [596, 414] on button "Volgende vraag" at bounding box center [540, 413] width 516 height 36
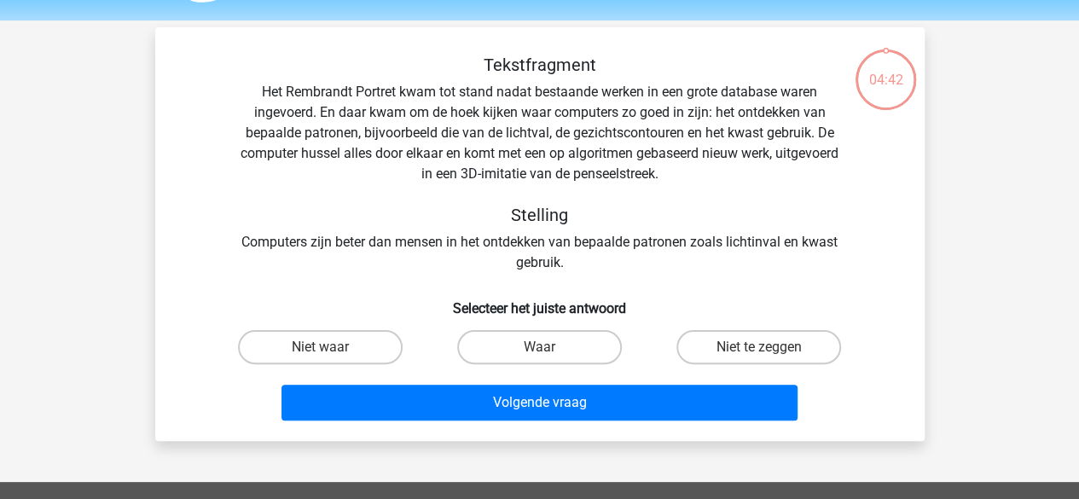
scroll to position [78, 0]
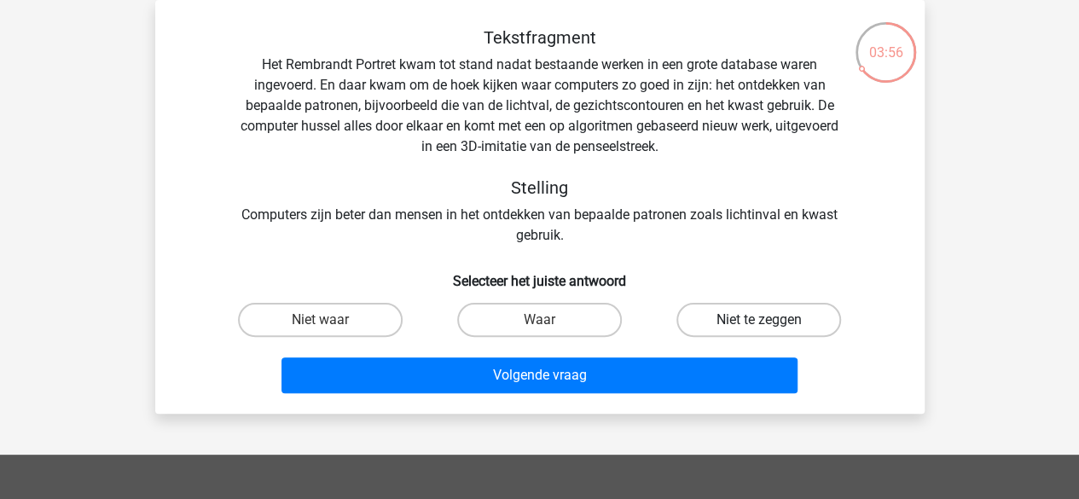
click at [730, 321] on label "Niet te zeggen" at bounding box center [759, 320] width 165 height 34
click at [759, 321] on input "Niet te zeggen" at bounding box center [764, 325] width 11 height 11
radio input "true"
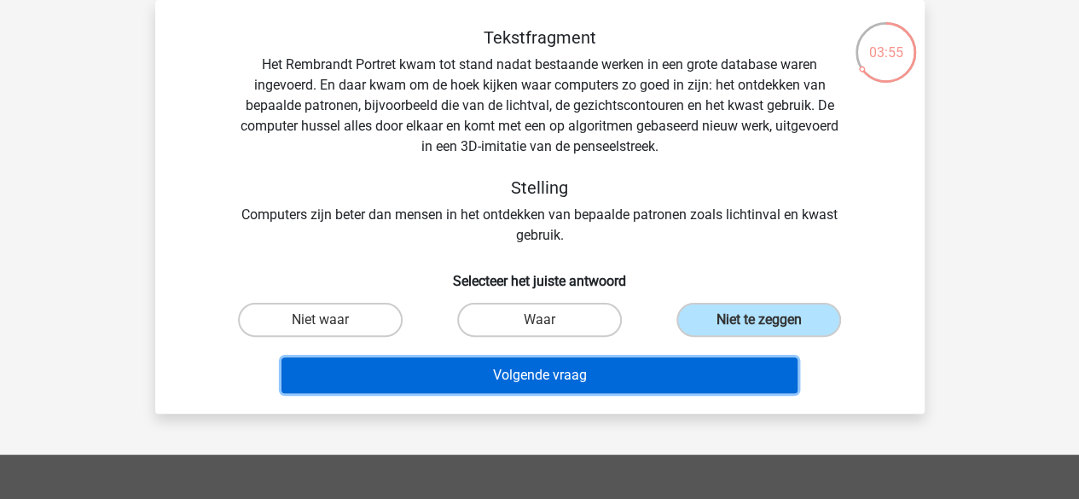
click at [664, 382] on button "Volgende vraag" at bounding box center [540, 376] width 516 height 36
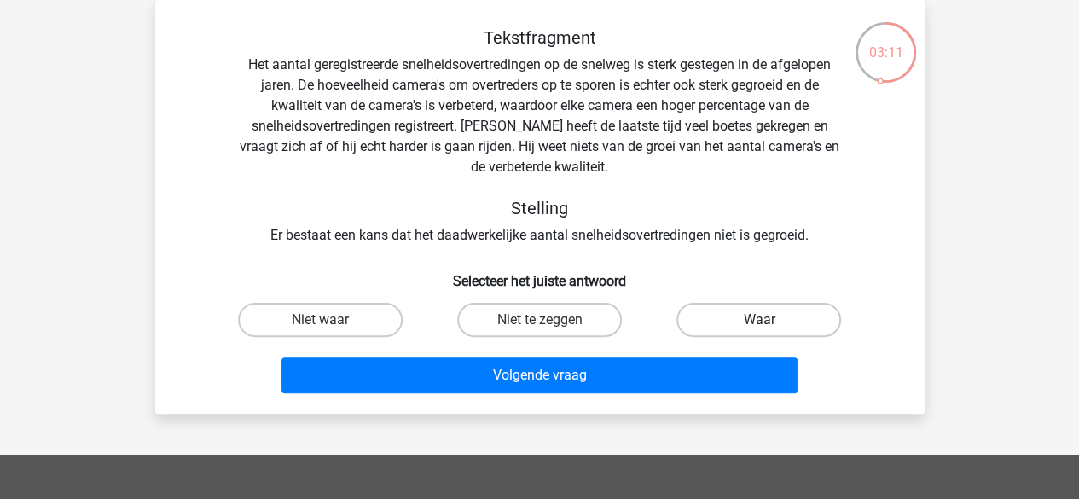
click at [745, 323] on label "Waar" at bounding box center [759, 320] width 165 height 34
click at [759, 323] on input "Waar" at bounding box center [764, 325] width 11 height 11
radio input "true"
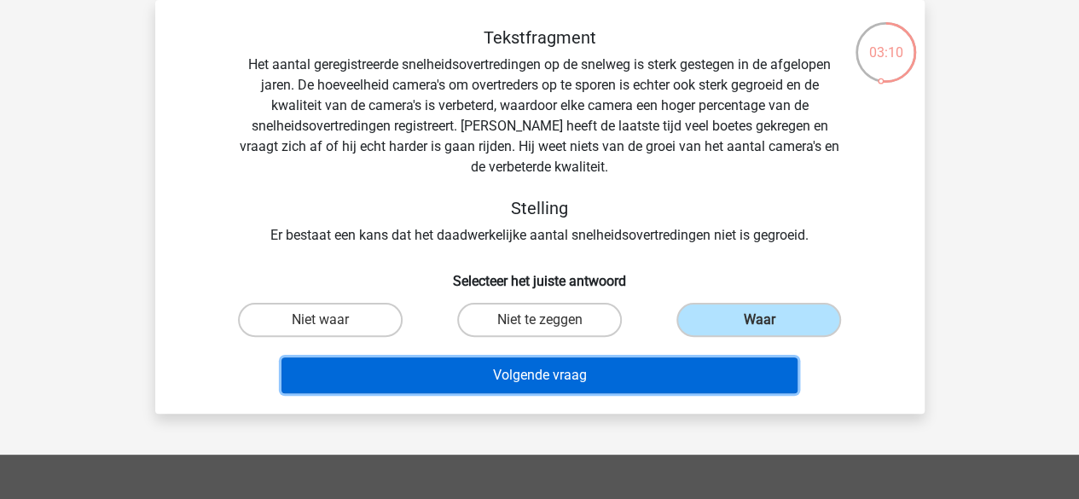
click at [608, 387] on button "Volgende vraag" at bounding box center [540, 376] width 516 height 36
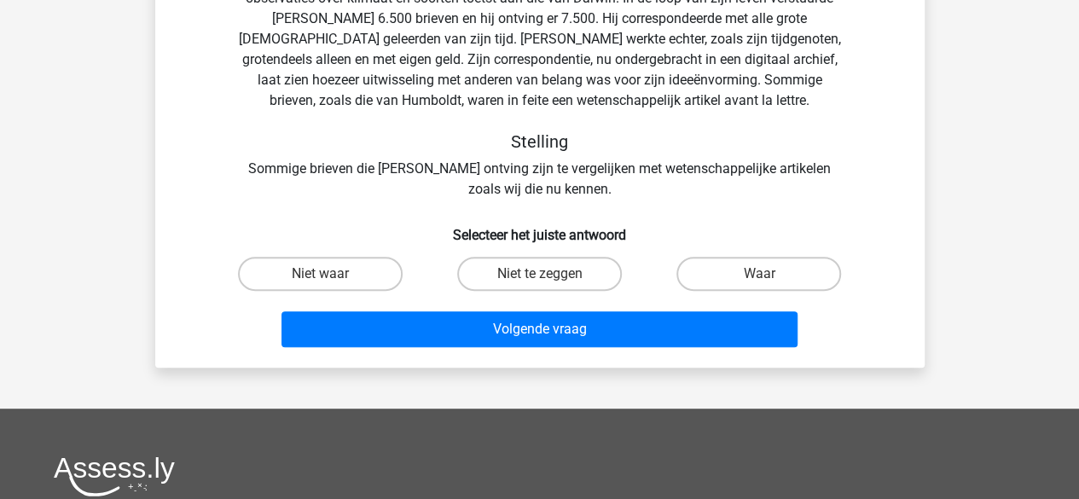
scroll to position [187, 0]
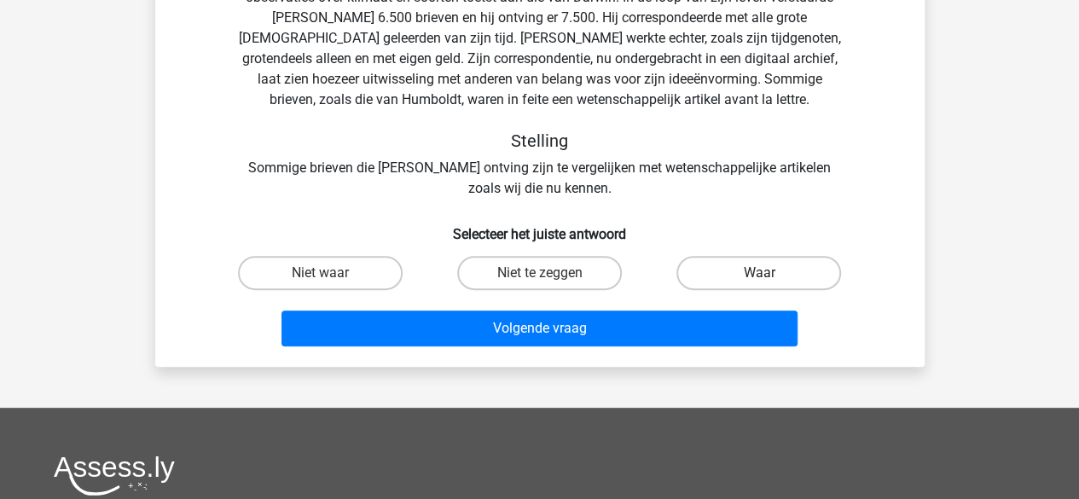
click at [731, 269] on label "Waar" at bounding box center [759, 273] width 165 height 34
click at [759, 273] on input "Waar" at bounding box center [764, 278] width 11 height 11
radio input "true"
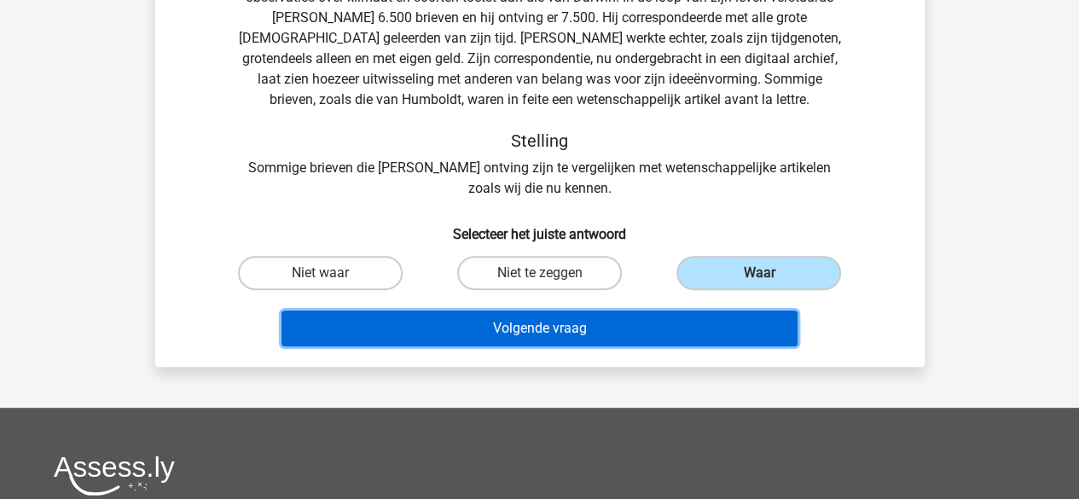
click at [659, 325] on button "Volgende vraag" at bounding box center [540, 329] width 516 height 36
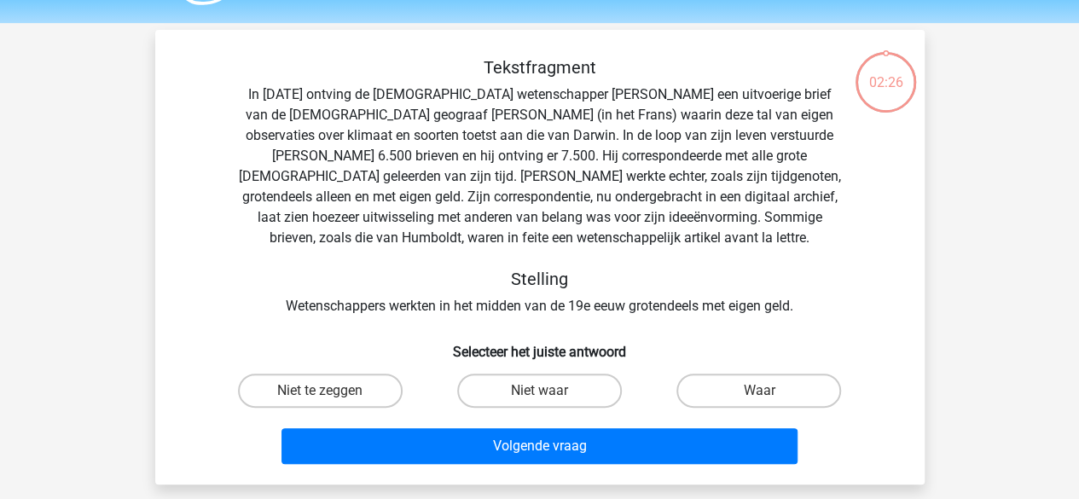
scroll to position [48, 0]
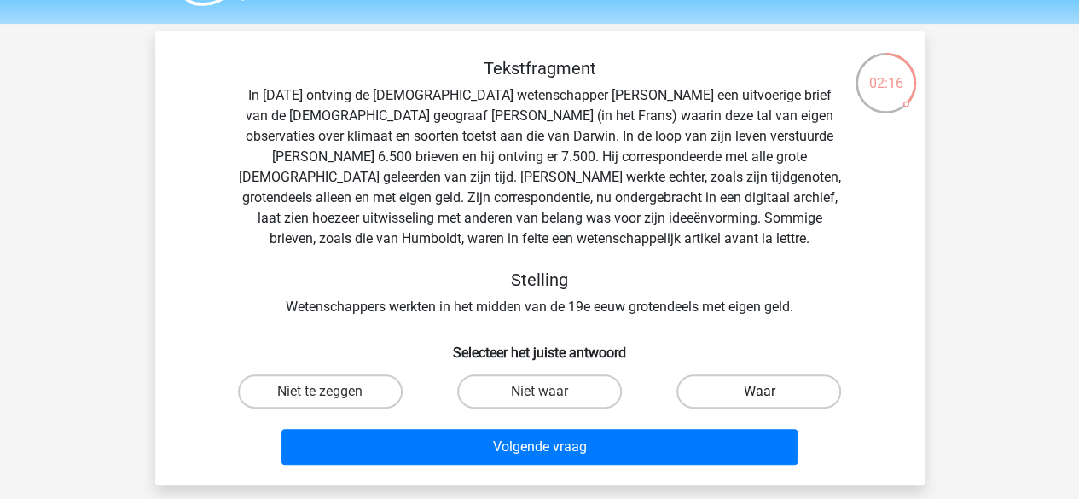
click at [744, 397] on label "Waar" at bounding box center [759, 392] width 165 height 34
click at [759, 397] on input "Waar" at bounding box center [764, 397] width 11 height 11
radio input "true"
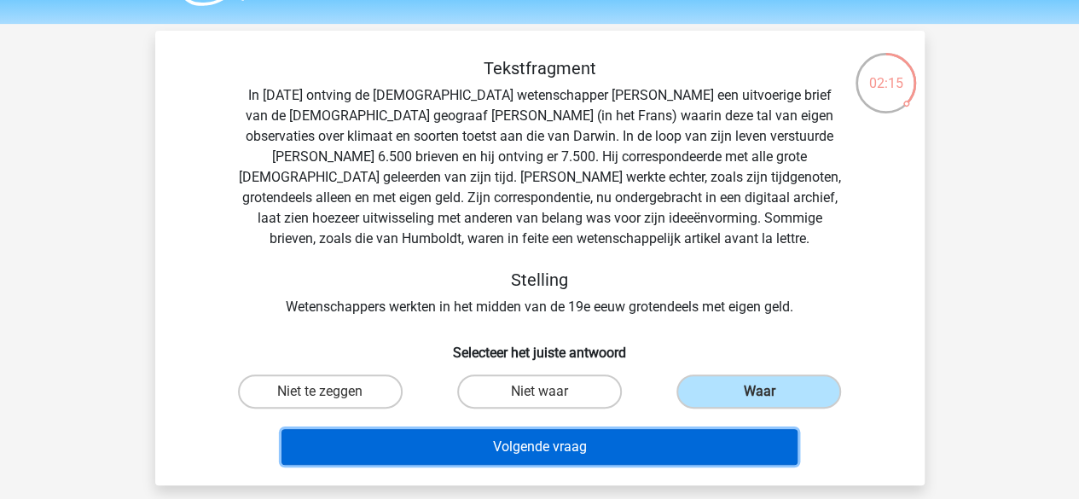
click at [619, 450] on button "Volgende vraag" at bounding box center [540, 447] width 516 height 36
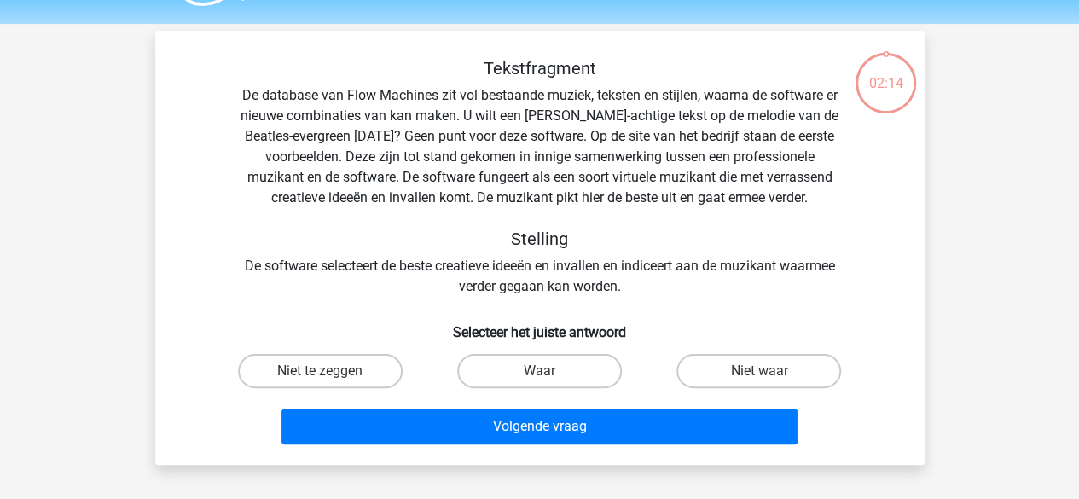
scroll to position [78, 0]
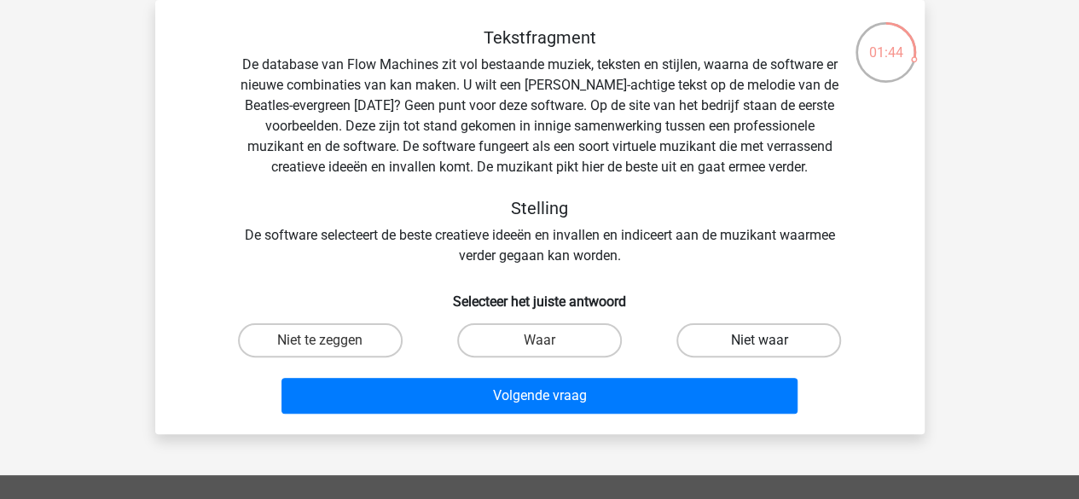
click at [785, 340] on label "Niet waar" at bounding box center [759, 340] width 165 height 34
click at [770, 340] on input "Niet waar" at bounding box center [764, 345] width 11 height 11
radio input "true"
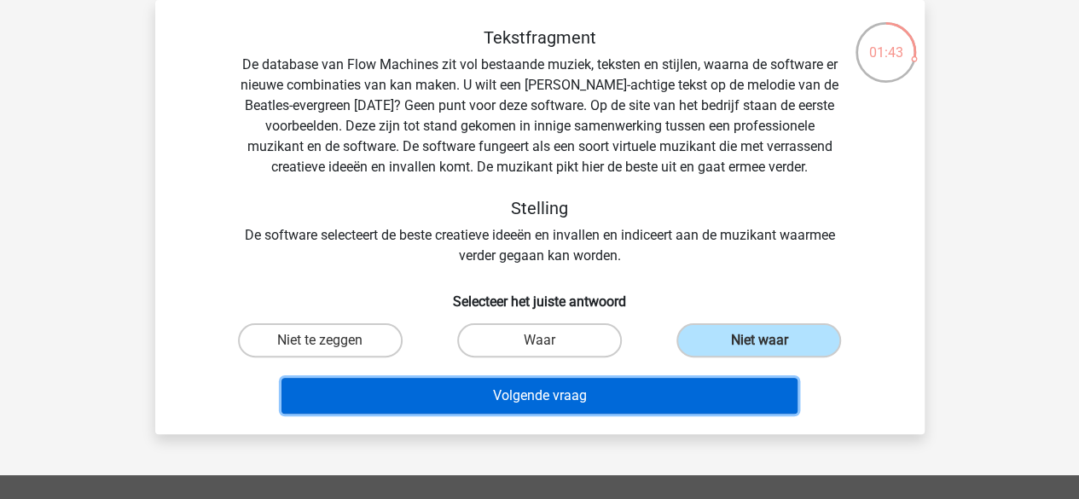
click at [685, 391] on button "Volgende vraag" at bounding box center [540, 396] width 516 height 36
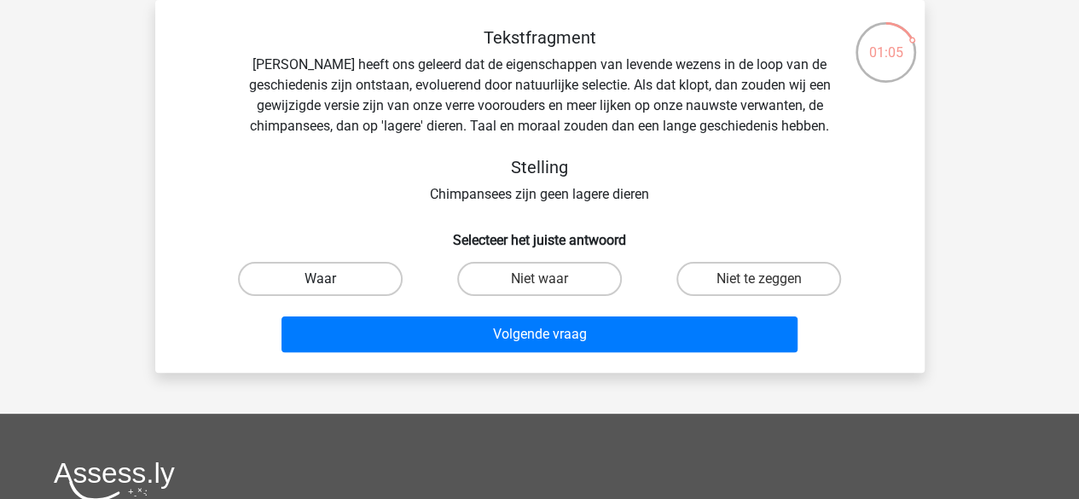
click at [345, 282] on label "Waar" at bounding box center [320, 279] width 165 height 34
click at [331, 282] on input "Waar" at bounding box center [325, 284] width 11 height 11
radio input "true"
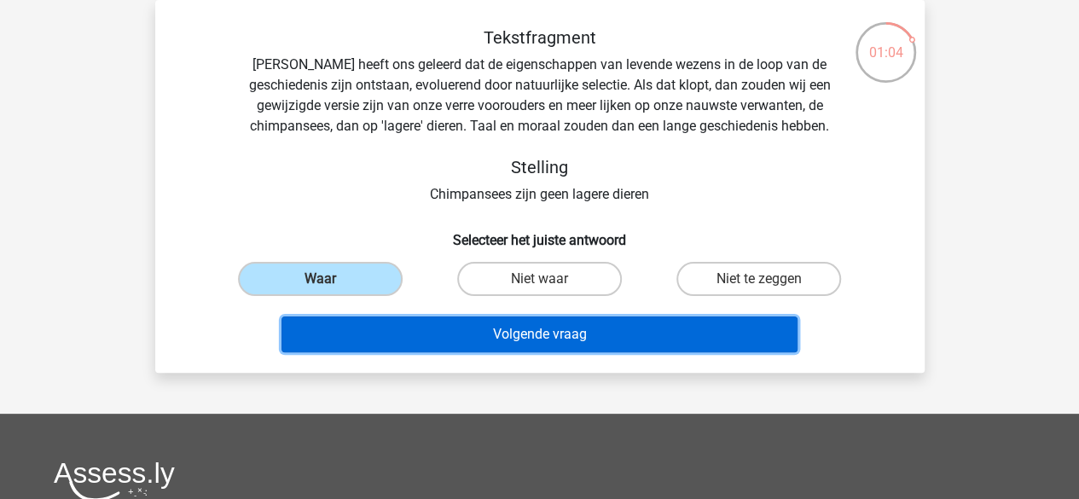
click at [468, 332] on button "Volgende vraag" at bounding box center [540, 335] width 516 height 36
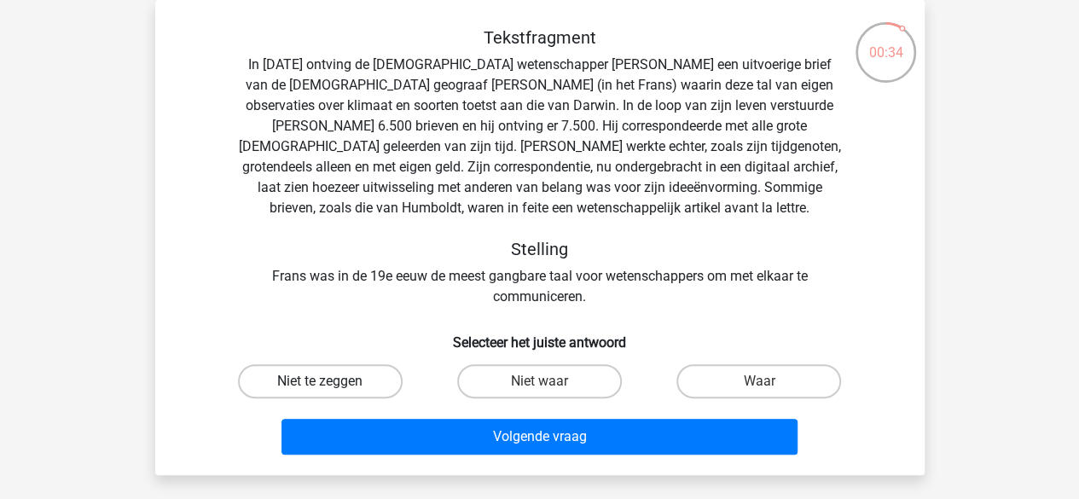
click at [345, 373] on label "Niet te zeggen" at bounding box center [320, 381] width 165 height 34
click at [331, 381] on input "Niet te zeggen" at bounding box center [325, 386] width 11 height 11
radio input "true"
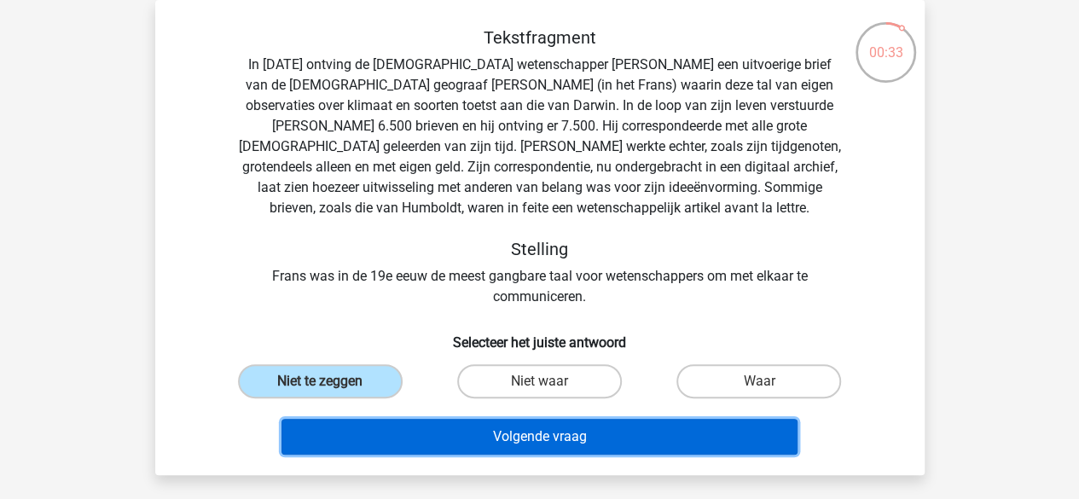
click at [471, 428] on button "Volgende vraag" at bounding box center [540, 437] width 516 height 36
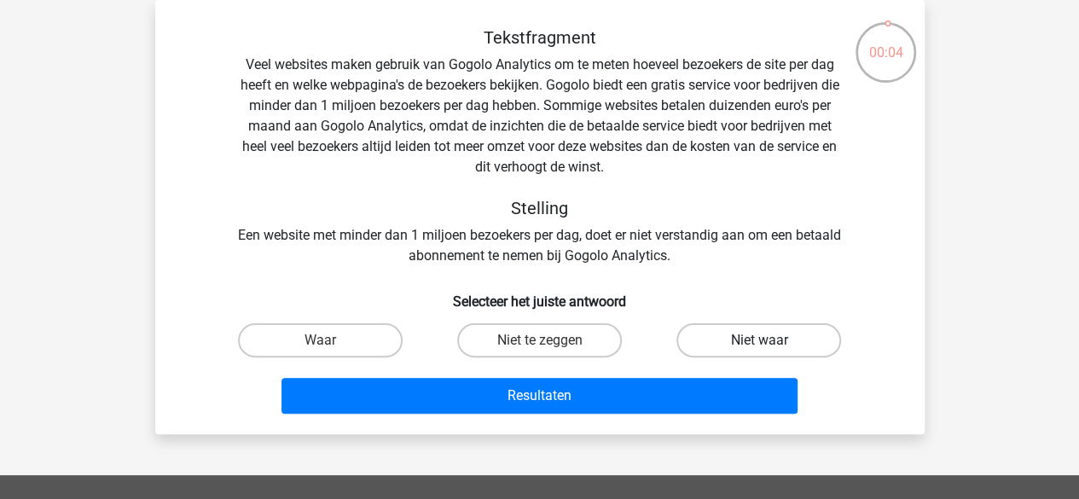
click at [734, 337] on label "Niet waar" at bounding box center [759, 340] width 165 height 34
click at [759, 340] on input "Niet waar" at bounding box center [764, 345] width 11 height 11
radio input "true"
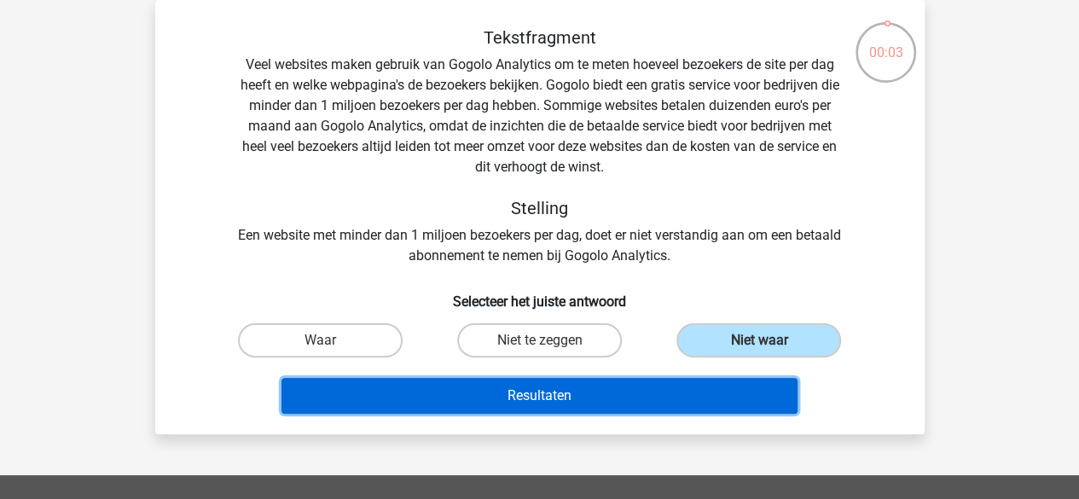
click at [677, 396] on button "Resultaten" at bounding box center [540, 396] width 516 height 36
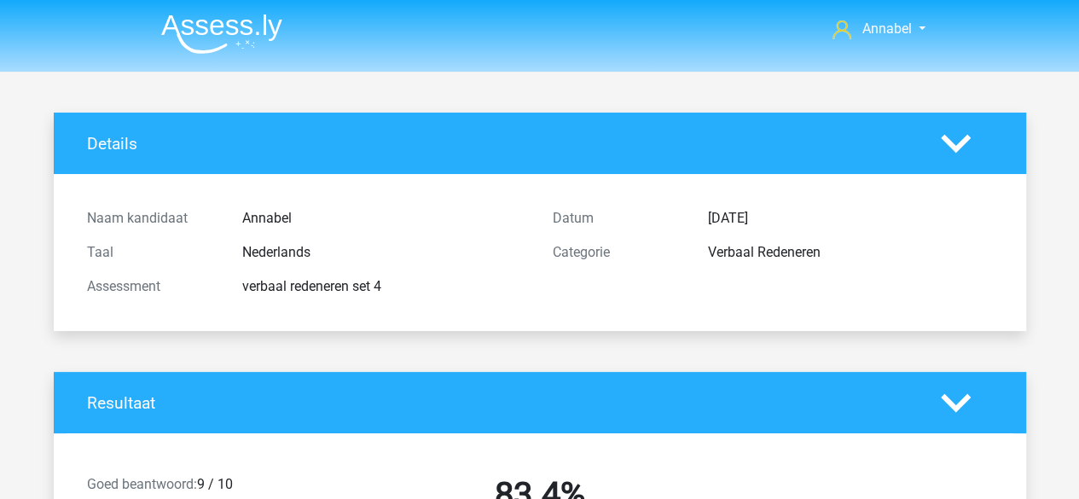
click at [220, 26] on img at bounding box center [221, 34] width 121 height 40
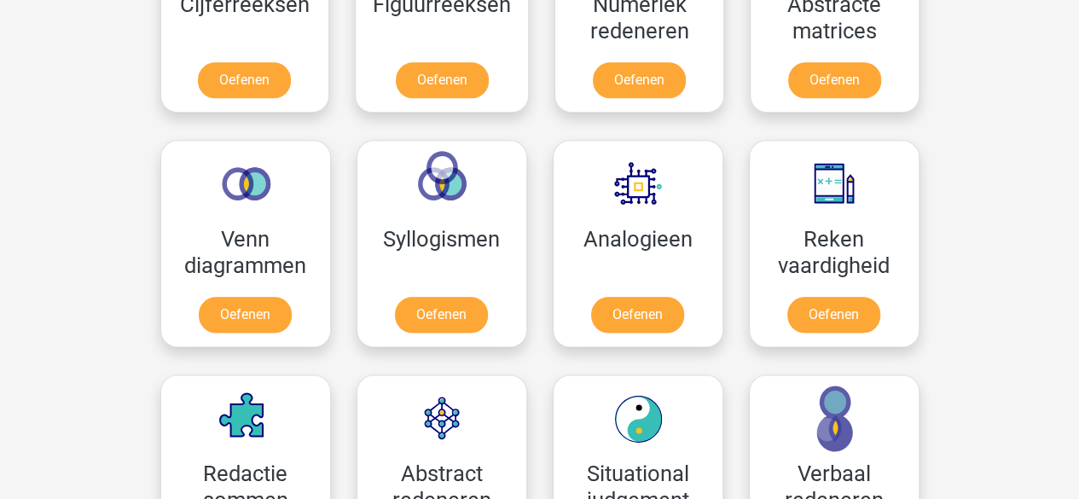
scroll to position [896, 0]
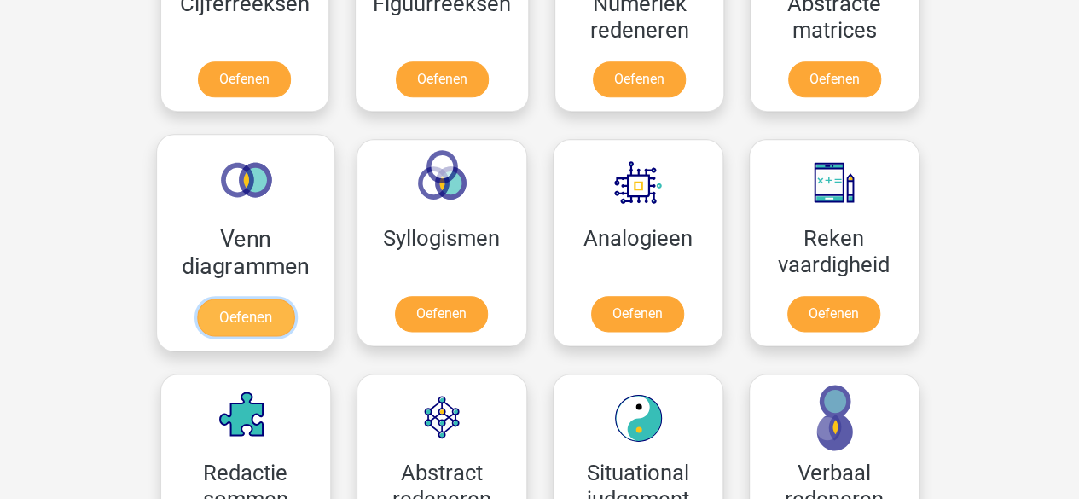
click at [268, 299] on link "Oefenen" at bounding box center [244, 318] width 97 height 38
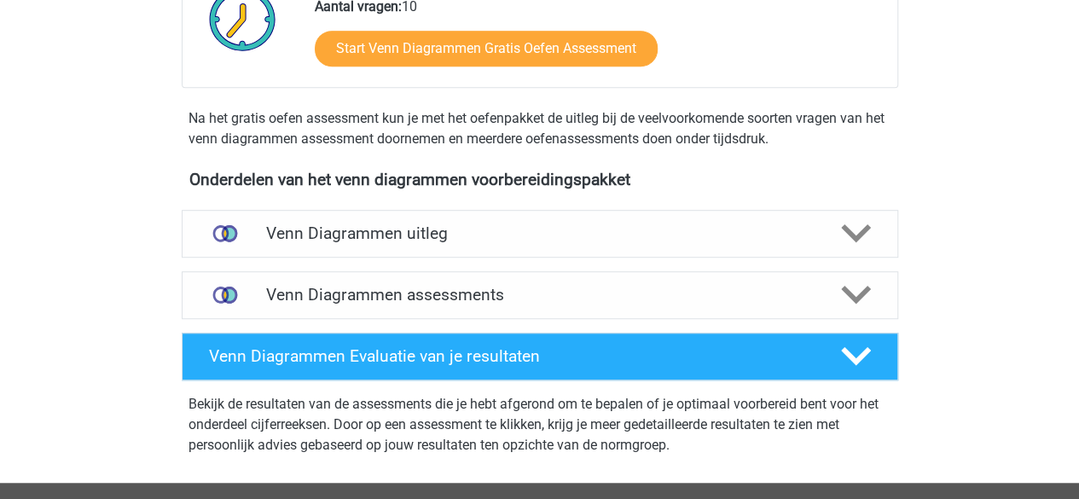
scroll to position [479, 0]
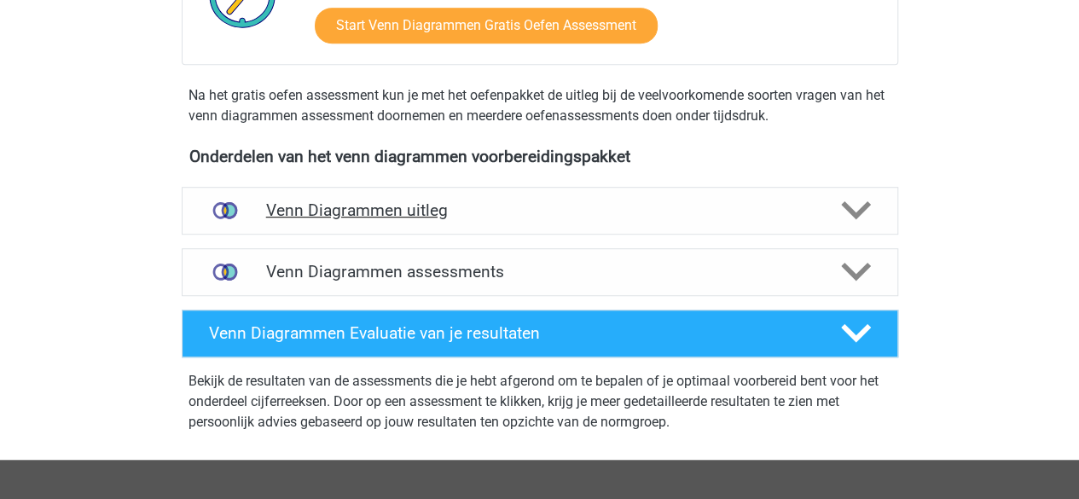
click at [309, 194] on div "Venn Diagrammen uitleg" at bounding box center [540, 211] width 717 height 48
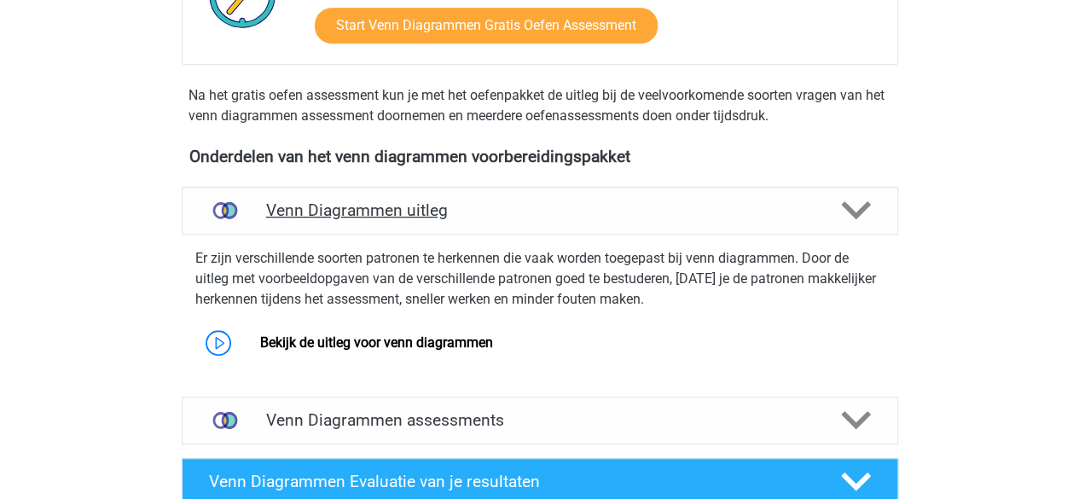
click at [309, 194] on div "Venn Diagrammen uitleg" at bounding box center [540, 211] width 717 height 48
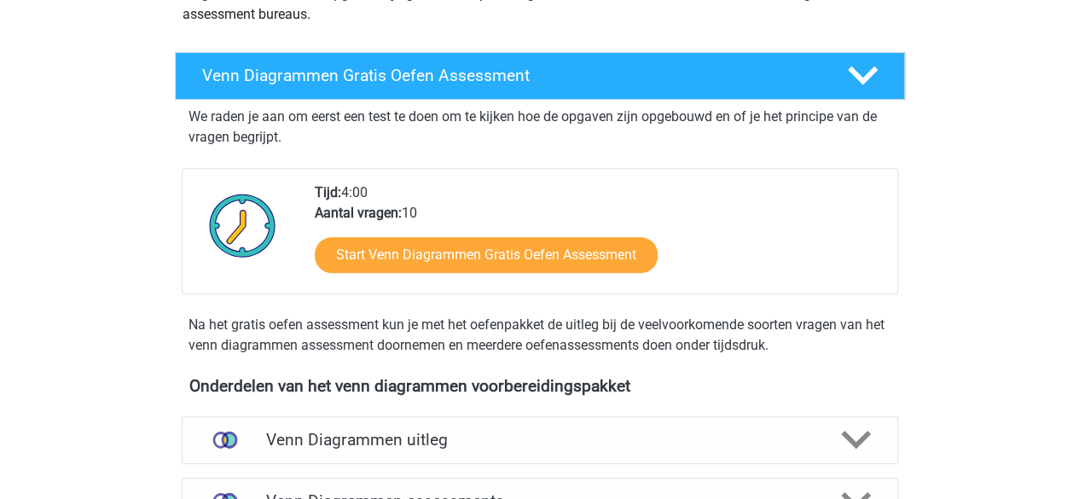
scroll to position [248, 0]
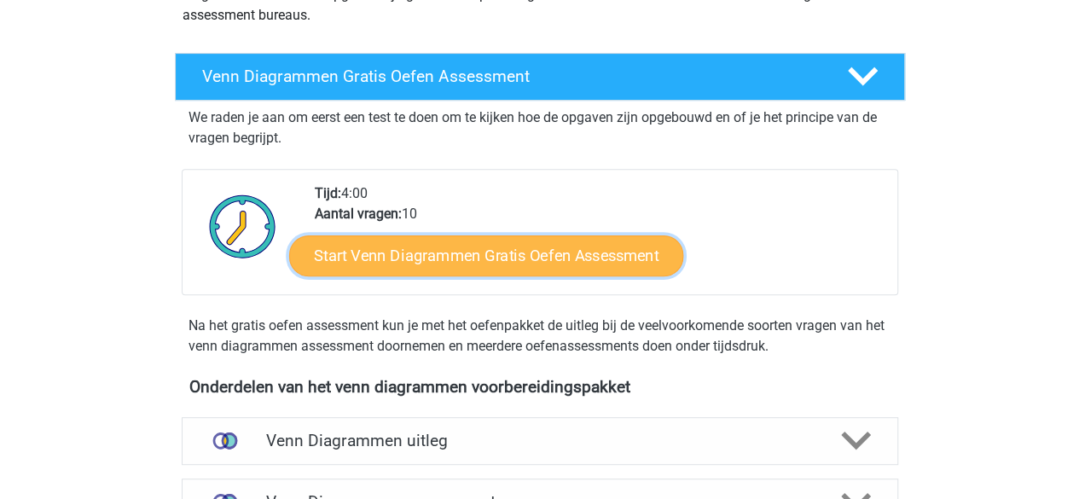
click at [392, 254] on link "Start Venn Diagrammen Gratis Oefen Assessment" at bounding box center [486, 255] width 394 height 41
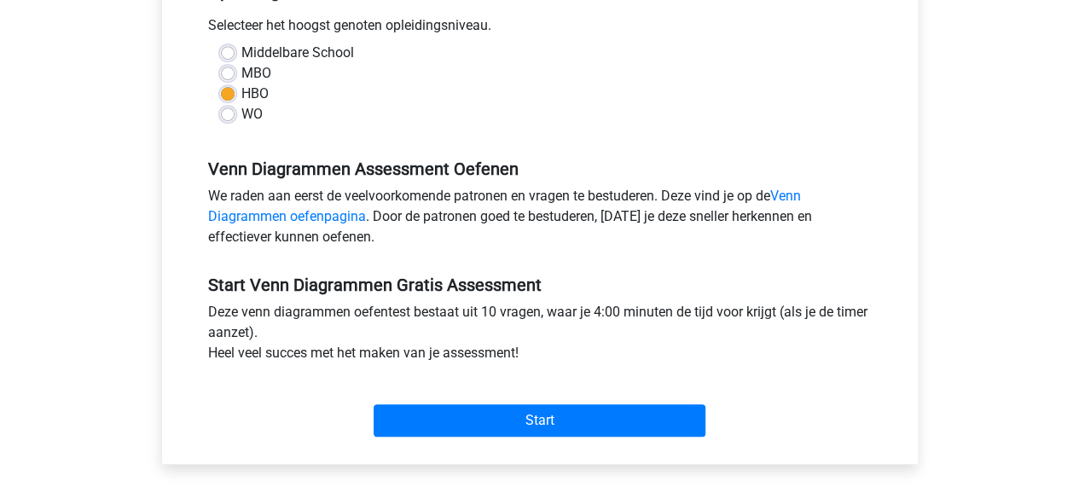
scroll to position [387, 0]
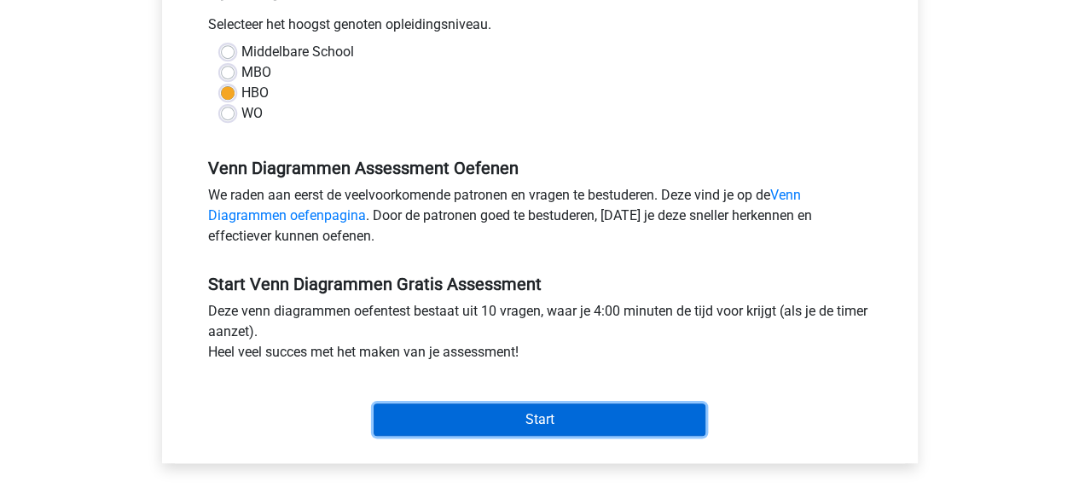
click at [444, 416] on input "Start" at bounding box center [540, 420] width 332 height 32
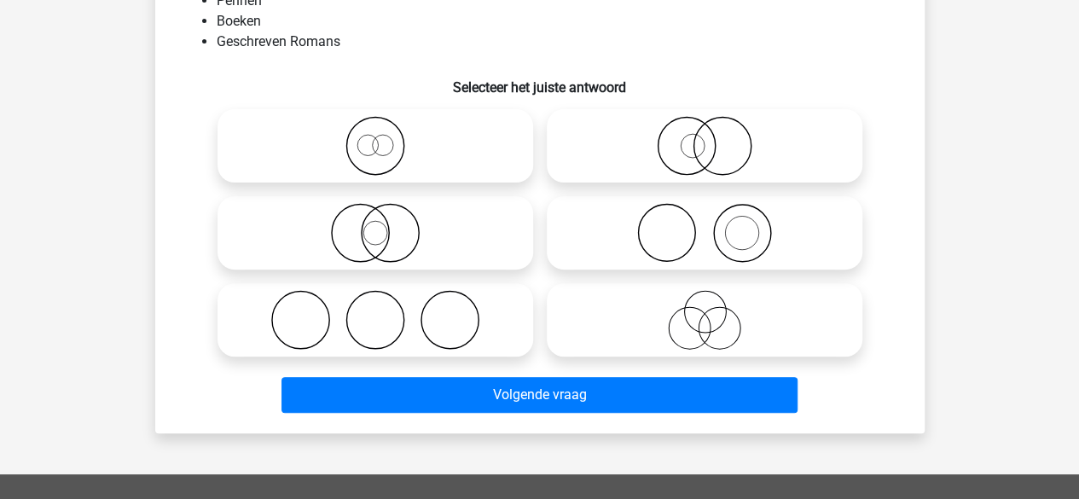
scroll to position [175, 0]
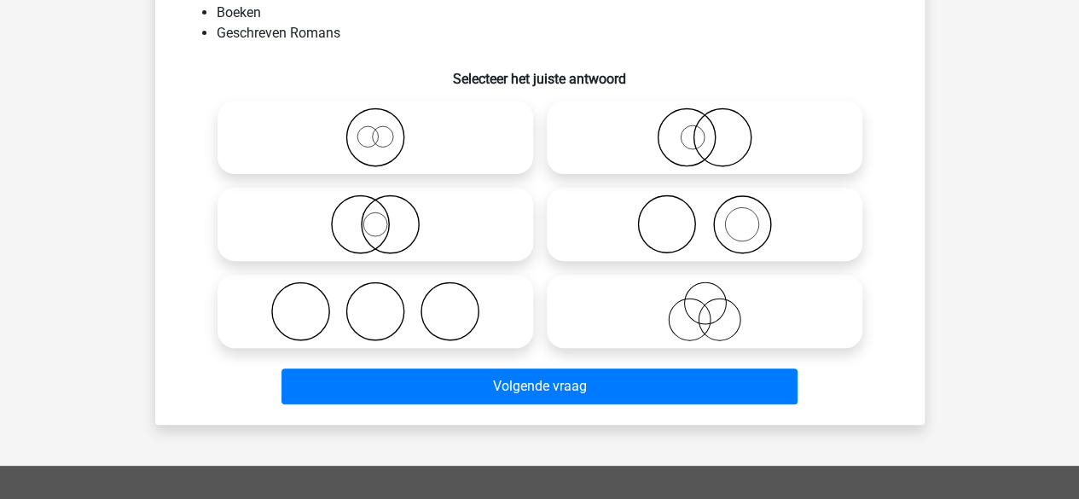
click at [695, 303] on icon at bounding box center [705, 312] width 302 height 60
click at [705, 303] on input "radio" at bounding box center [710, 297] width 11 height 11
radio input "true"
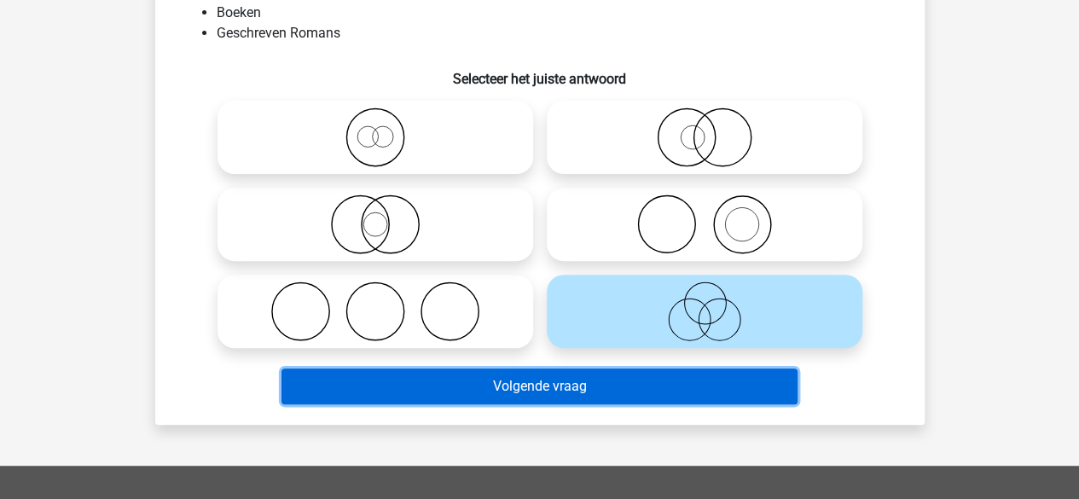
click at [635, 385] on button "Volgende vraag" at bounding box center [540, 387] width 516 height 36
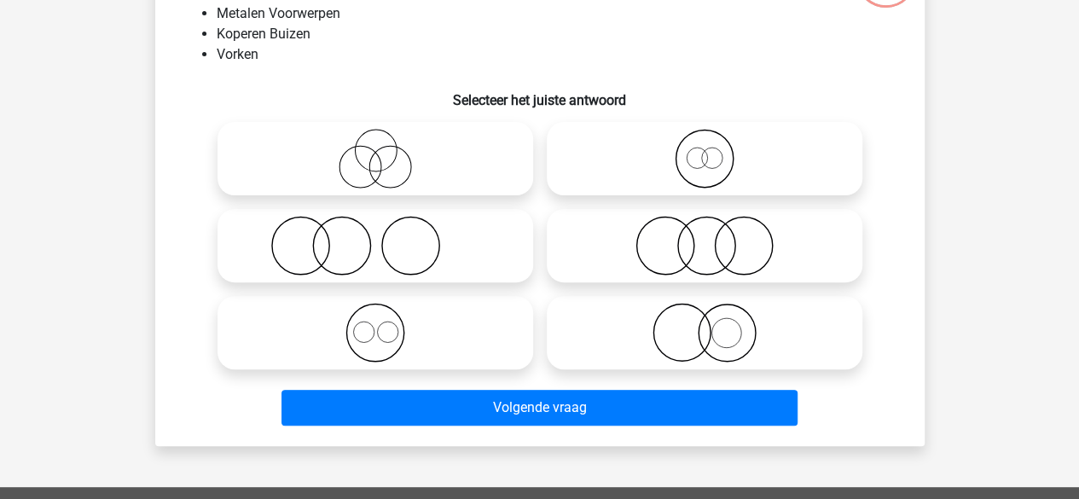
scroll to position [147, 0]
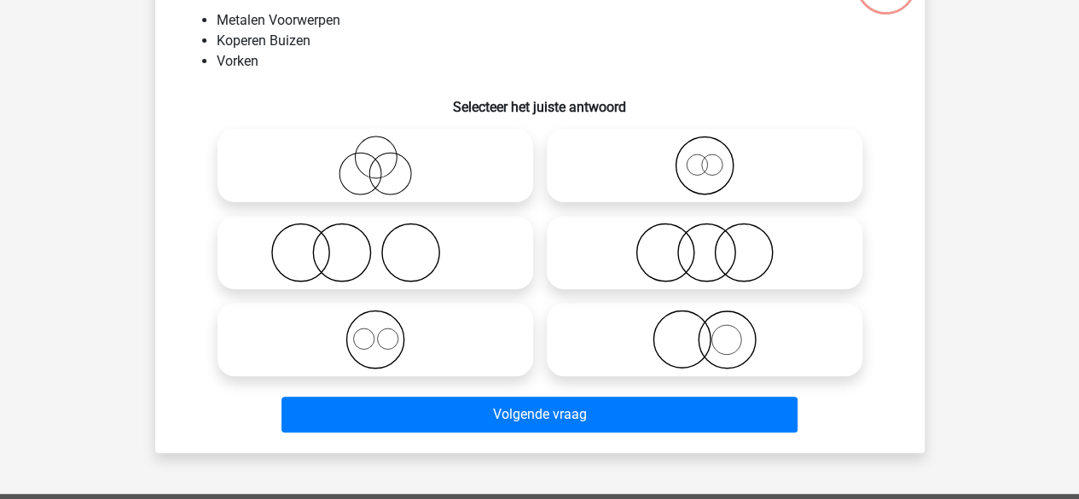
click at [392, 152] on icon at bounding box center [375, 166] width 302 height 60
click at [387, 152] on input "radio" at bounding box center [380, 151] width 11 height 11
radio input "true"
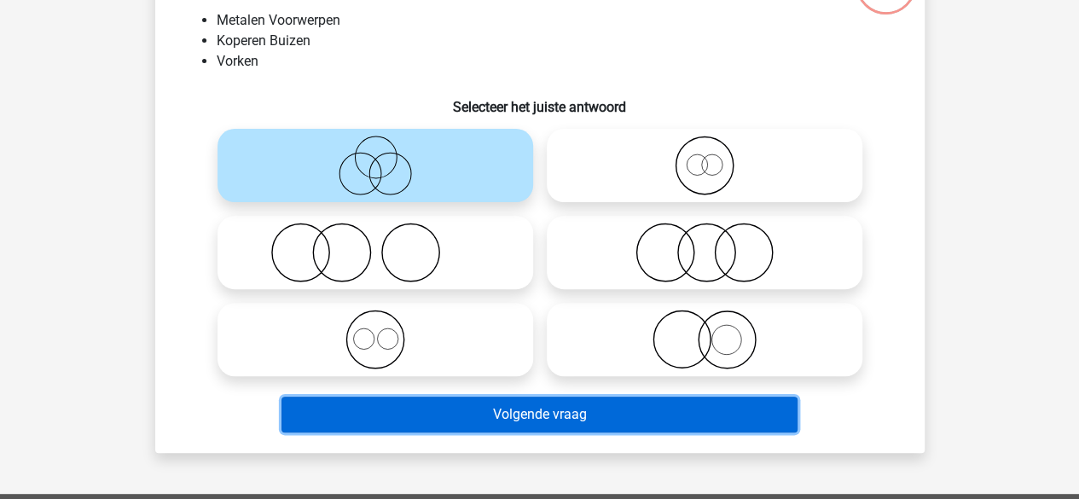
click at [485, 407] on button "Volgende vraag" at bounding box center [540, 415] width 516 height 36
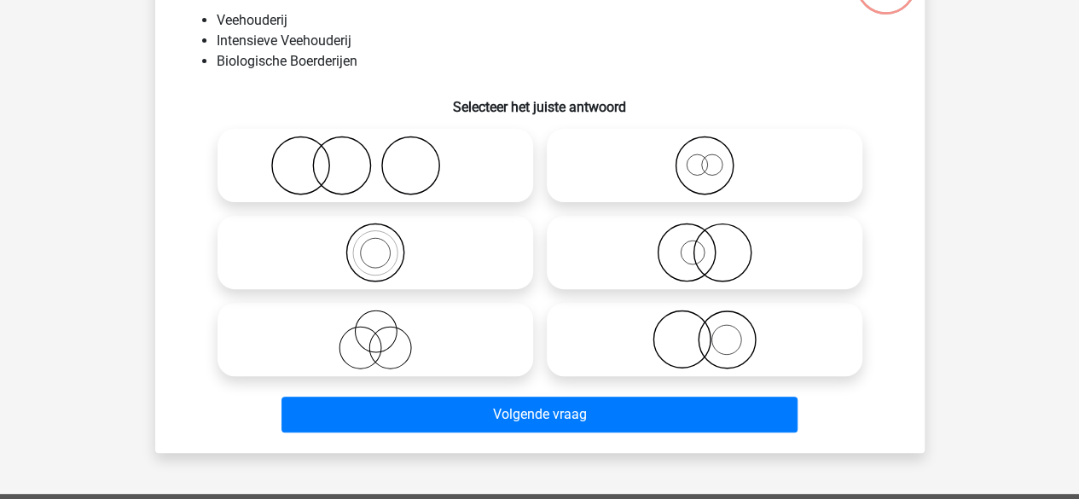
scroll to position [78, 0]
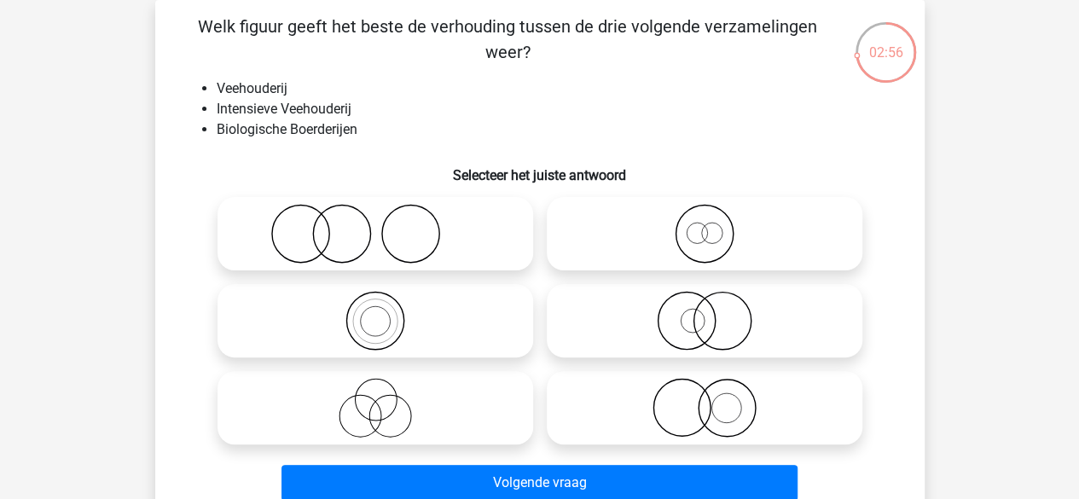
click at [688, 409] on icon at bounding box center [705, 408] width 302 height 60
click at [705, 399] on input "radio" at bounding box center [710, 393] width 11 height 11
radio input "true"
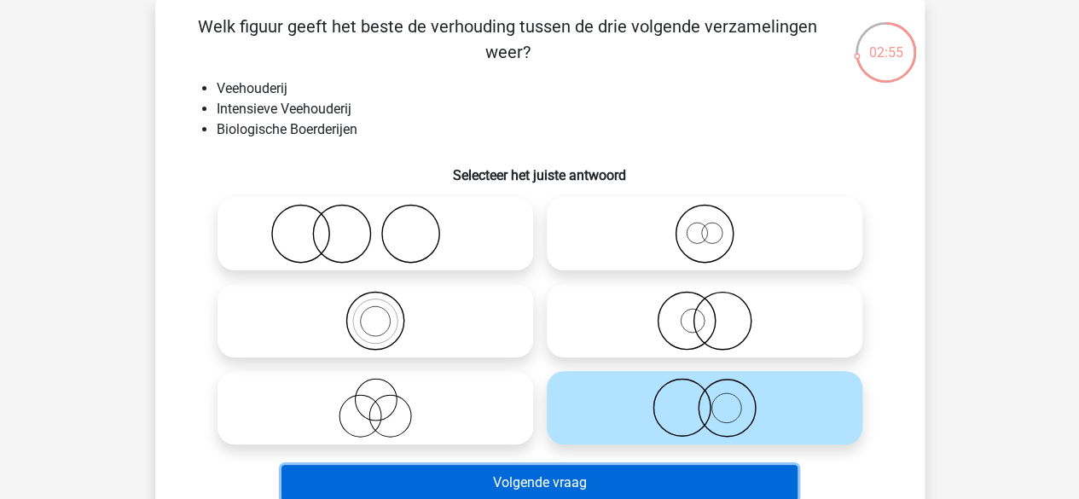
click at [667, 482] on button "Volgende vraag" at bounding box center [540, 483] width 516 height 36
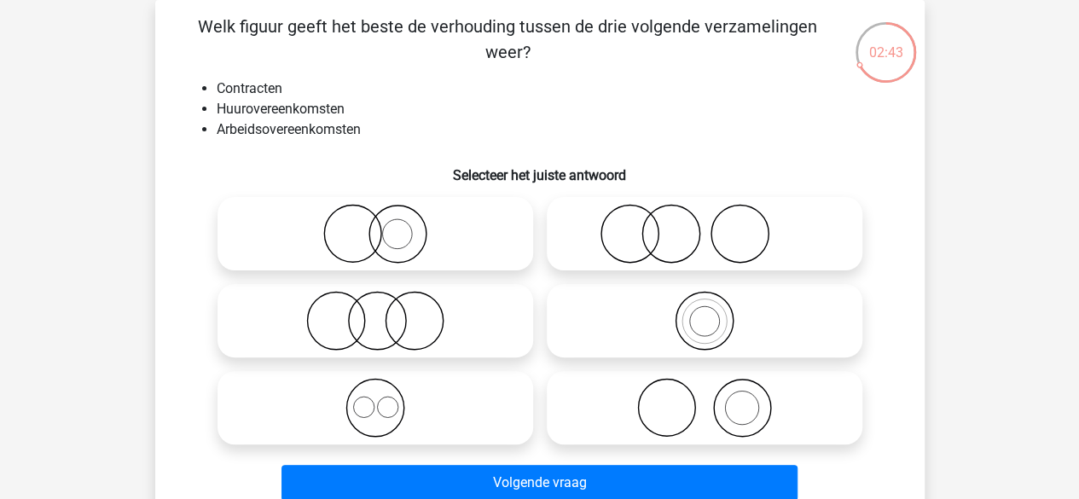
click at [356, 409] on icon at bounding box center [375, 408] width 302 height 60
click at [375, 399] on input "radio" at bounding box center [380, 393] width 11 height 11
radio input "true"
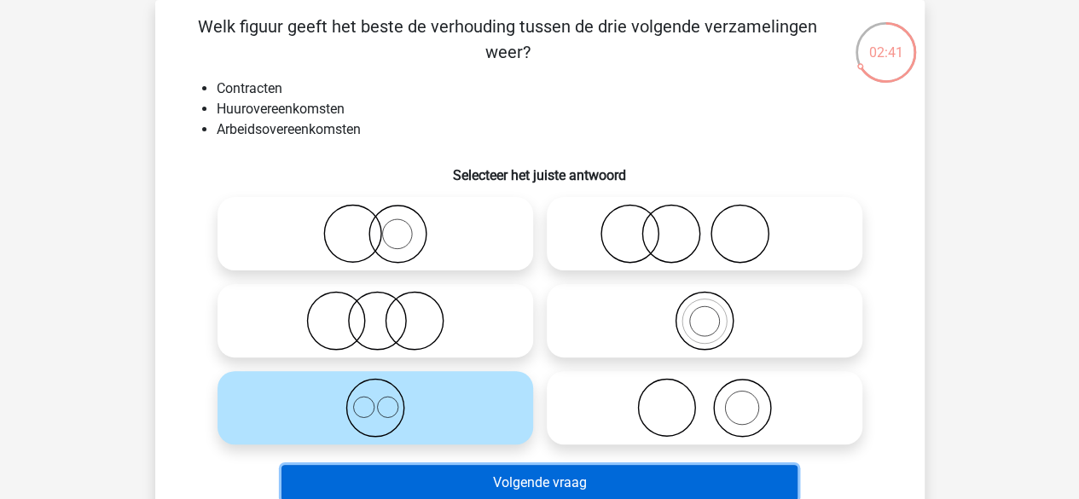
click at [362, 491] on button "Volgende vraag" at bounding box center [540, 483] width 516 height 36
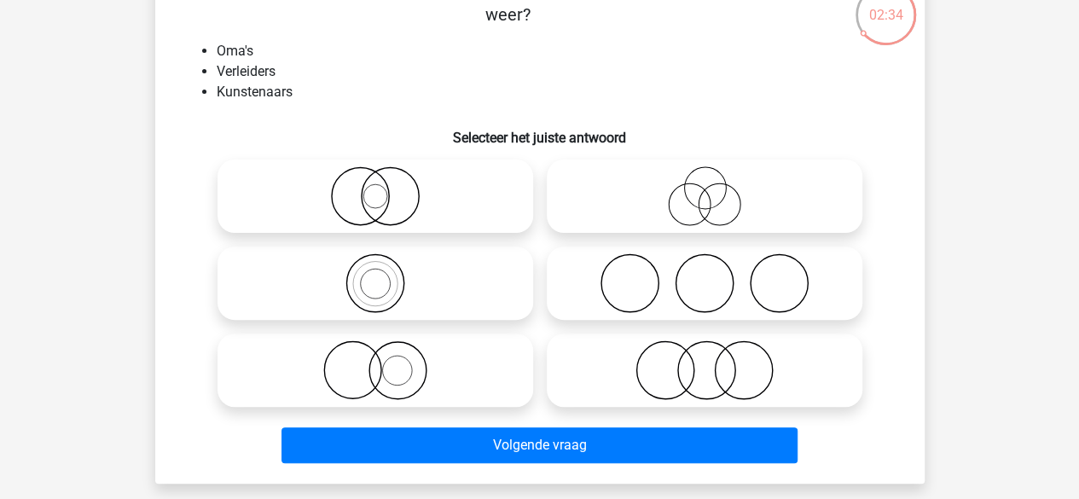
scroll to position [117, 0]
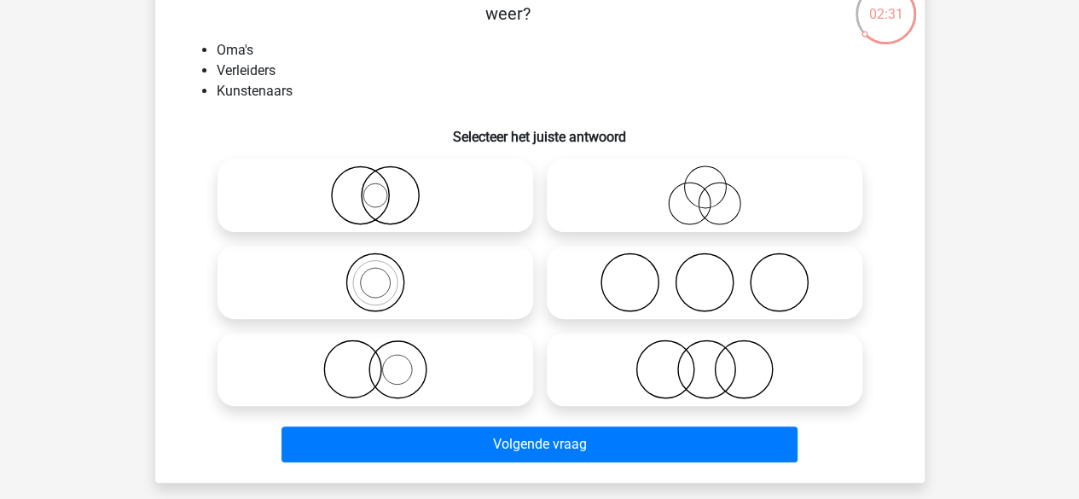
click at [655, 276] on icon at bounding box center [705, 283] width 302 height 60
click at [705, 274] on input "radio" at bounding box center [710, 268] width 11 height 11
radio input "true"
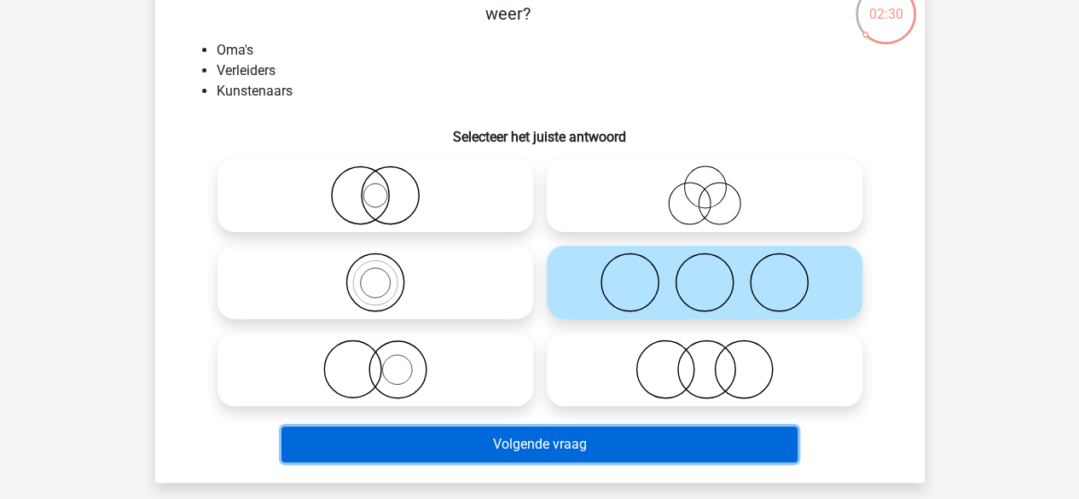
click at [602, 431] on button "Volgende vraag" at bounding box center [540, 445] width 516 height 36
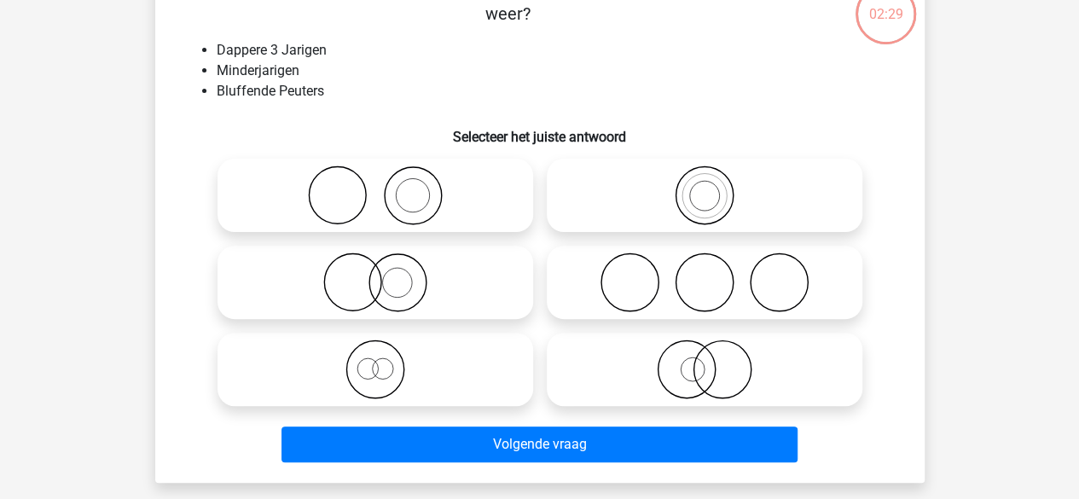
scroll to position [78, 0]
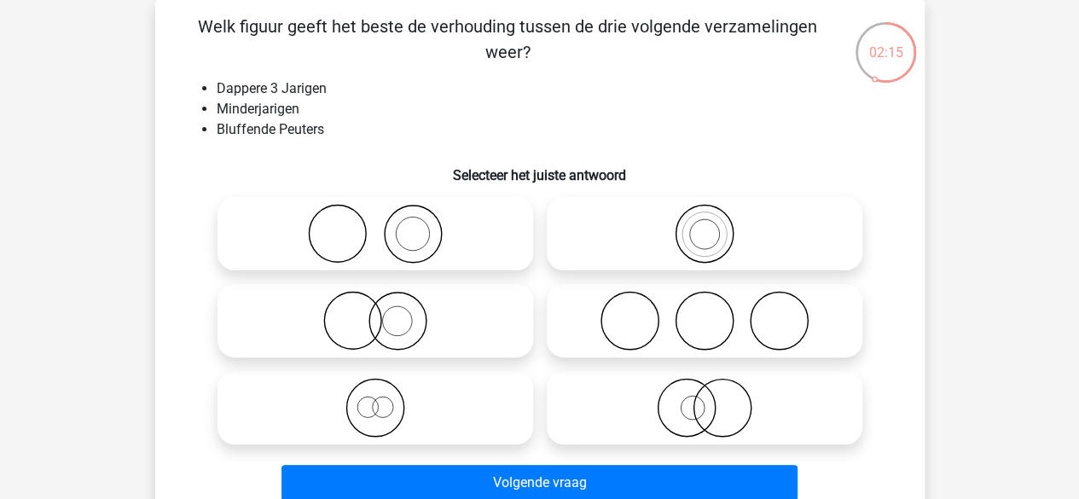
click at [744, 394] on icon at bounding box center [705, 408] width 302 height 60
click at [716, 394] on input "radio" at bounding box center [710, 393] width 11 height 11
radio input "true"
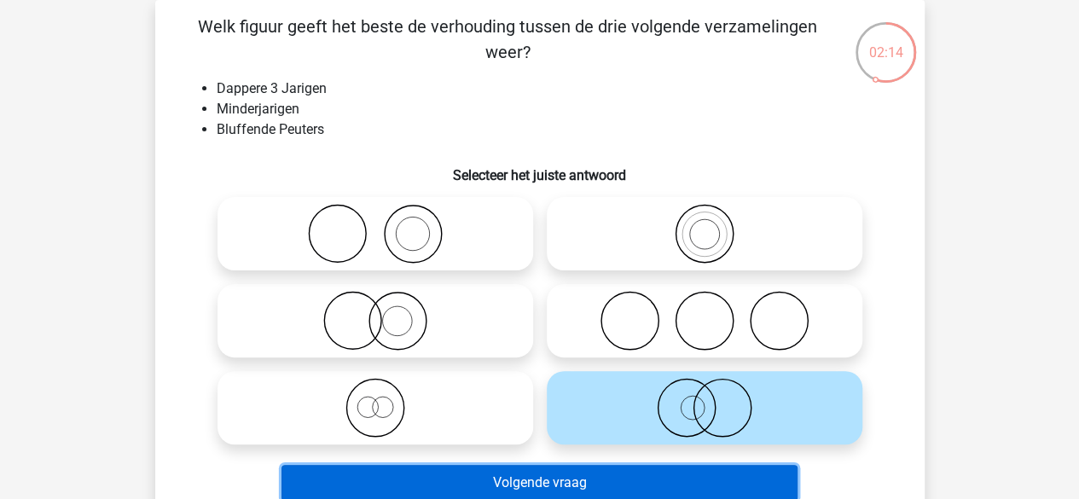
click at [685, 474] on button "Volgende vraag" at bounding box center [540, 483] width 516 height 36
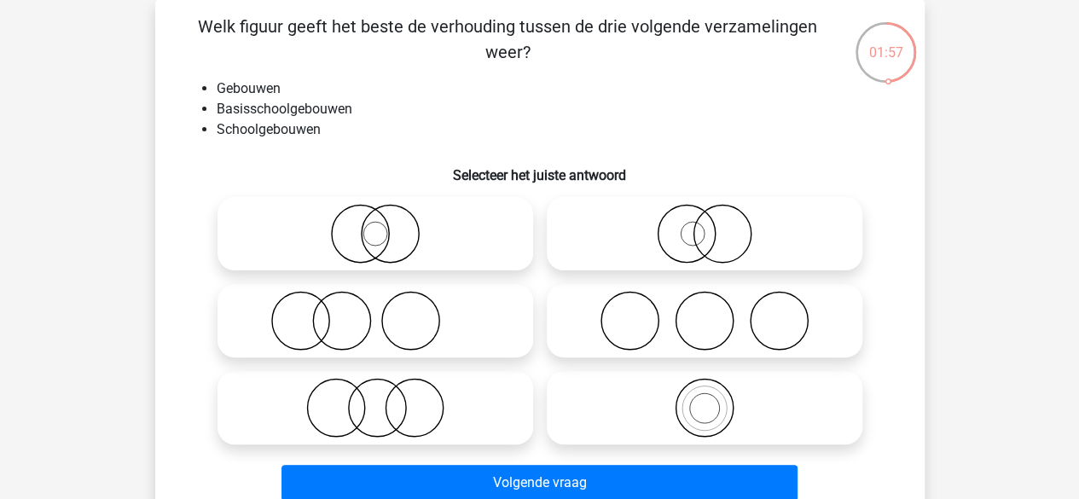
click at [706, 410] on icon at bounding box center [705, 408] width 302 height 60
click at [706, 399] on input "radio" at bounding box center [710, 393] width 11 height 11
radio input "true"
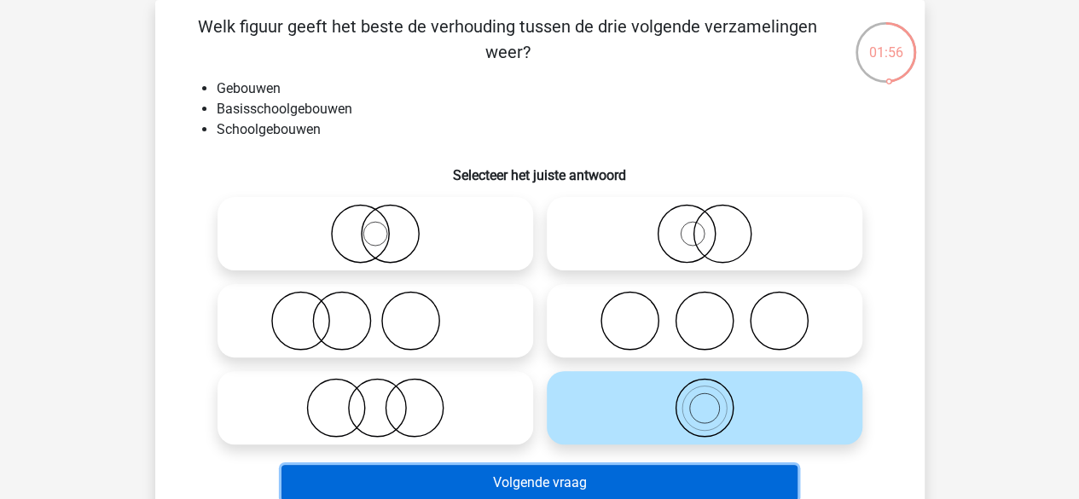
click at [669, 477] on button "Volgende vraag" at bounding box center [540, 483] width 516 height 36
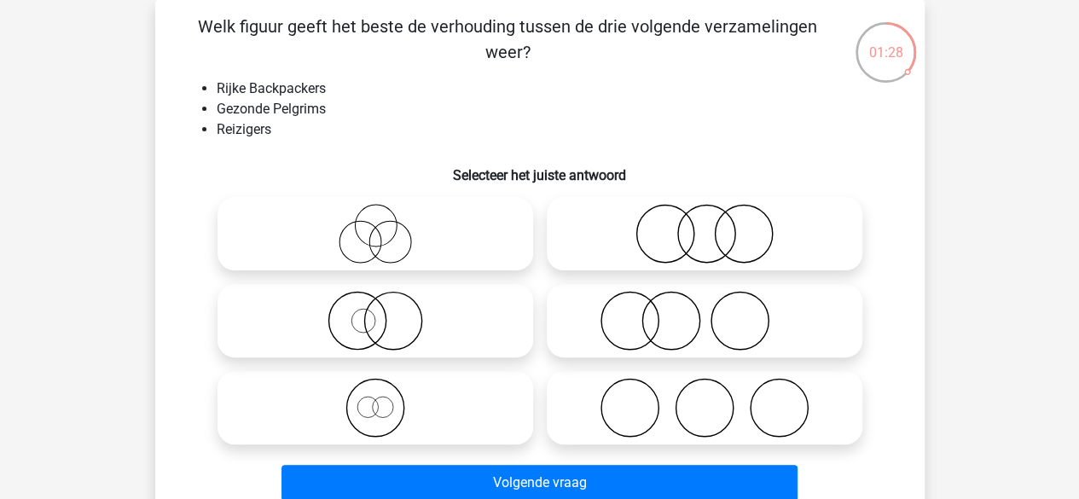
click at [421, 404] on icon at bounding box center [375, 408] width 302 height 60
click at [387, 399] on input "radio" at bounding box center [380, 393] width 11 height 11
radio input "true"
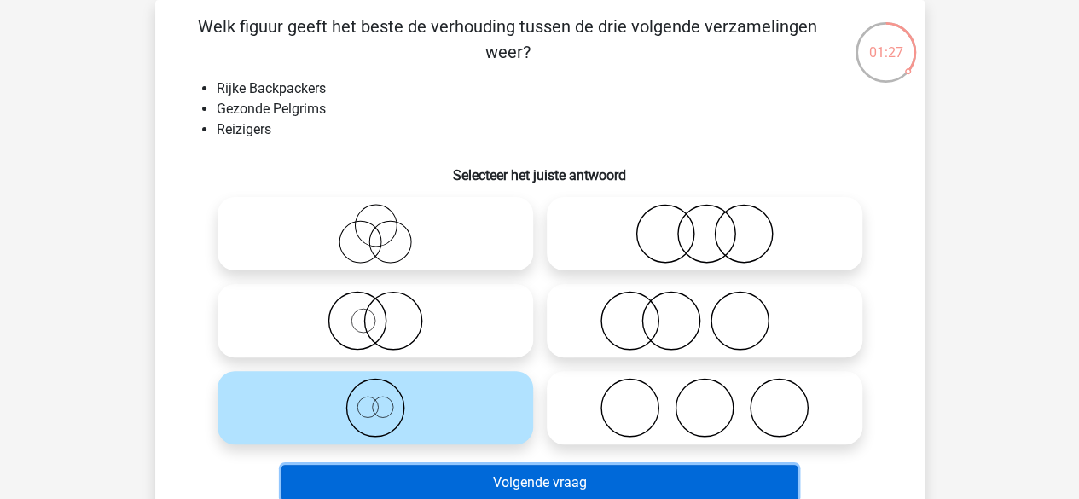
click at [439, 474] on button "Volgende vraag" at bounding box center [540, 483] width 516 height 36
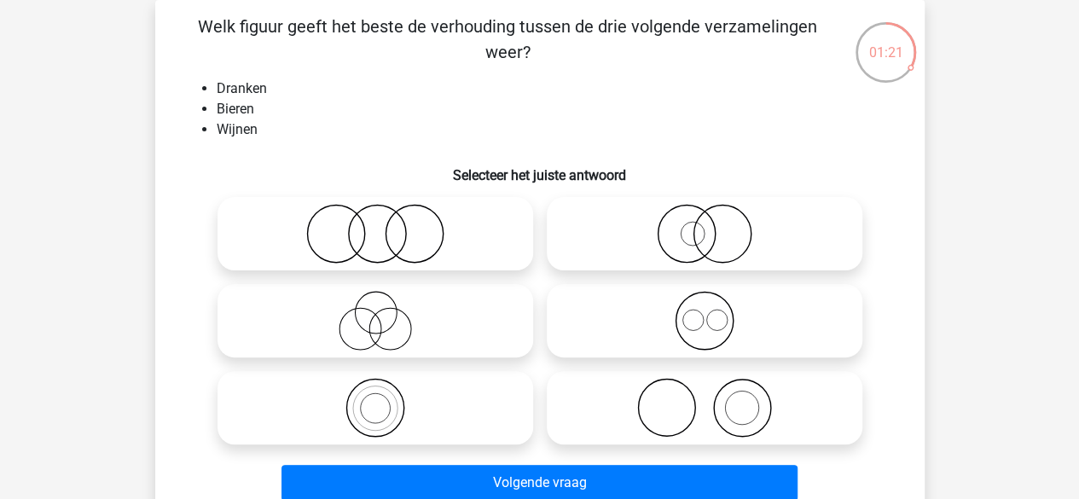
click at [717, 306] on icon at bounding box center [705, 321] width 302 height 60
click at [716, 306] on input "radio" at bounding box center [710, 306] width 11 height 11
radio input "true"
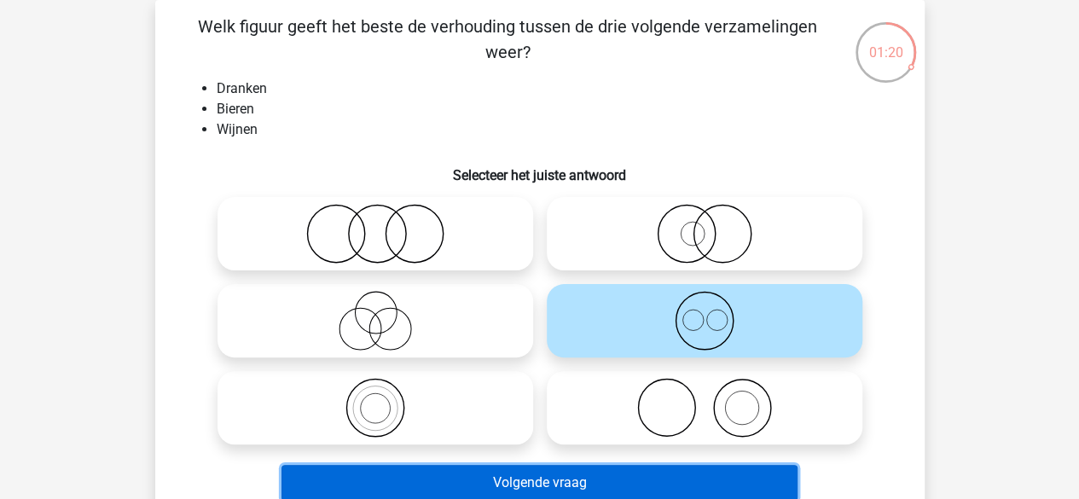
click at [613, 472] on button "Volgende vraag" at bounding box center [540, 483] width 516 height 36
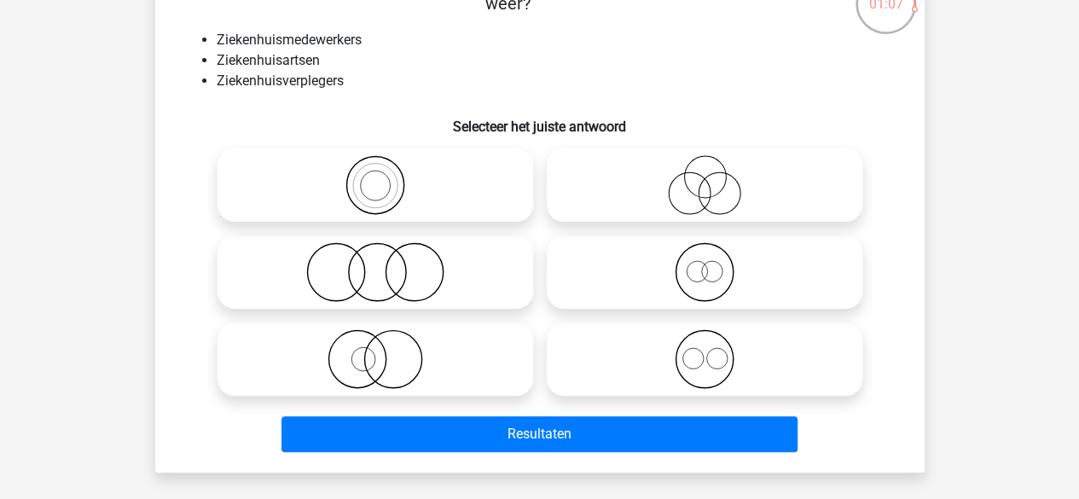
scroll to position [128, 0]
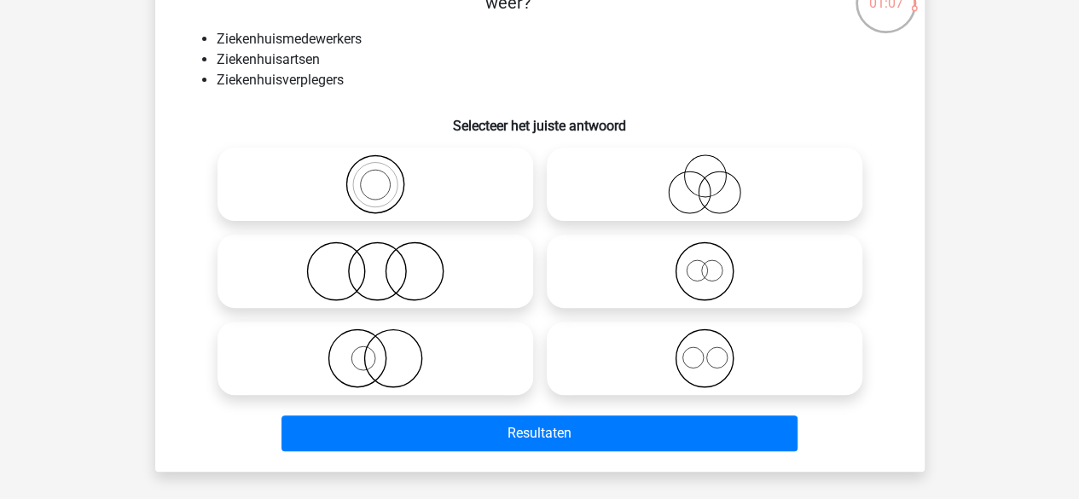
click at [677, 346] on circle at bounding box center [704, 358] width 57 height 57
click at [705, 346] on input "radio" at bounding box center [710, 344] width 11 height 11
radio input "true"
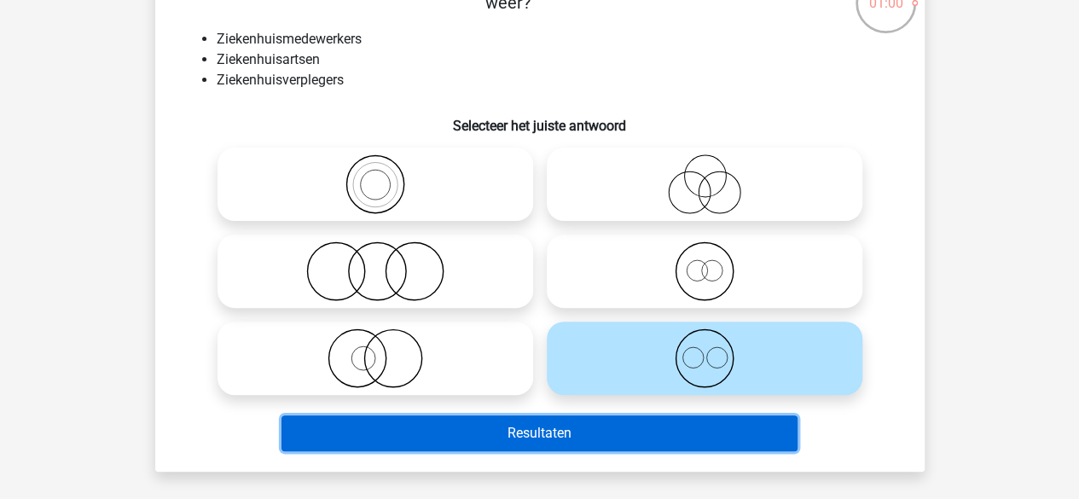
click at [568, 433] on button "Resultaten" at bounding box center [540, 434] width 516 height 36
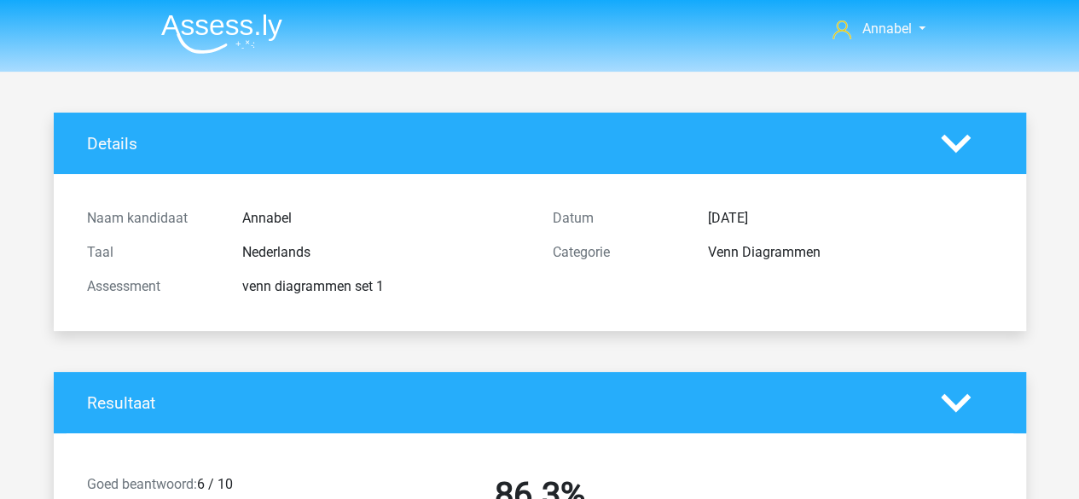
click at [255, 25] on img at bounding box center [221, 34] width 121 height 40
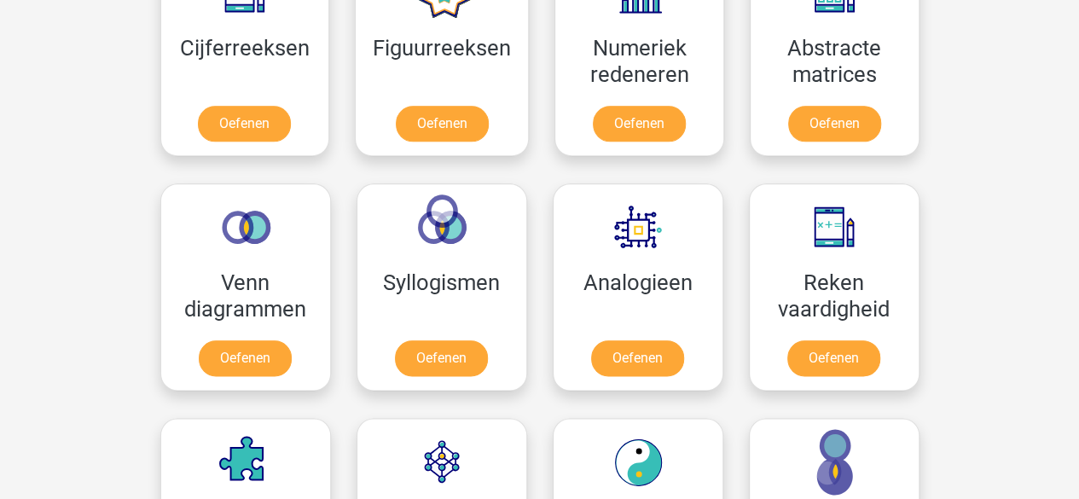
scroll to position [969, 0]
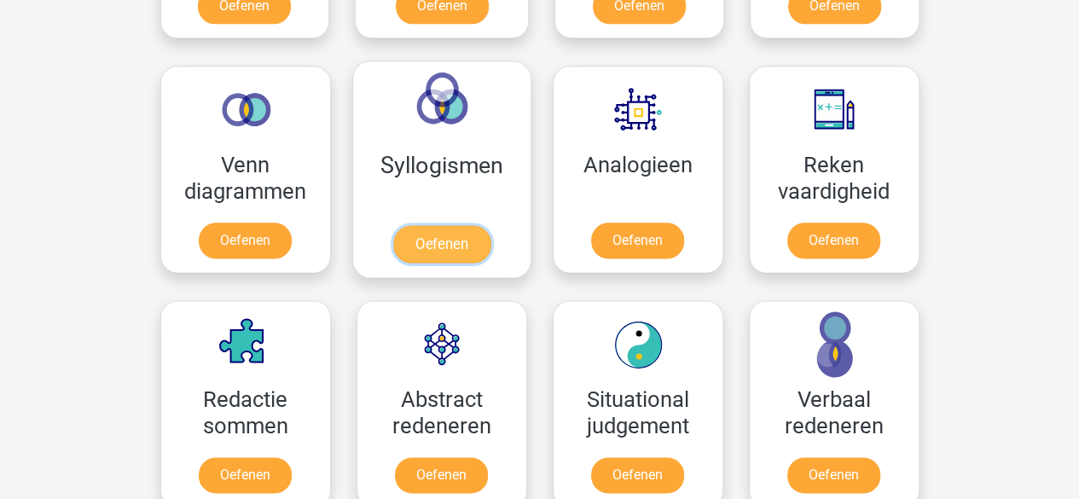
click at [435, 225] on link "Oefenen" at bounding box center [440, 244] width 97 height 38
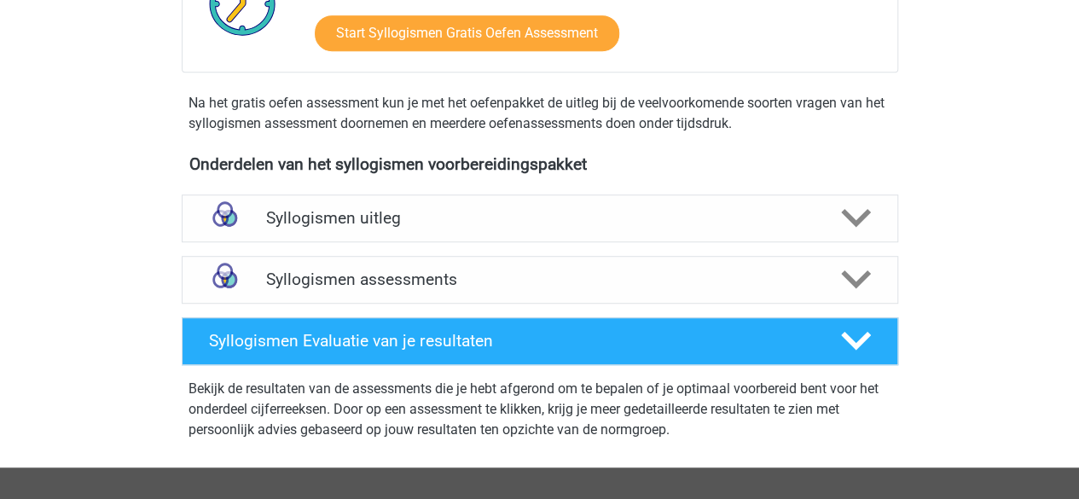
scroll to position [452, 0]
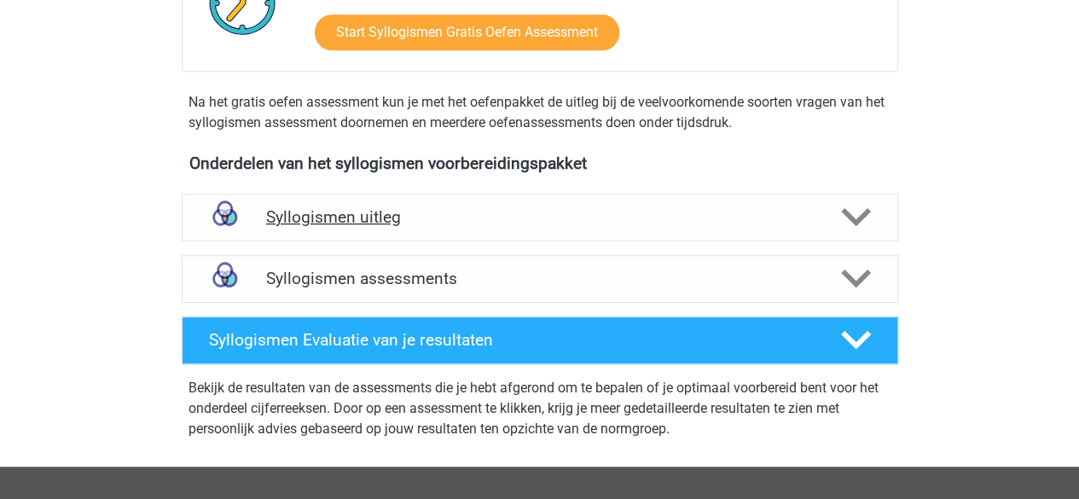
click at [370, 219] on h4 "Syllogismen uitleg" at bounding box center [540, 217] width 548 height 20
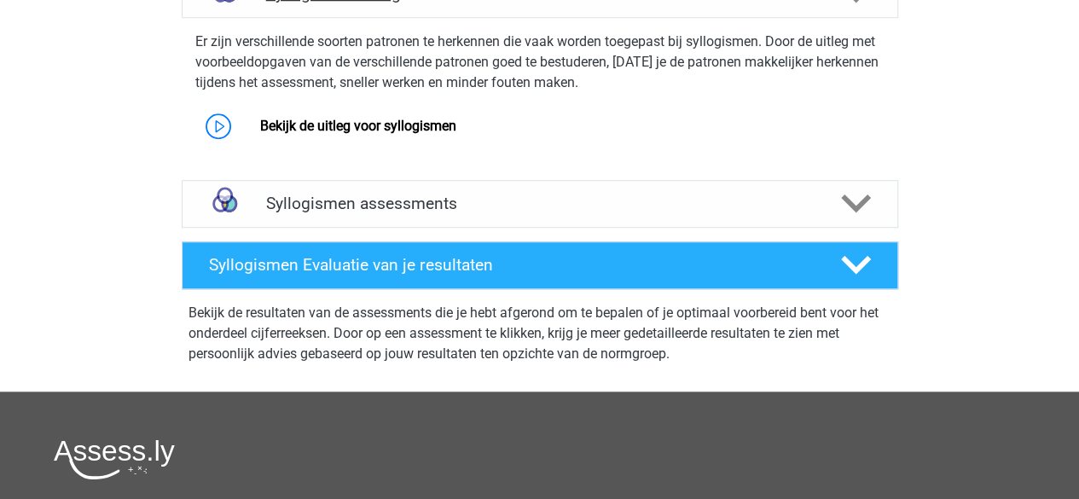
scroll to position [677, 0]
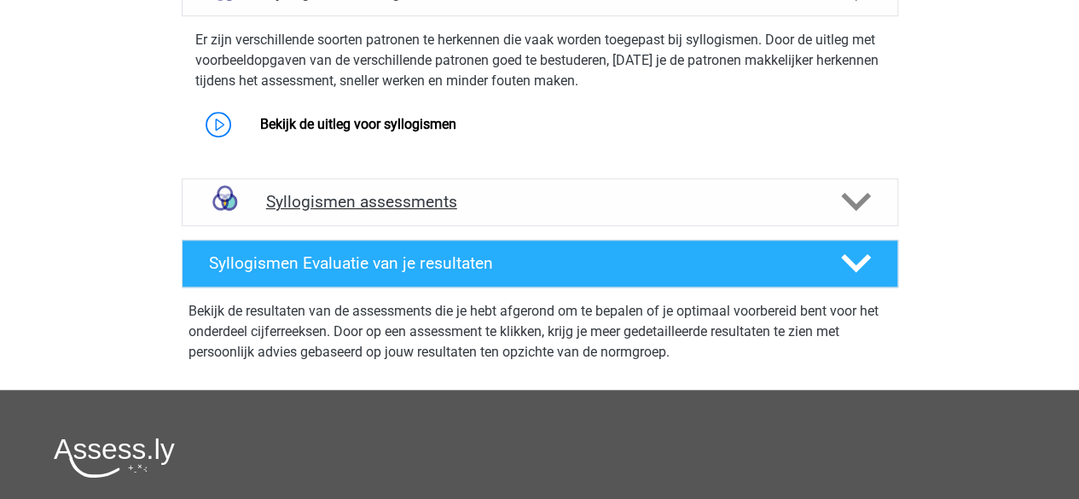
click at [365, 192] on h4 "Syllogismen assessments" at bounding box center [540, 202] width 548 height 20
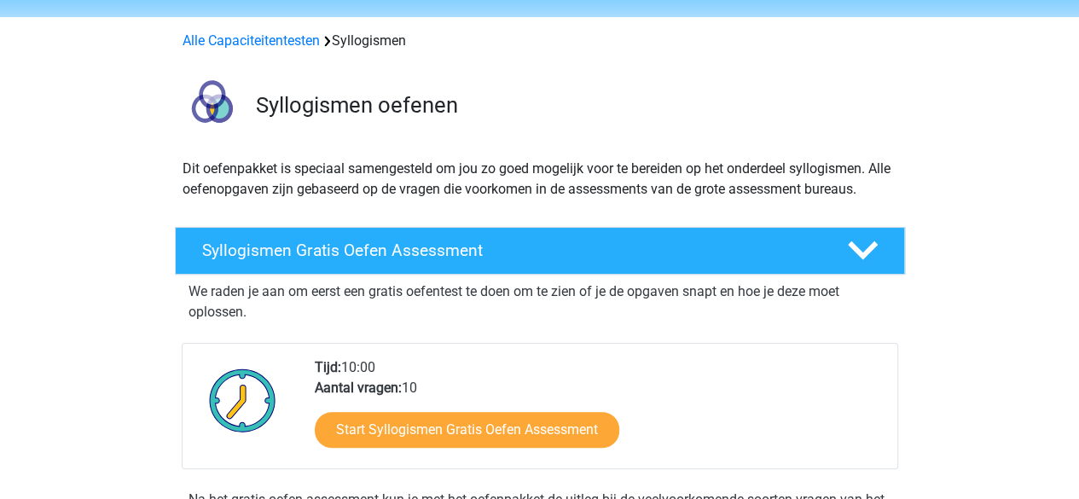
scroll to position [54, 0]
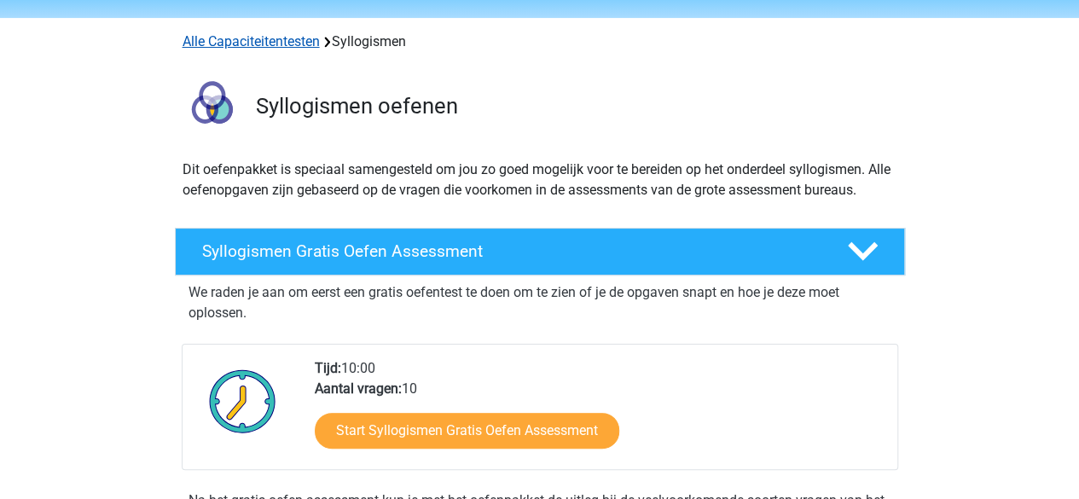
click at [249, 41] on link "Alle Capaciteitentesten" at bounding box center [251, 41] width 137 height 16
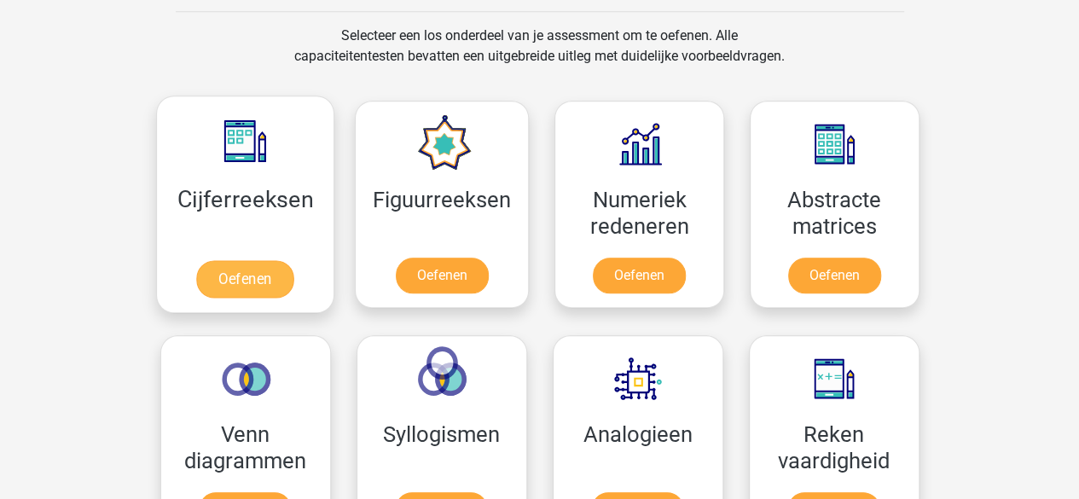
scroll to position [617, 0]
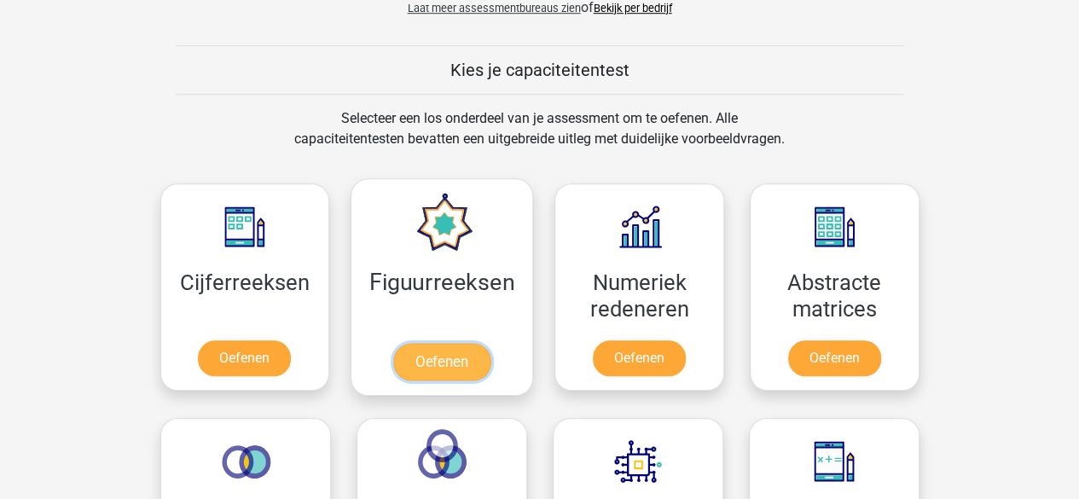
click at [407, 343] on link "Oefenen" at bounding box center [441, 362] width 97 height 38
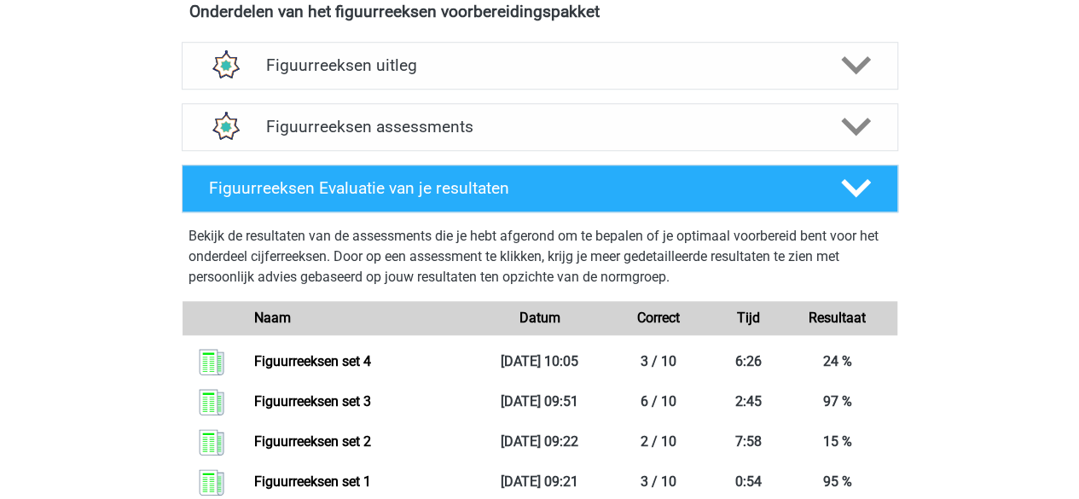
scroll to position [609, 0]
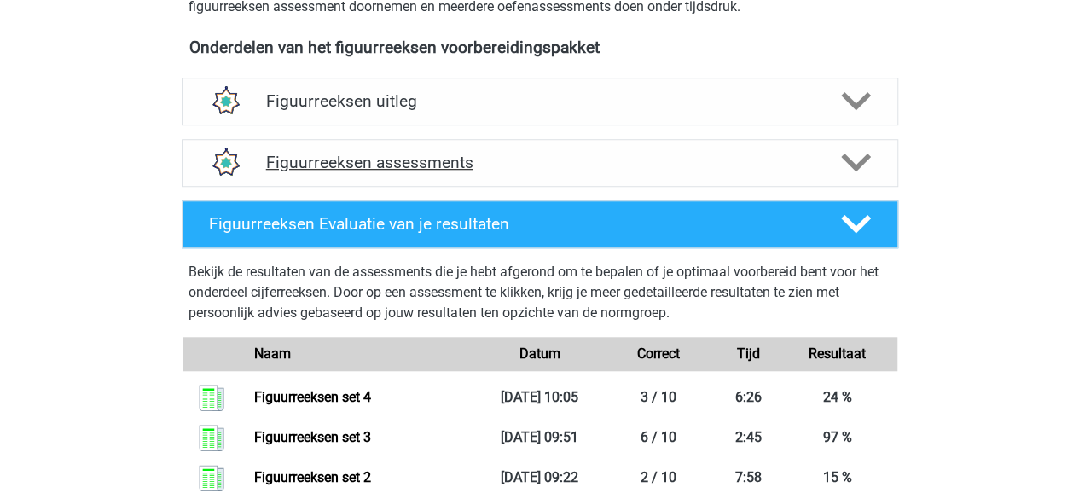
click at [855, 157] on icon at bounding box center [856, 163] width 30 height 30
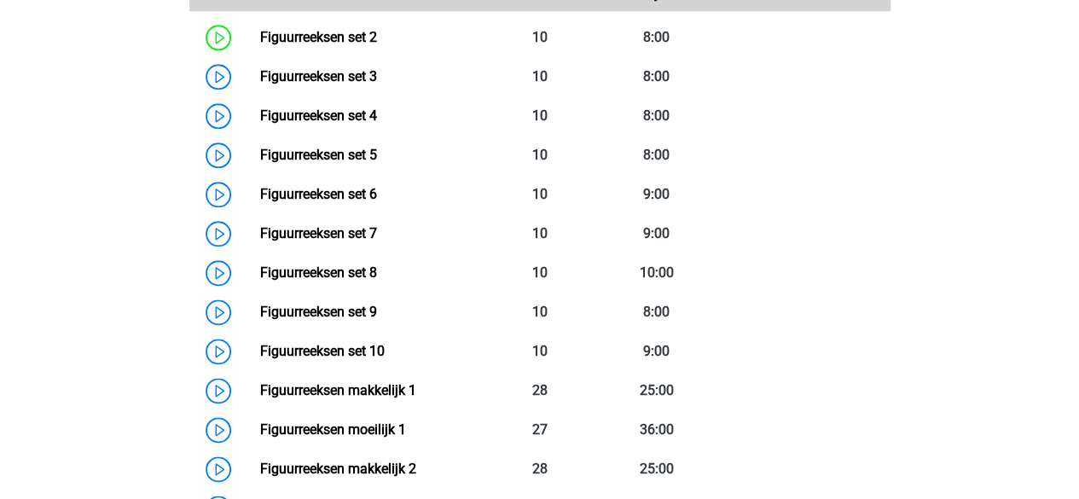
scroll to position [945, 0]
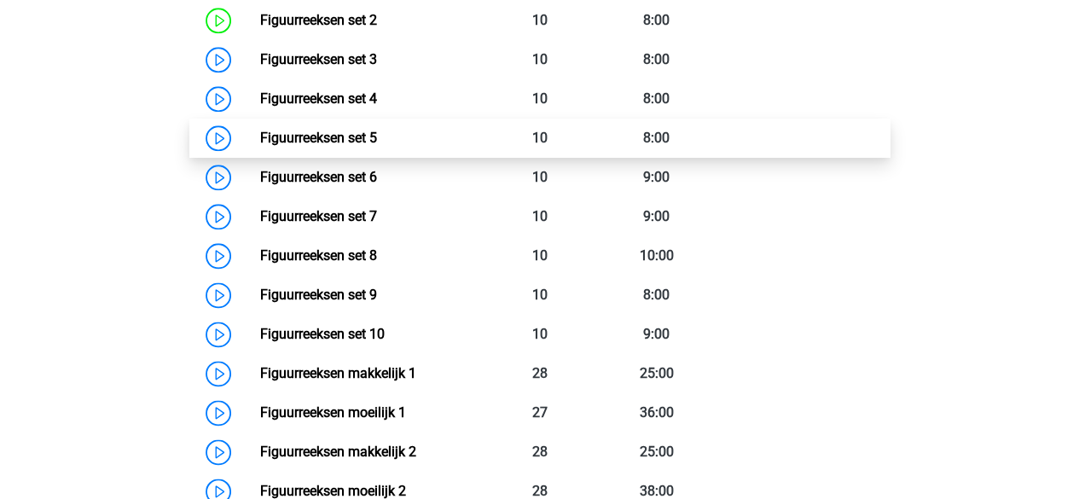
click at [346, 146] on link "Figuurreeksen set 5" at bounding box center [318, 138] width 117 height 16
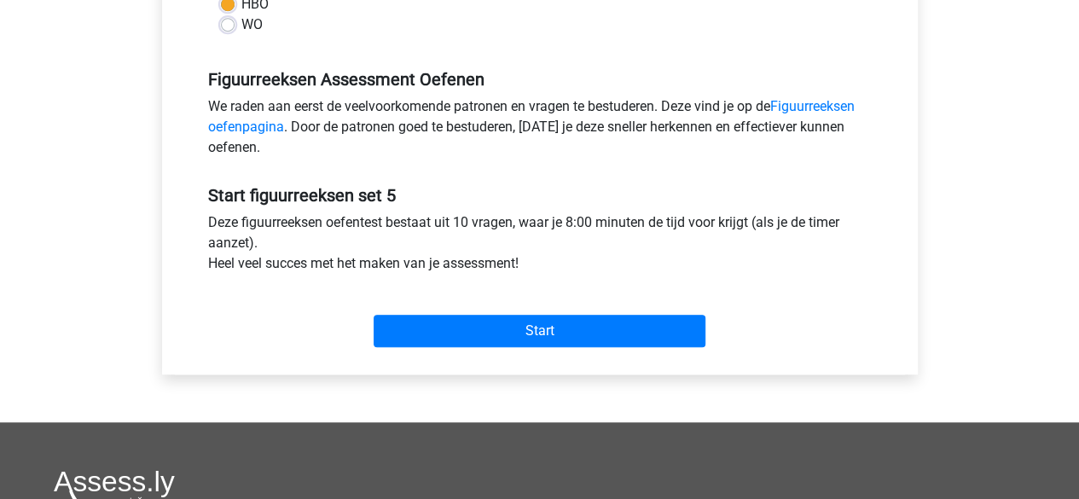
scroll to position [480, 0]
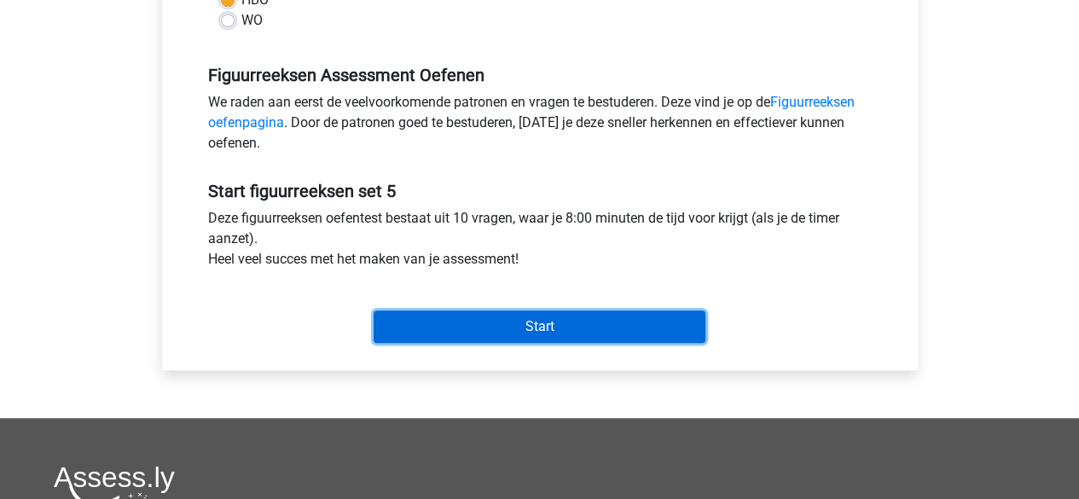
click at [441, 312] on input "Start" at bounding box center [540, 327] width 332 height 32
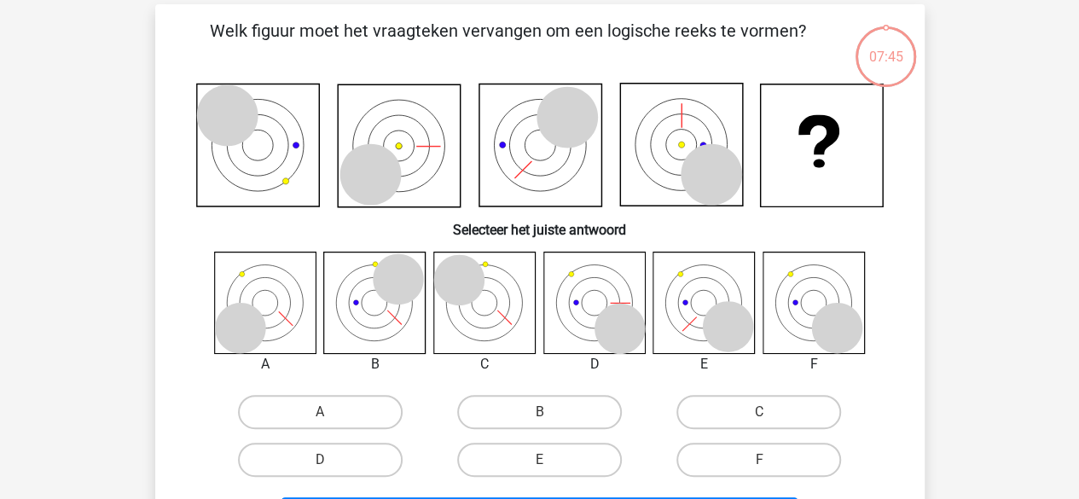
scroll to position [267, 0]
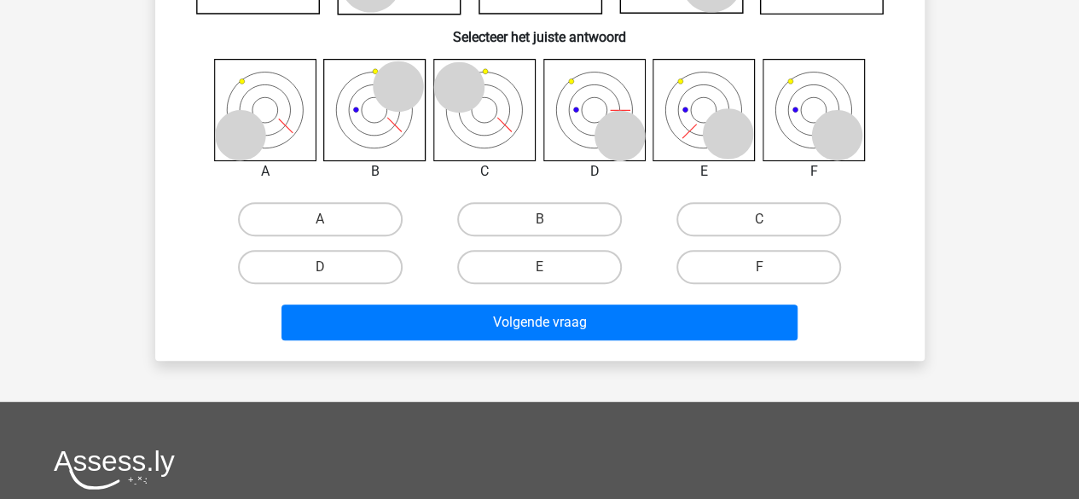
click at [759, 222] on input "C" at bounding box center [764, 224] width 11 height 11
radio input "true"
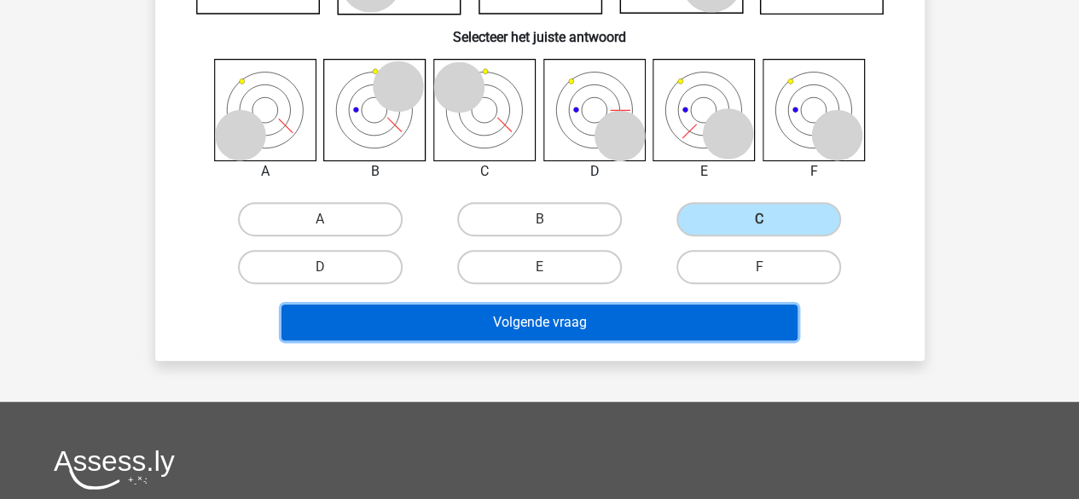
click at [596, 322] on button "Volgende vraag" at bounding box center [540, 323] width 516 height 36
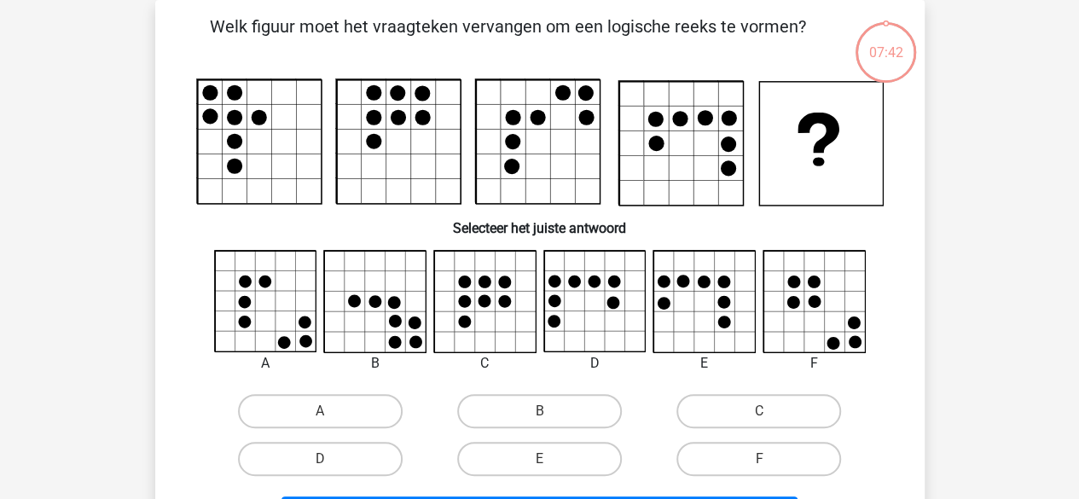
scroll to position [0, 0]
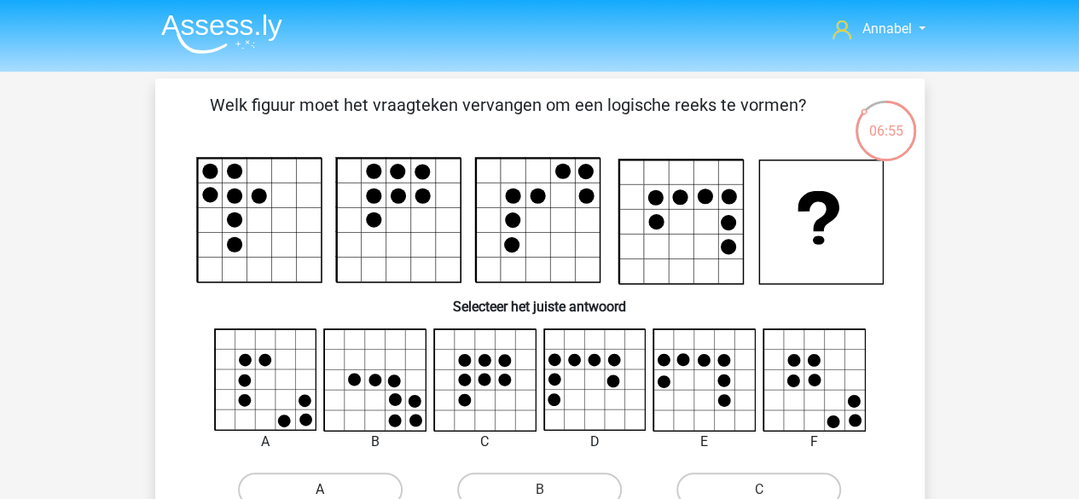
click at [296, 485] on label "A" at bounding box center [320, 490] width 165 height 34
click at [320, 490] on input "A" at bounding box center [325, 495] width 11 height 11
radio input "true"
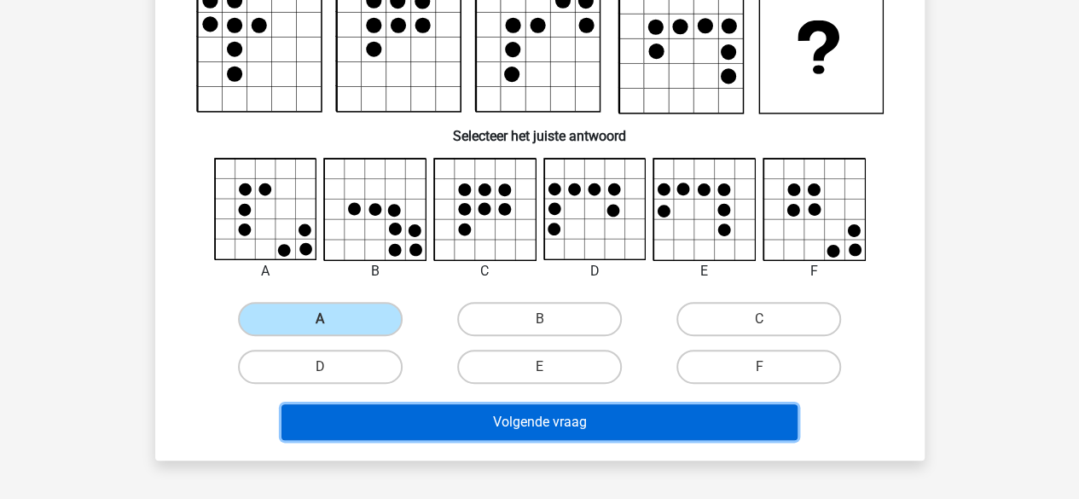
click at [352, 411] on button "Volgende vraag" at bounding box center [540, 422] width 516 height 36
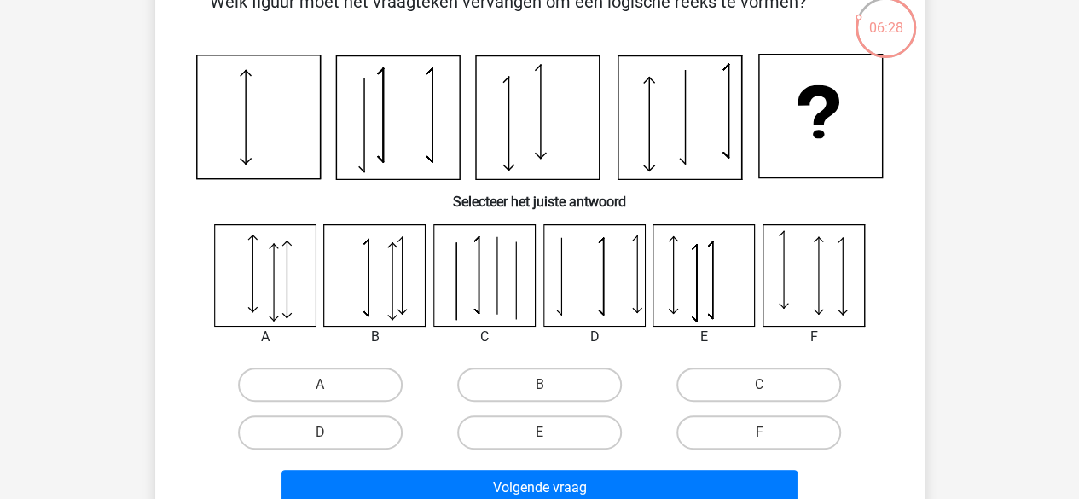
scroll to position [108, 0]
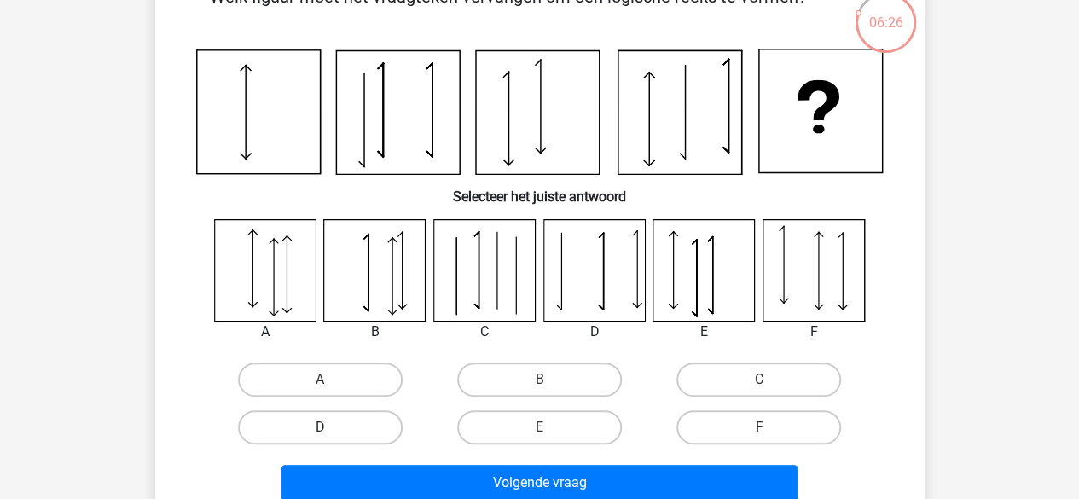
click at [319, 416] on label "D" at bounding box center [320, 427] width 165 height 34
click at [320, 427] on input "D" at bounding box center [325, 432] width 11 height 11
radio input "true"
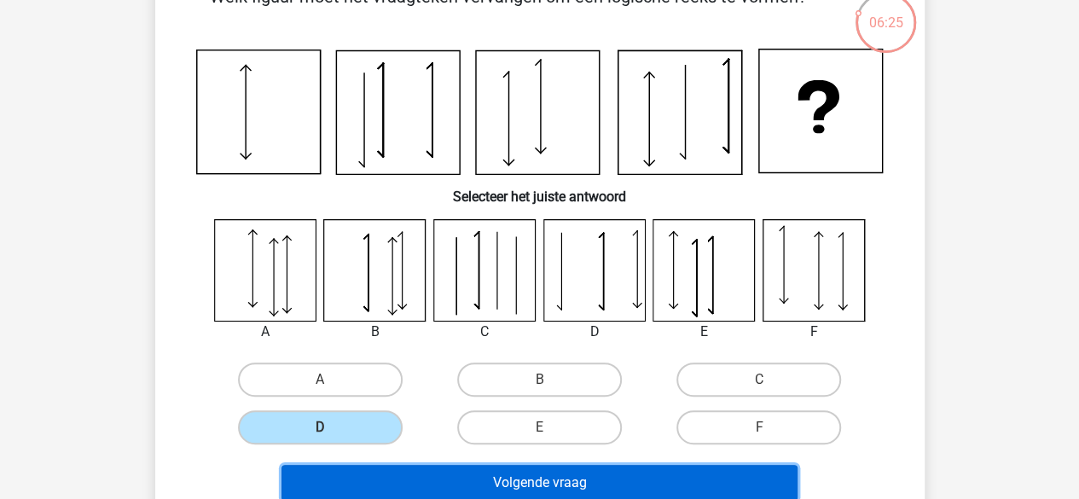
click at [379, 470] on button "Volgende vraag" at bounding box center [540, 483] width 516 height 36
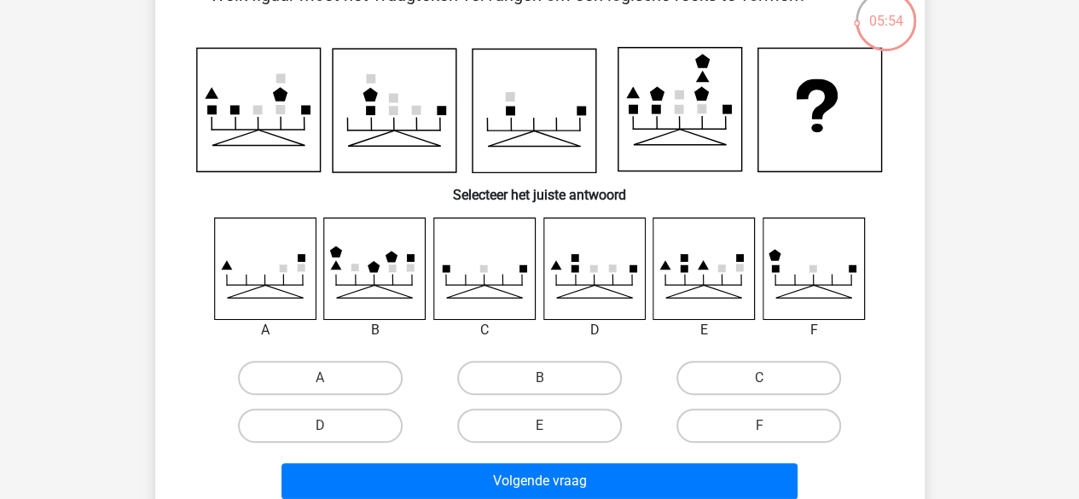
scroll to position [109, 0]
click at [519, 368] on label "B" at bounding box center [539, 379] width 165 height 34
click at [539, 379] on input "B" at bounding box center [544, 384] width 11 height 11
radio input "true"
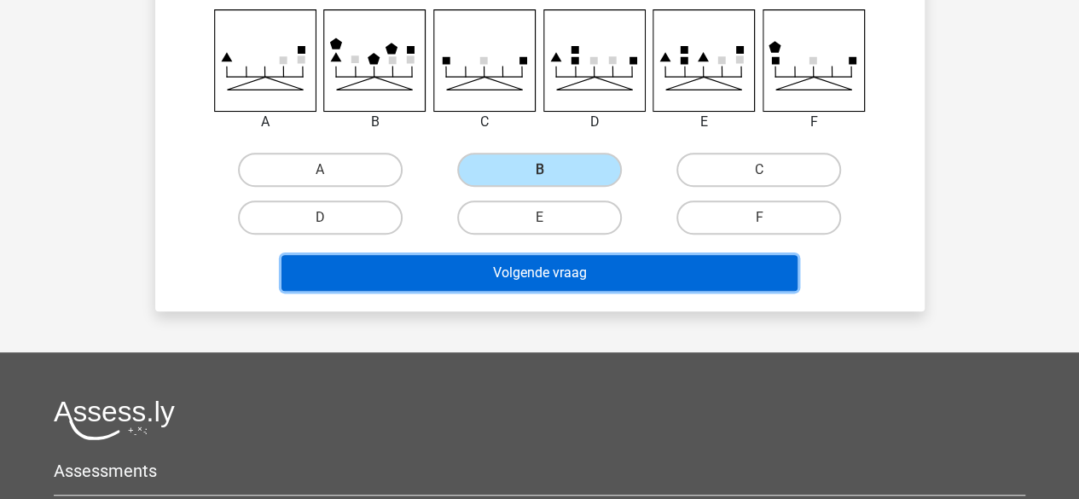
click at [545, 267] on button "Volgende vraag" at bounding box center [540, 273] width 516 height 36
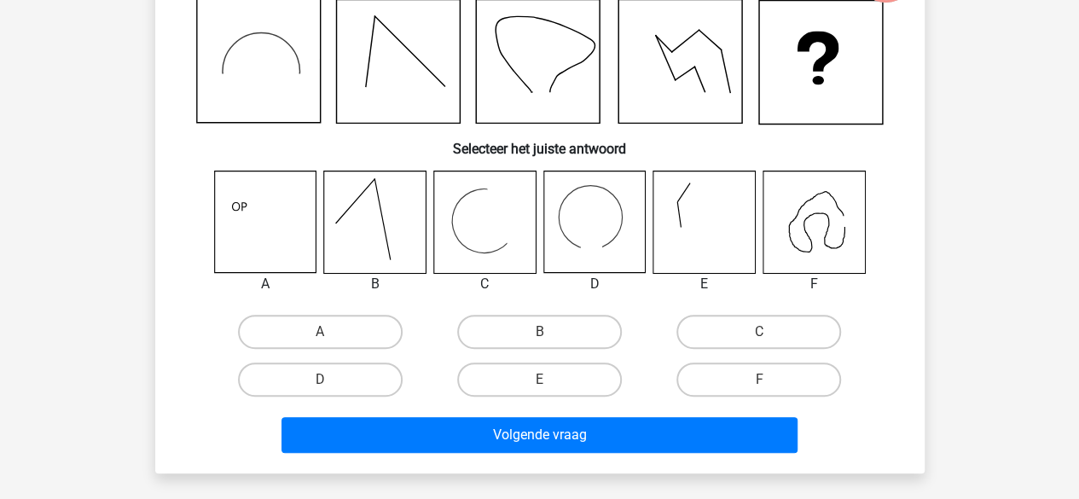
scroll to position [165, 0]
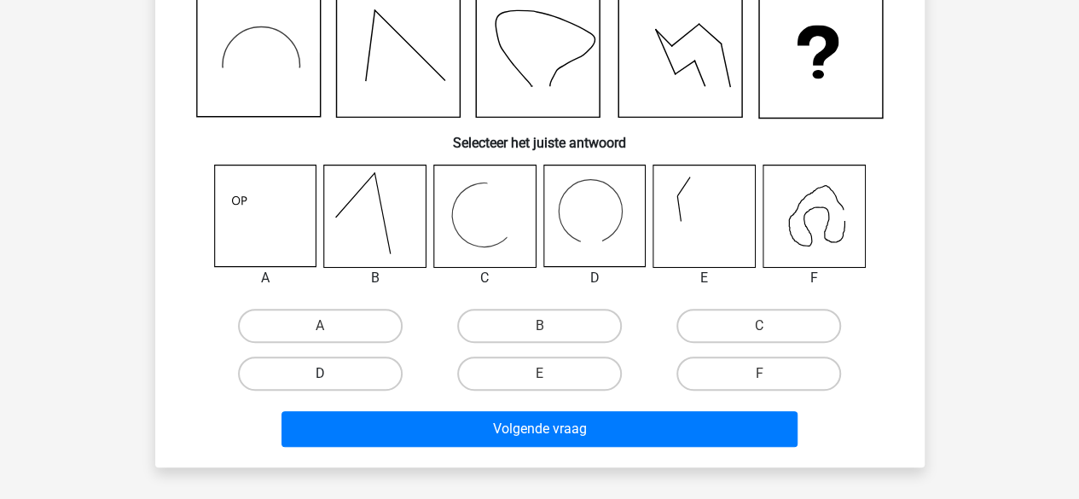
click at [317, 378] on label "D" at bounding box center [320, 374] width 165 height 34
click at [320, 378] on input "D" at bounding box center [325, 379] width 11 height 11
radio input "true"
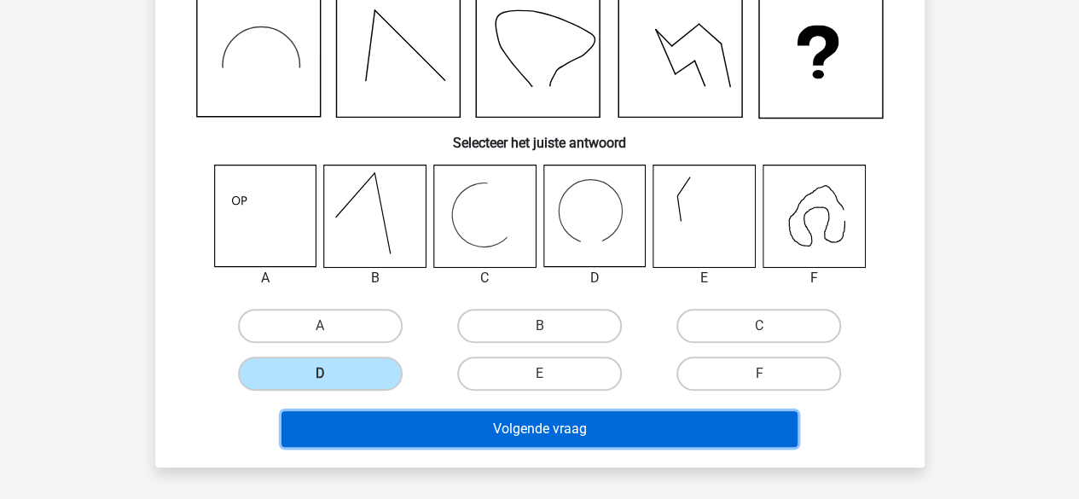
click at [418, 422] on button "Volgende vraag" at bounding box center [540, 429] width 516 height 36
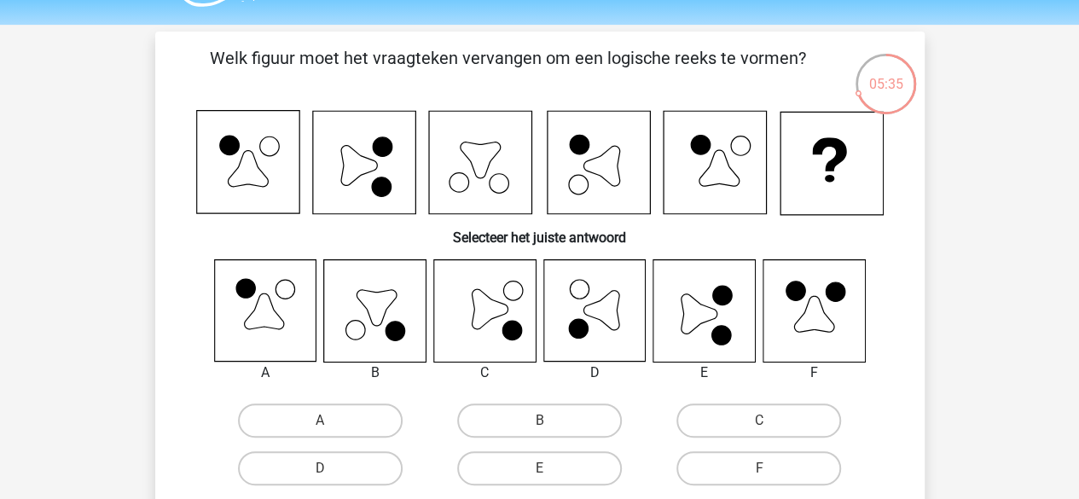
scroll to position [46, 0]
click at [525, 470] on label "E" at bounding box center [539, 469] width 165 height 34
click at [539, 470] on input "E" at bounding box center [544, 474] width 11 height 11
radio input "true"
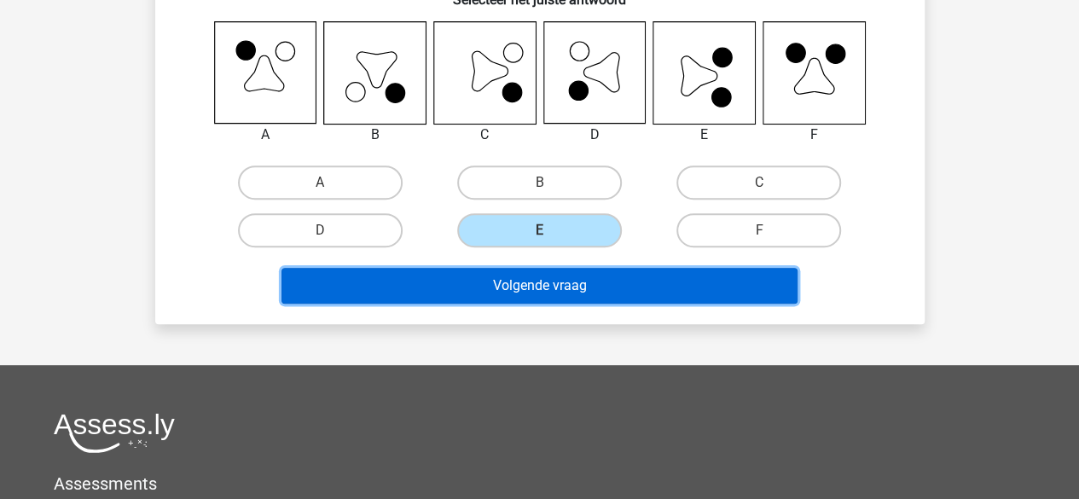
click at [533, 271] on button "Volgende vraag" at bounding box center [540, 286] width 516 height 36
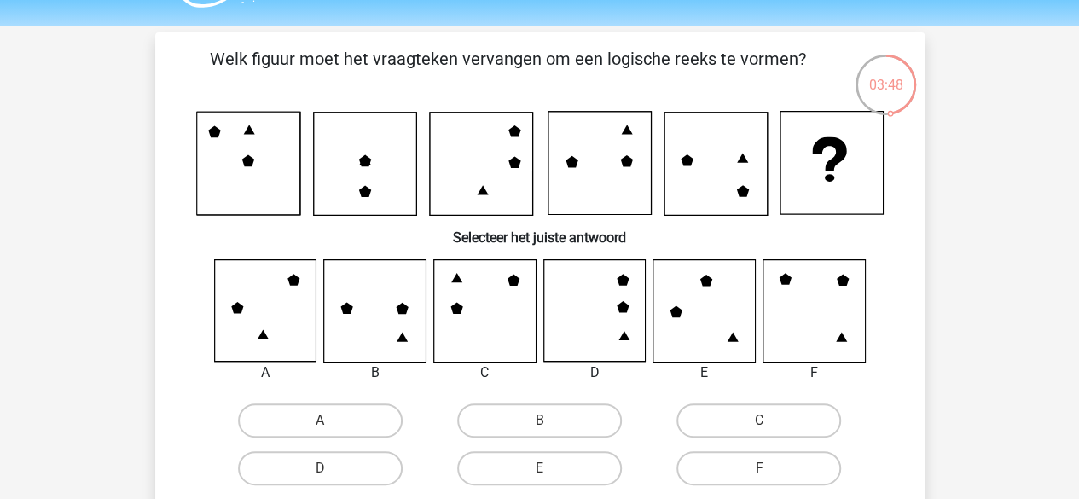
click at [817, 291] on icon at bounding box center [814, 311] width 102 height 102
click at [755, 456] on label "F" at bounding box center [759, 468] width 165 height 34
click at [759, 468] on input "F" at bounding box center [764, 473] width 11 height 11
radio input "true"
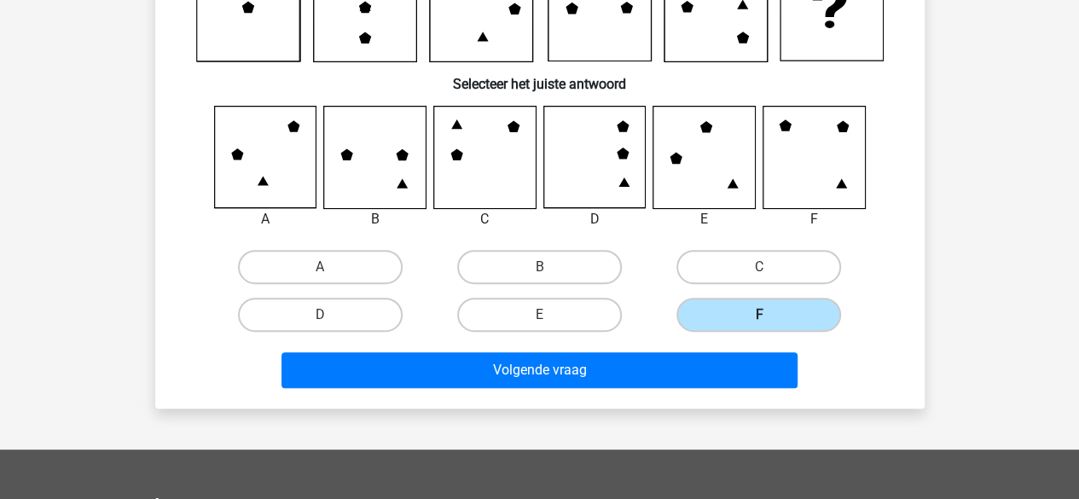
scroll to position [215, 0]
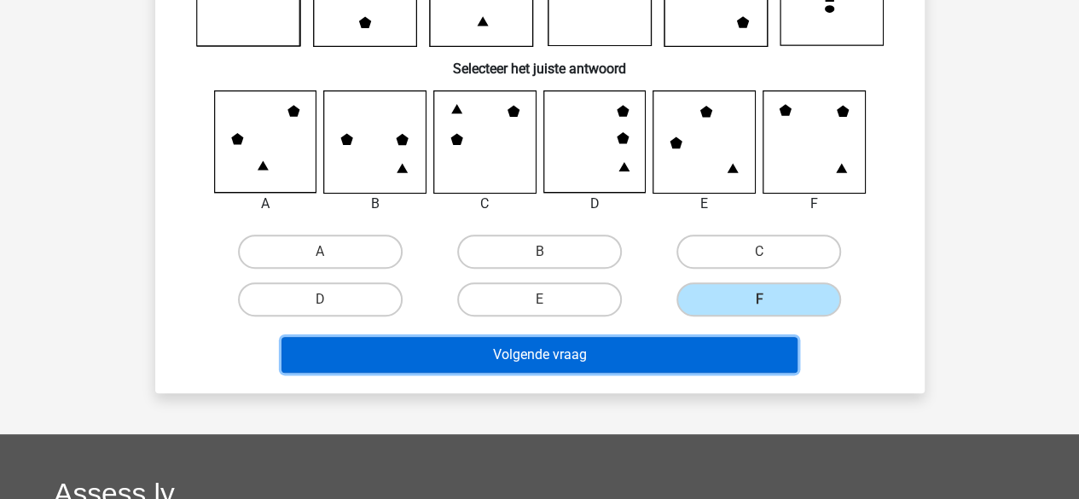
click at [686, 363] on button "Volgende vraag" at bounding box center [540, 355] width 516 height 36
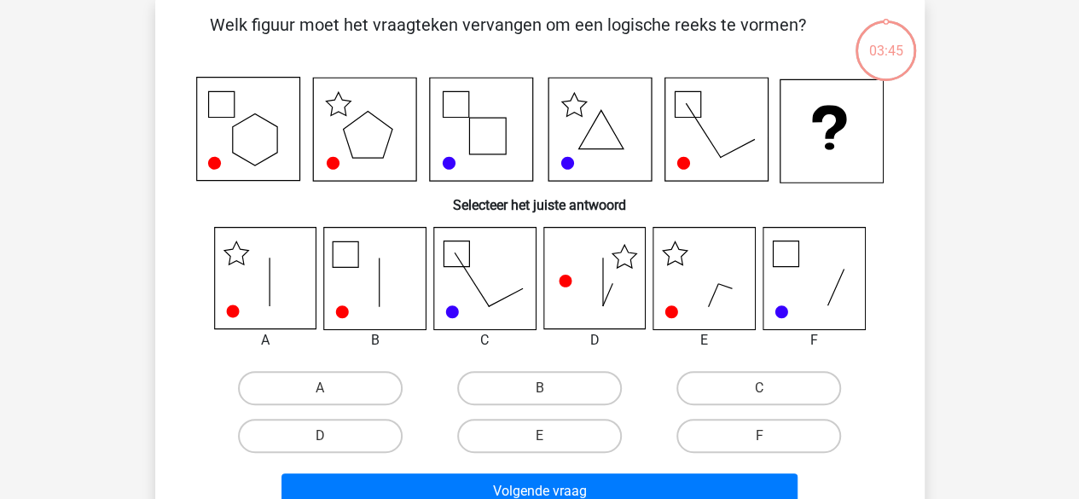
scroll to position [78, 0]
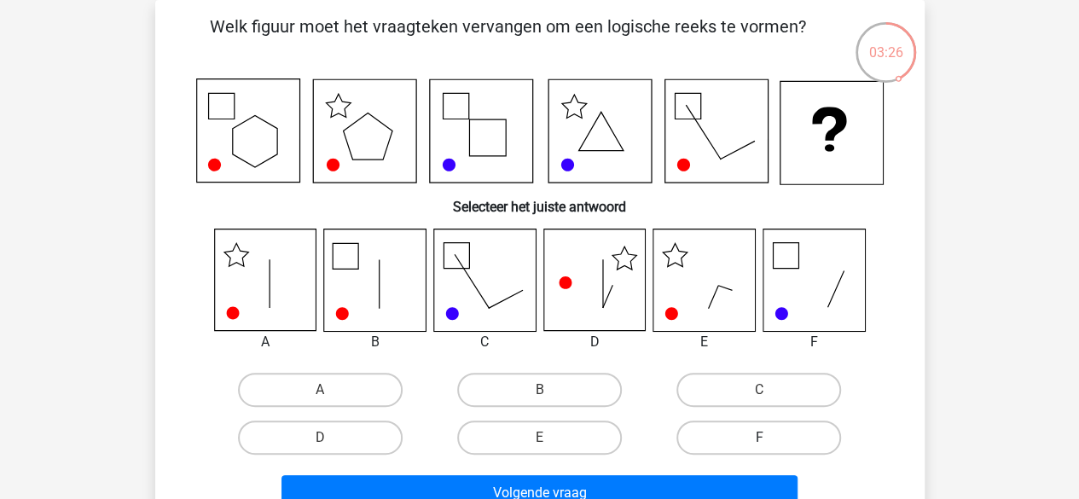
click at [748, 433] on label "F" at bounding box center [759, 438] width 165 height 34
click at [759, 438] on input "F" at bounding box center [764, 443] width 11 height 11
radio input "true"
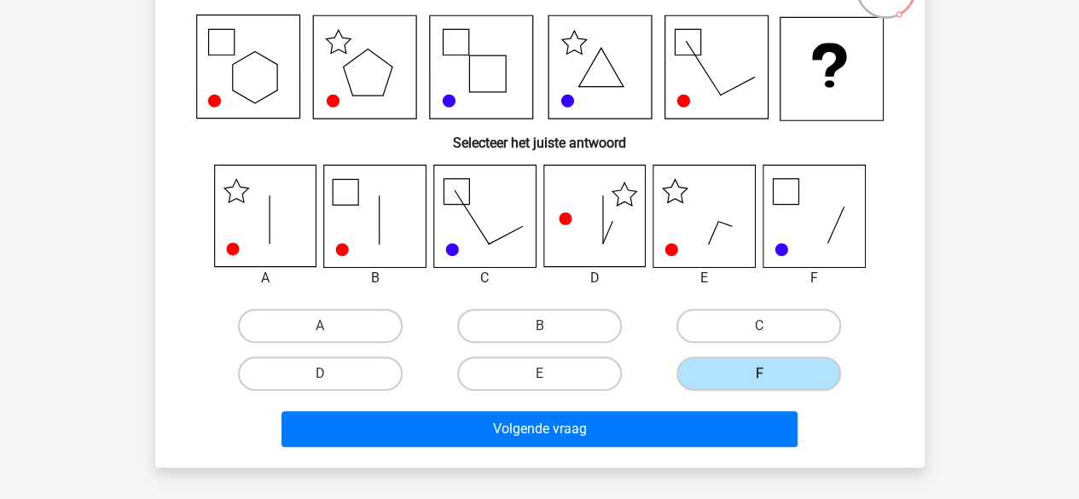
scroll to position [143, 0]
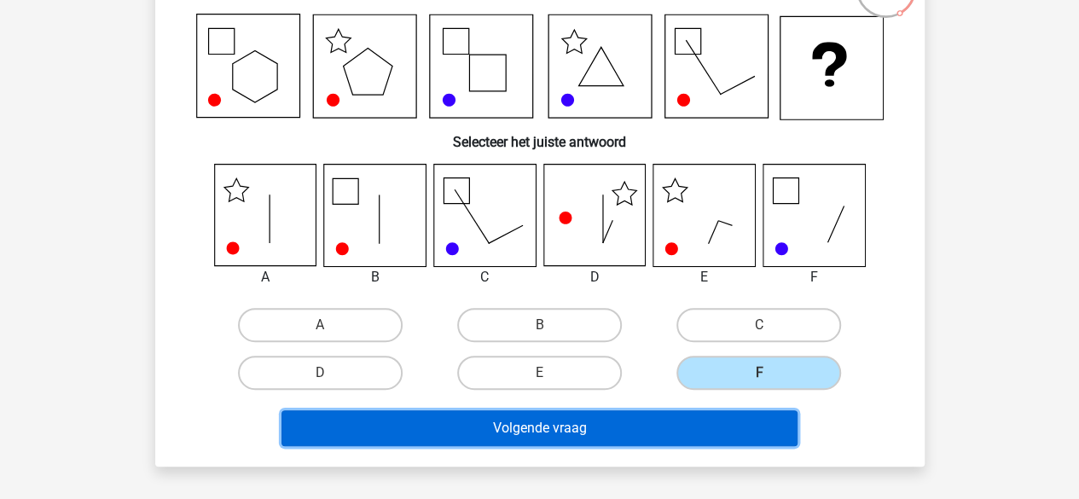
click at [625, 441] on button "Volgende vraag" at bounding box center [540, 428] width 516 height 36
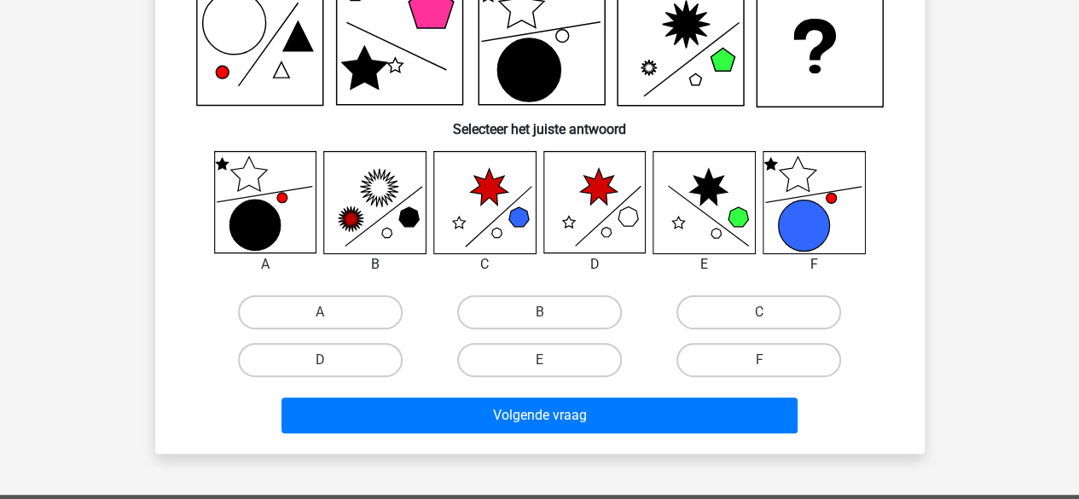
scroll to position [180, 0]
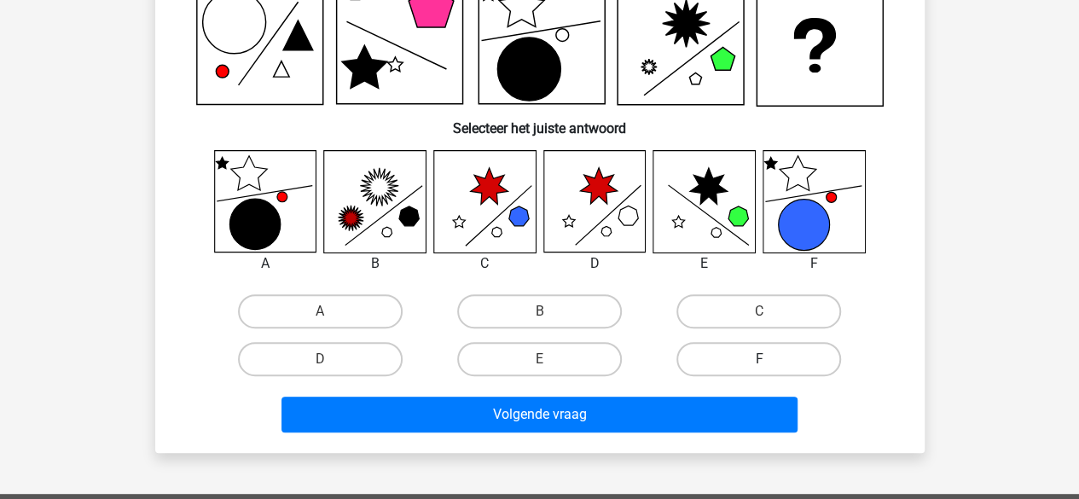
click at [768, 353] on label "F" at bounding box center [759, 359] width 165 height 34
click at [768, 359] on input "F" at bounding box center [764, 364] width 11 height 11
radio input "true"
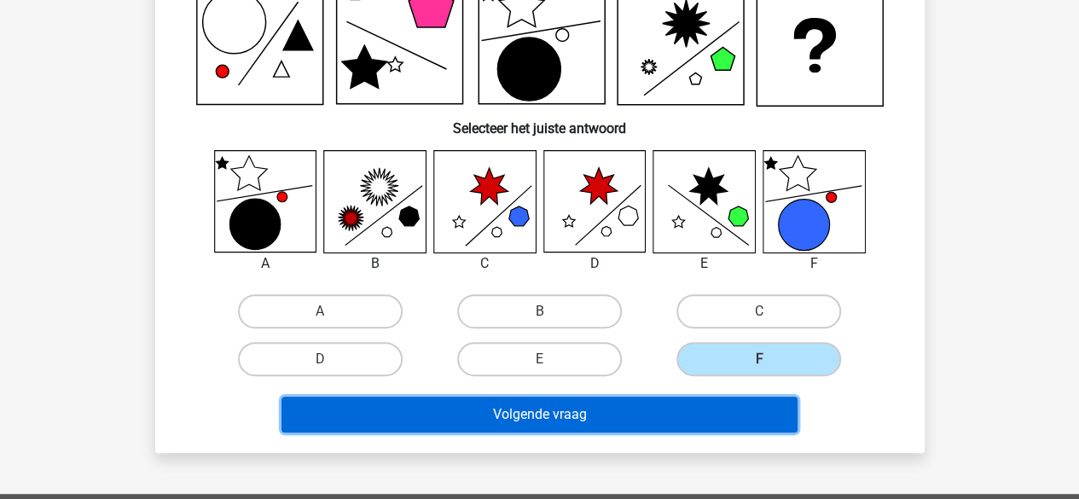
click at [655, 409] on button "Volgende vraag" at bounding box center [540, 415] width 516 height 36
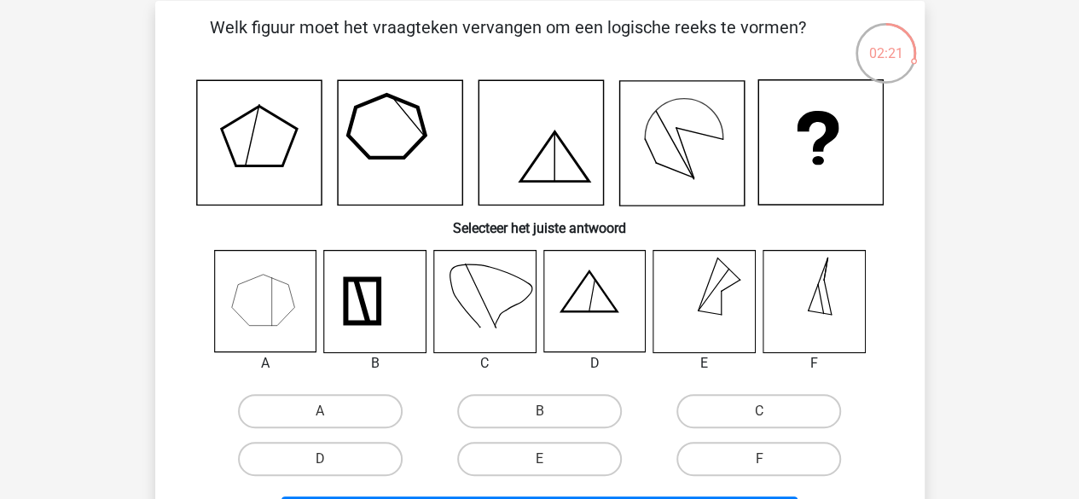
scroll to position [77, 0]
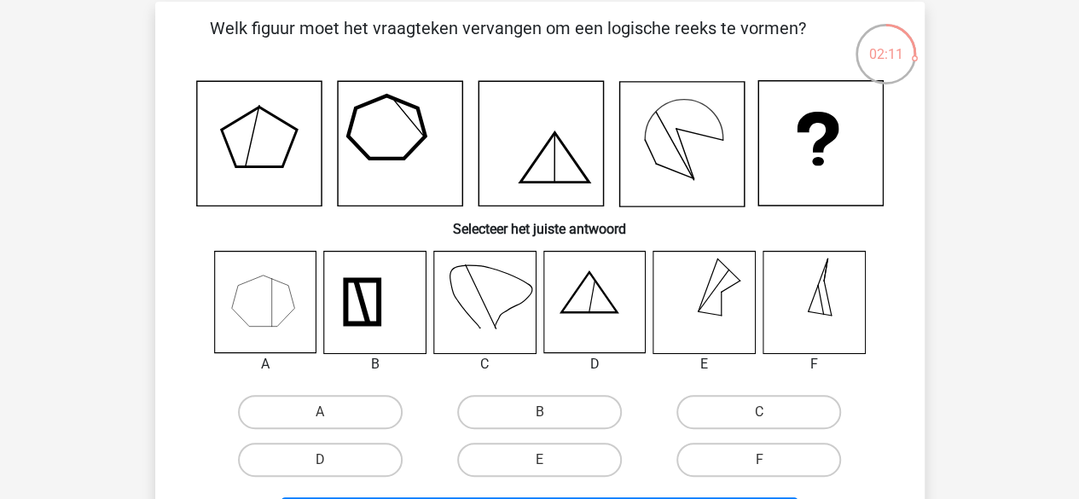
click at [526, 393] on div "B" at bounding box center [539, 412] width 219 height 48
click at [522, 410] on label "B" at bounding box center [539, 412] width 165 height 34
click at [539, 412] on input "B" at bounding box center [544, 417] width 11 height 11
radio input "true"
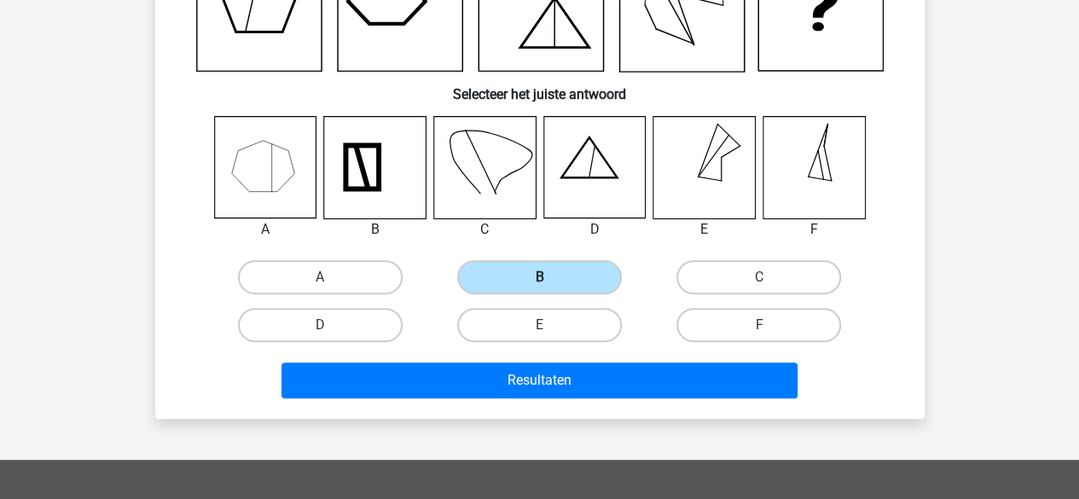
scroll to position [213, 0]
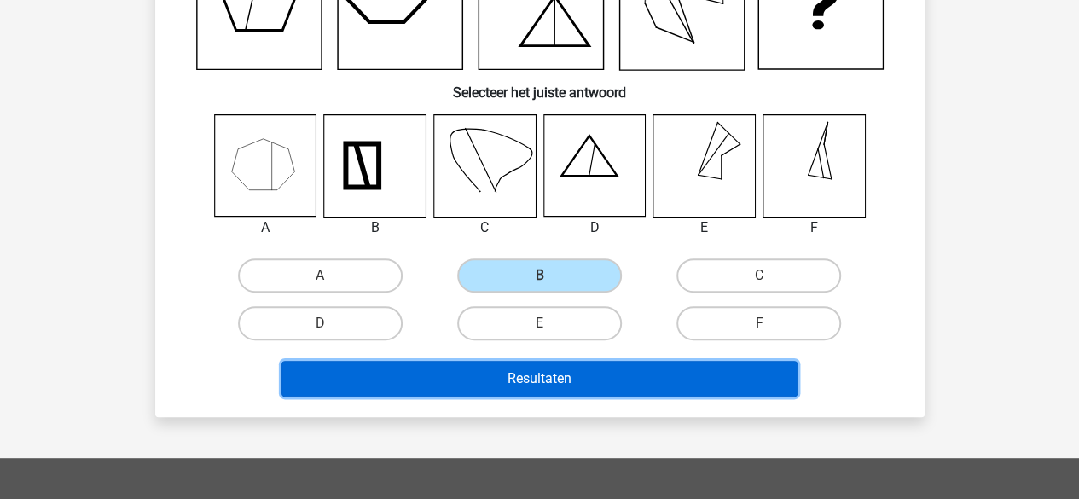
click at [520, 369] on button "Resultaten" at bounding box center [540, 379] width 516 height 36
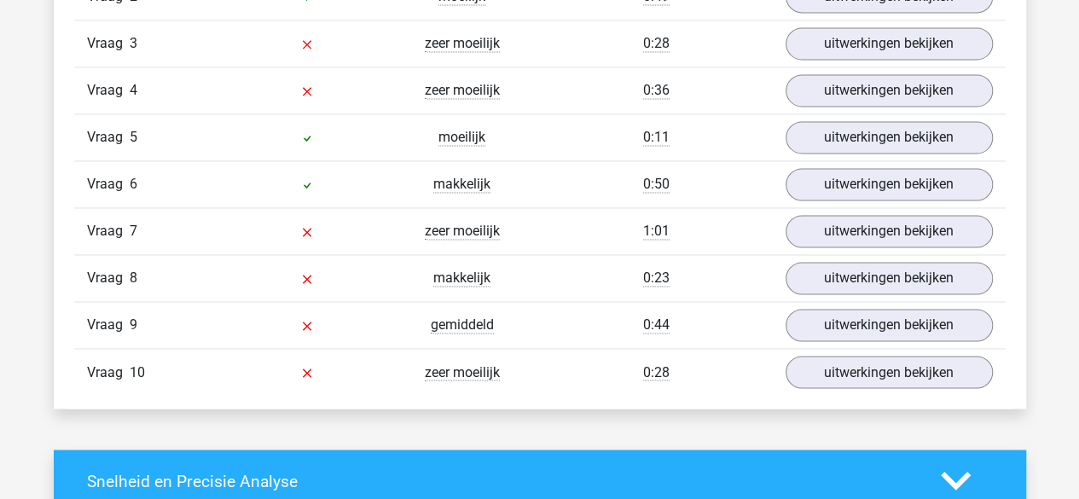
scroll to position [1253, 0]
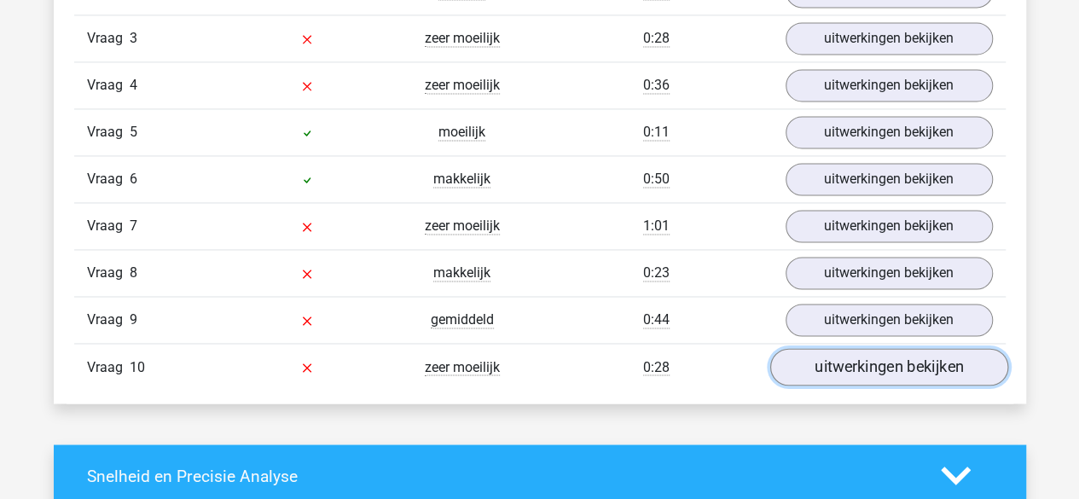
click at [817, 358] on link "uitwerkingen bekijken" at bounding box center [889, 367] width 238 height 38
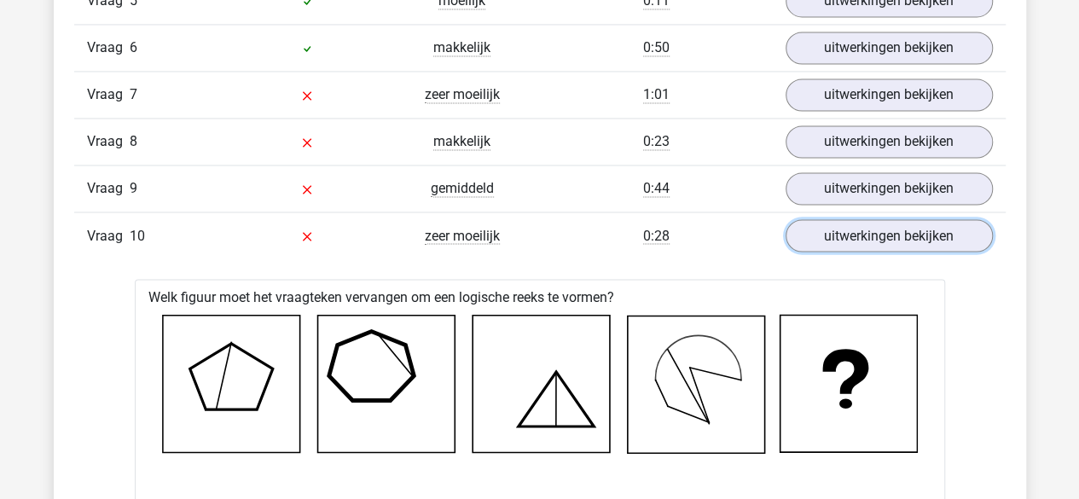
scroll to position [1238, 0]
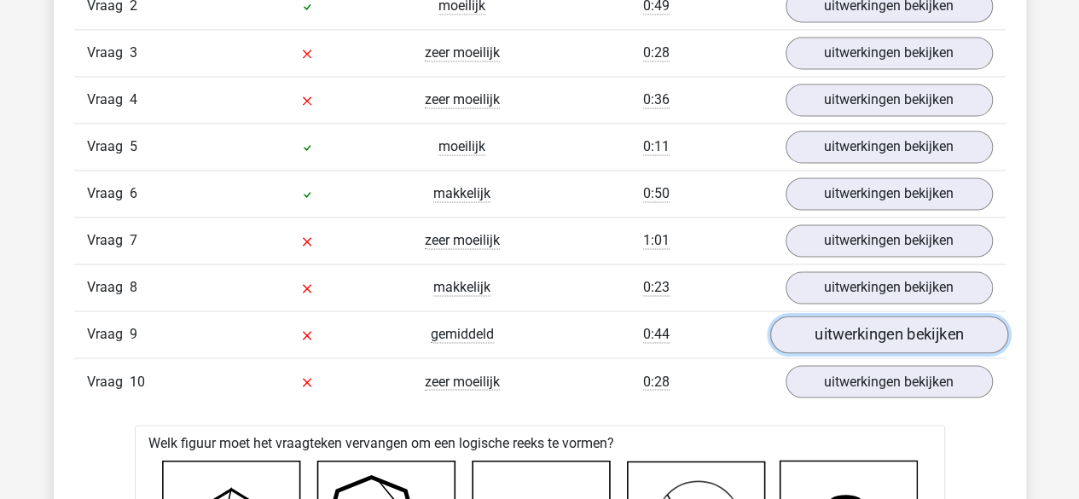
click at [833, 321] on link "uitwerkingen bekijken" at bounding box center [889, 335] width 238 height 38
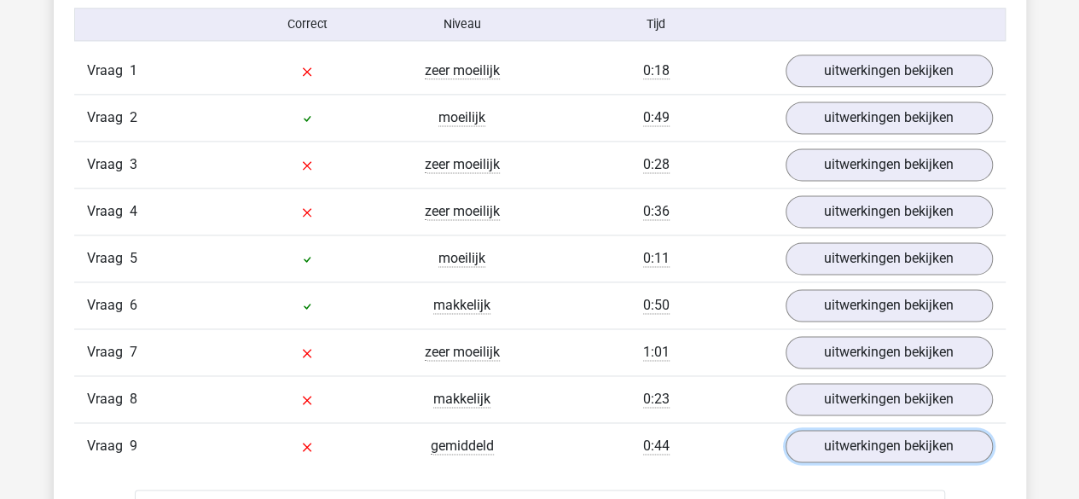
scroll to position [1119, 0]
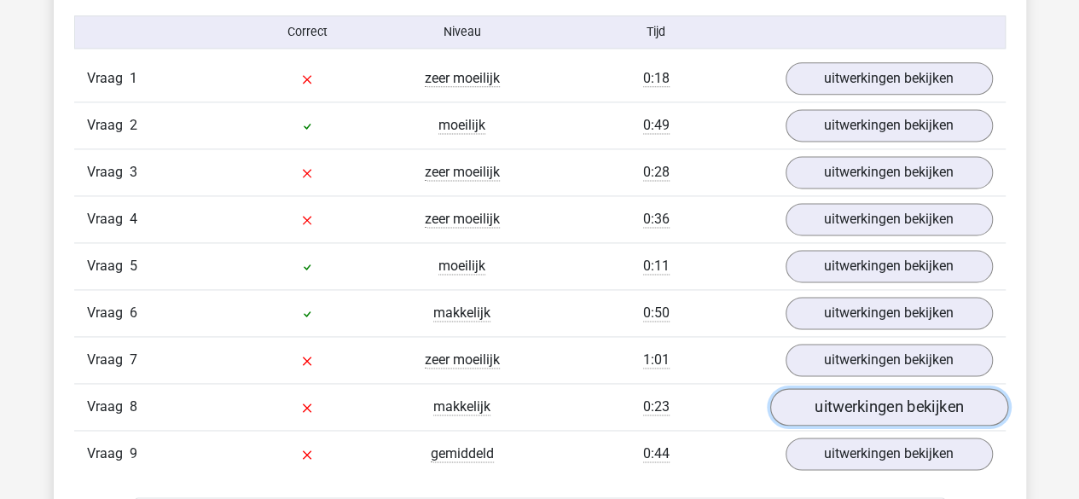
click at [840, 388] on link "uitwerkingen bekijken" at bounding box center [889, 407] width 238 height 38
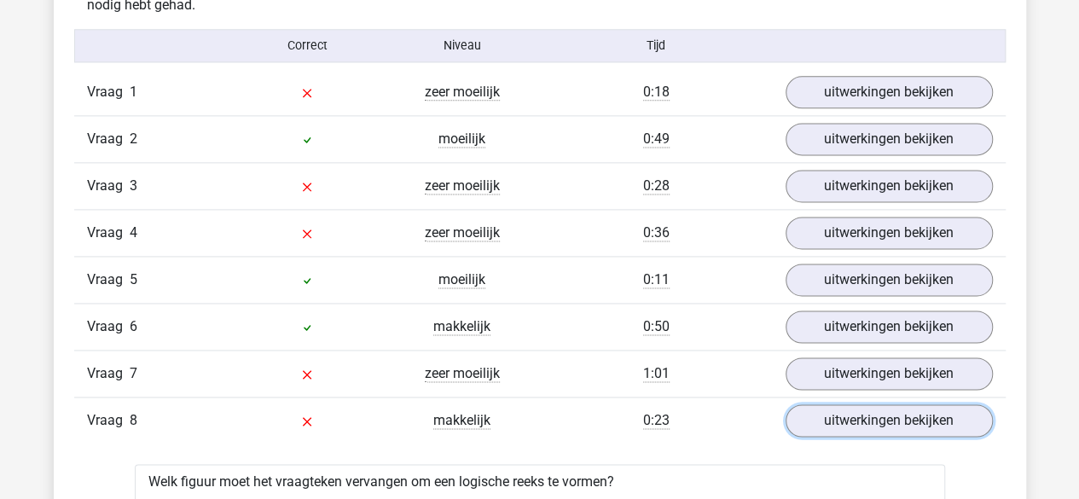
scroll to position [1102, 0]
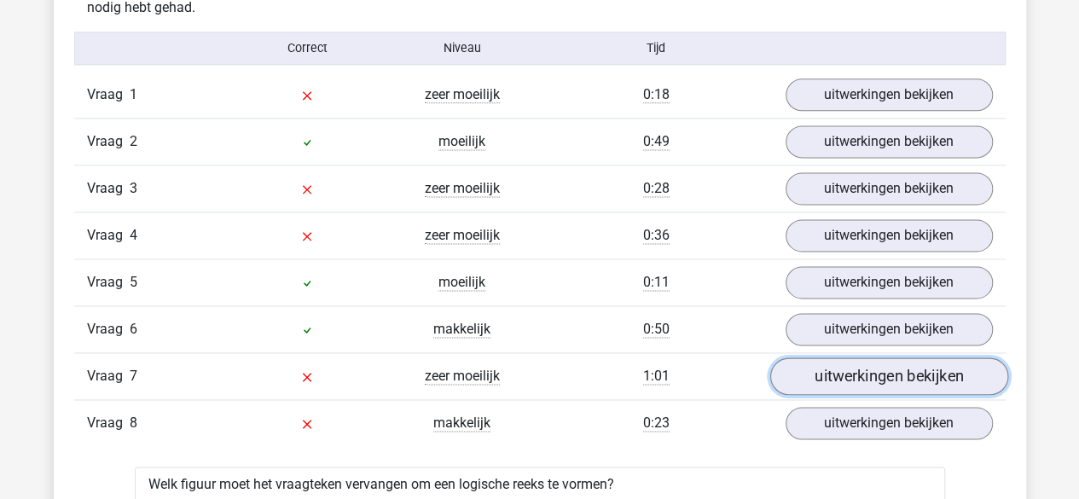
click at [814, 368] on link "uitwerkingen bekijken" at bounding box center [889, 377] width 238 height 38
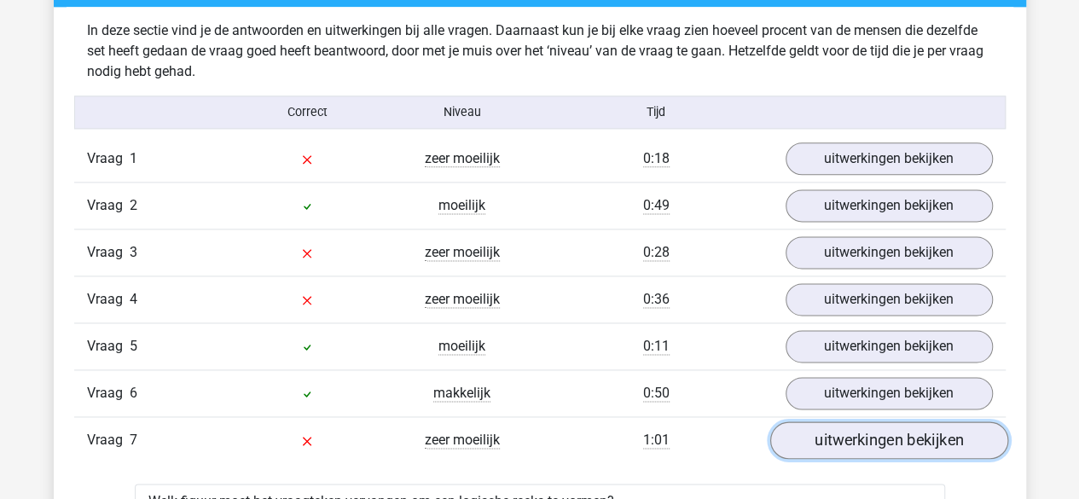
scroll to position [1032, 0]
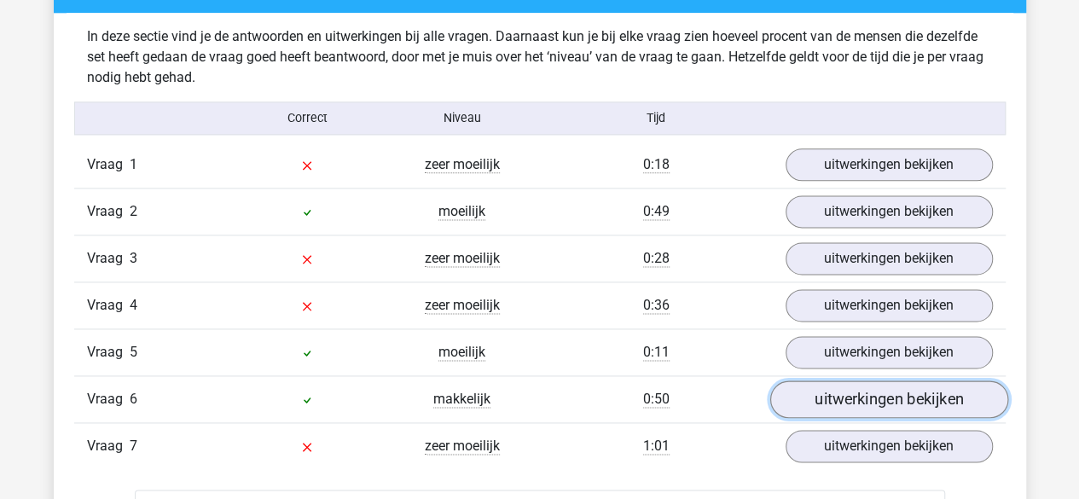
click at [836, 391] on link "uitwerkingen bekijken" at bounding box center [889, 400] width 238 height 38
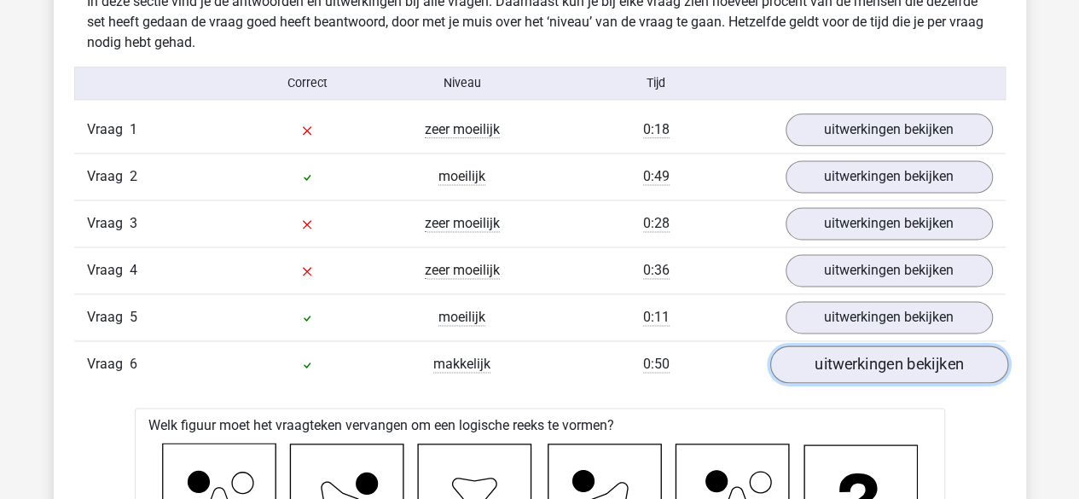
scroll to position [1062, 0]
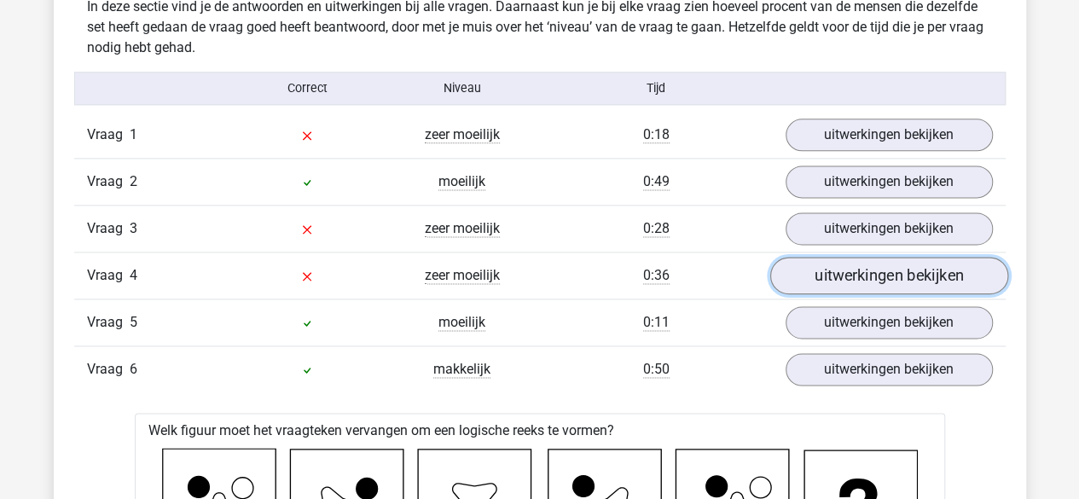
click at [865, 260] on link "uitwerkingen bekijken" at bounding box center [889, 276] width 238 height 38
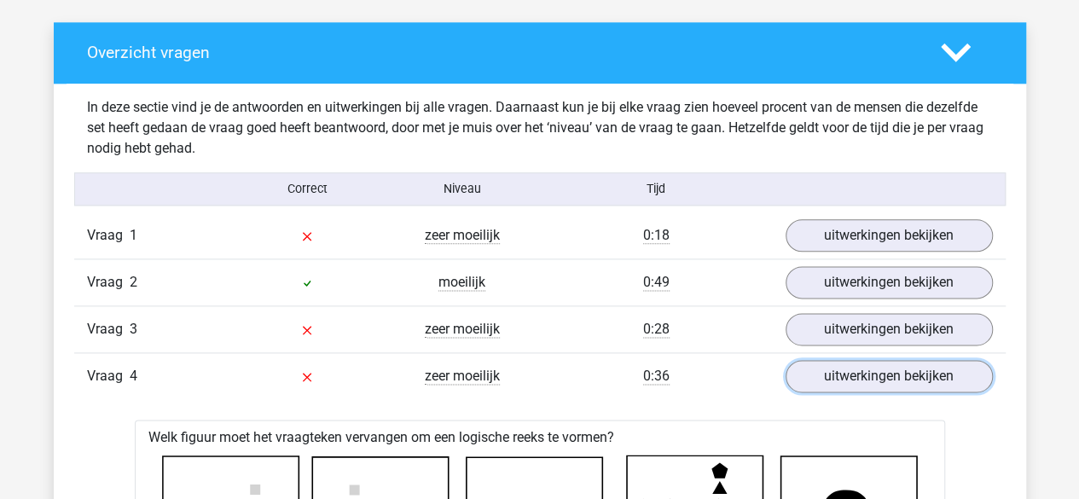
scroll to position [959, 0]
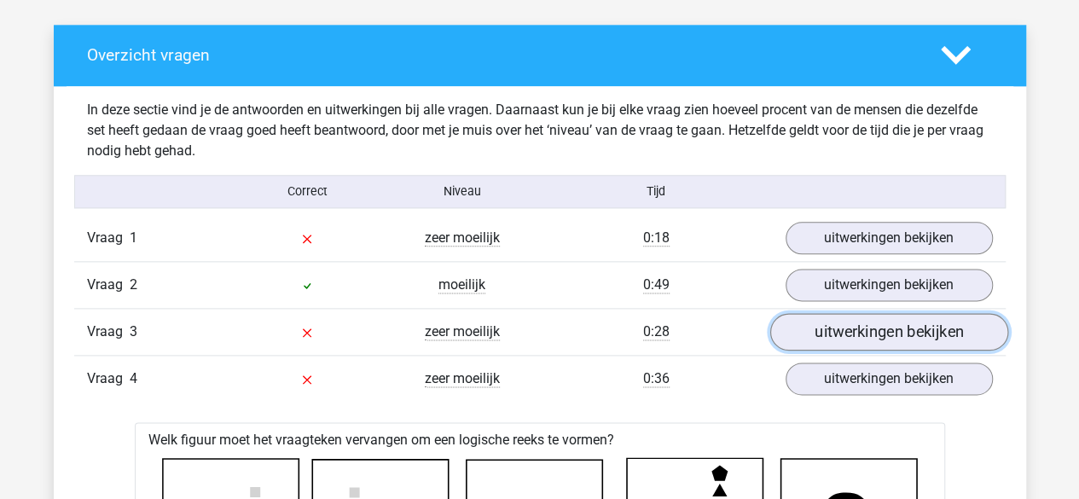
click at [823, 319] on link "uitwerkingen bekijken" at bounding box center [889, 332] width 238 height 38
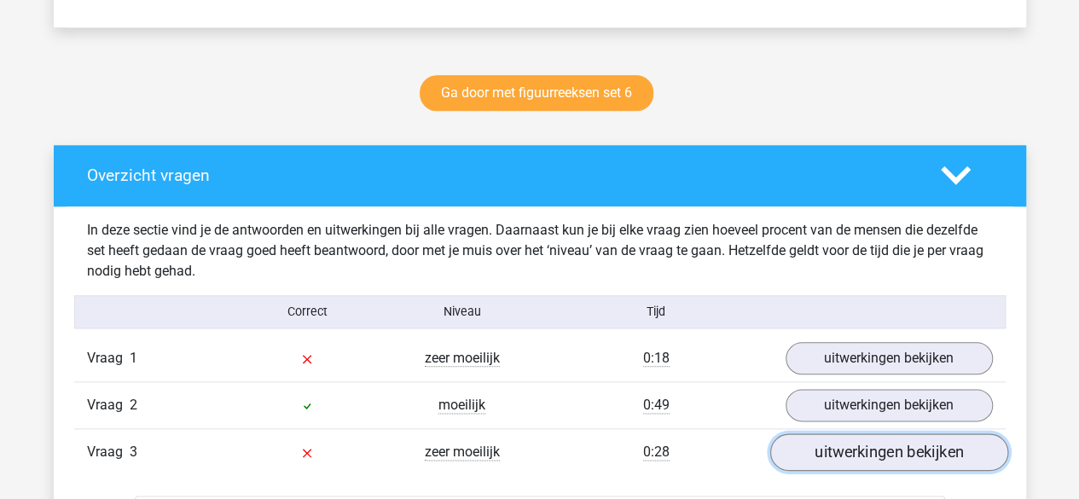
scroll to position [836, 0]
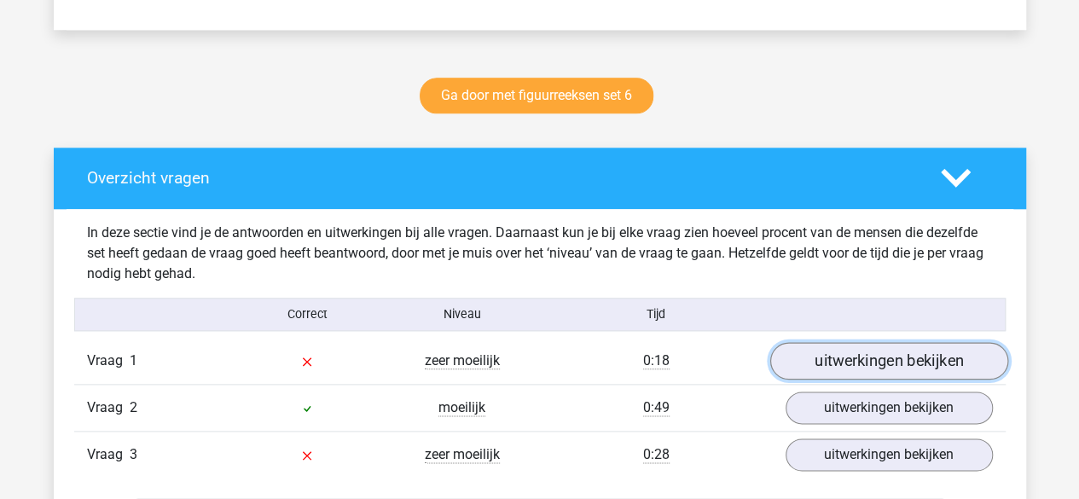
click at [852, 352] on link "uitwerkingen bekijken" at bounding box center [889, 361] width 238 height 38
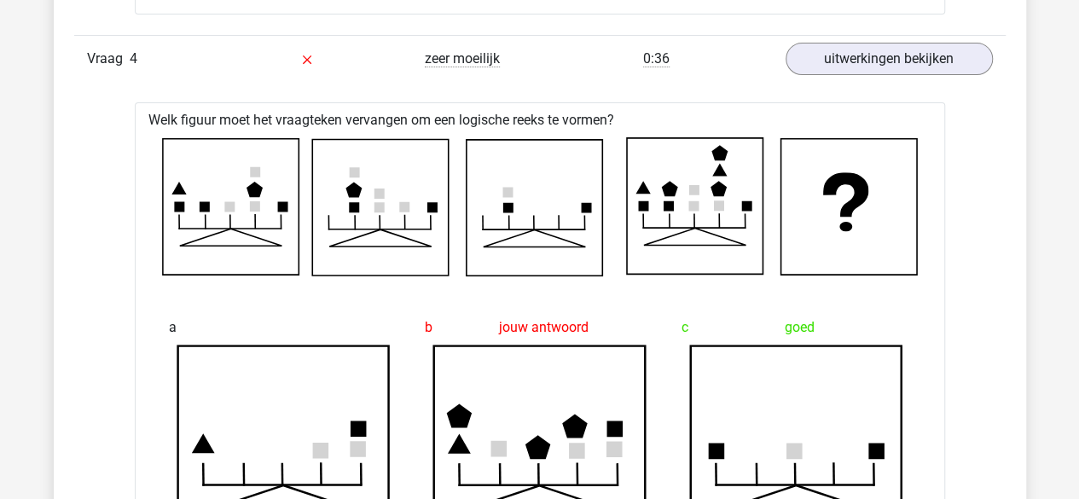
scroll to position [3420, 0]
